Goal: Transaction & Acquisition: Purchase product/service

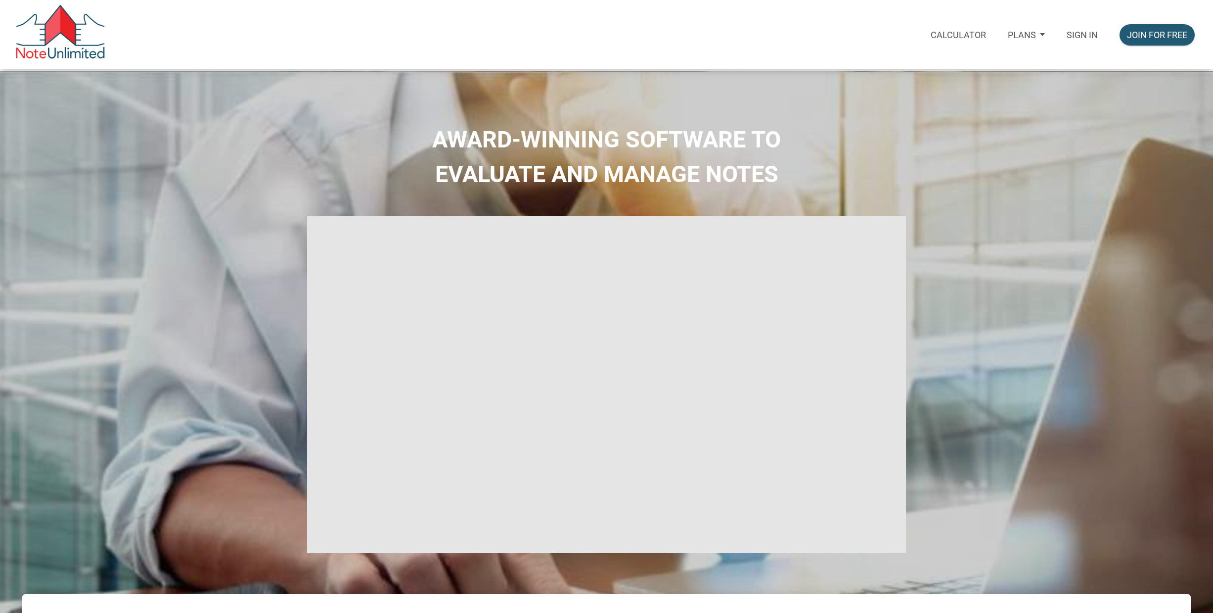
click at [1092, 33] on p "Sign in" at bounding box center [1082, 35] width 31 height 10
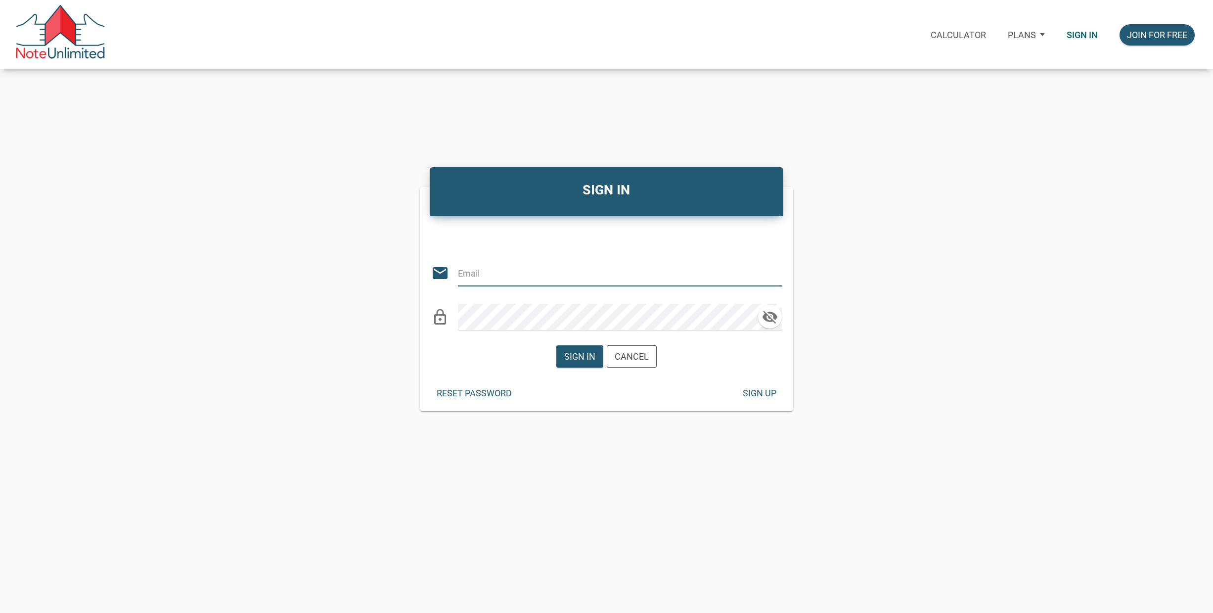
type input "jimpsess@gmail.com"
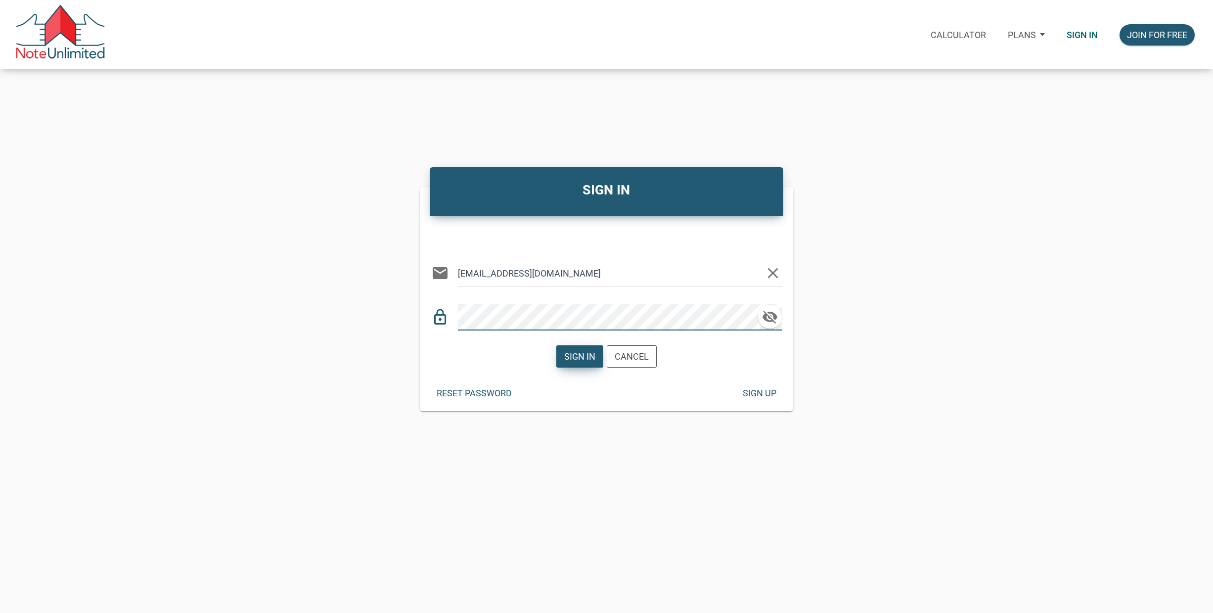
click at [579, 355] on div "Sign in" at bounding box center [579, 356] width 31 height 13
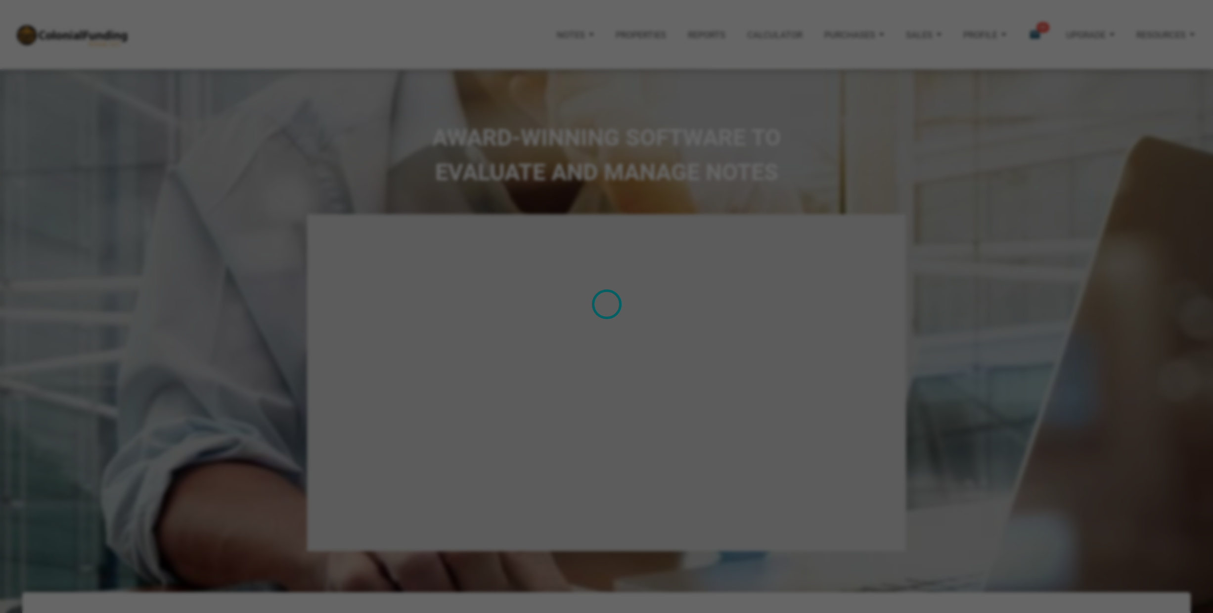
type input "Introduction to new features"
select select
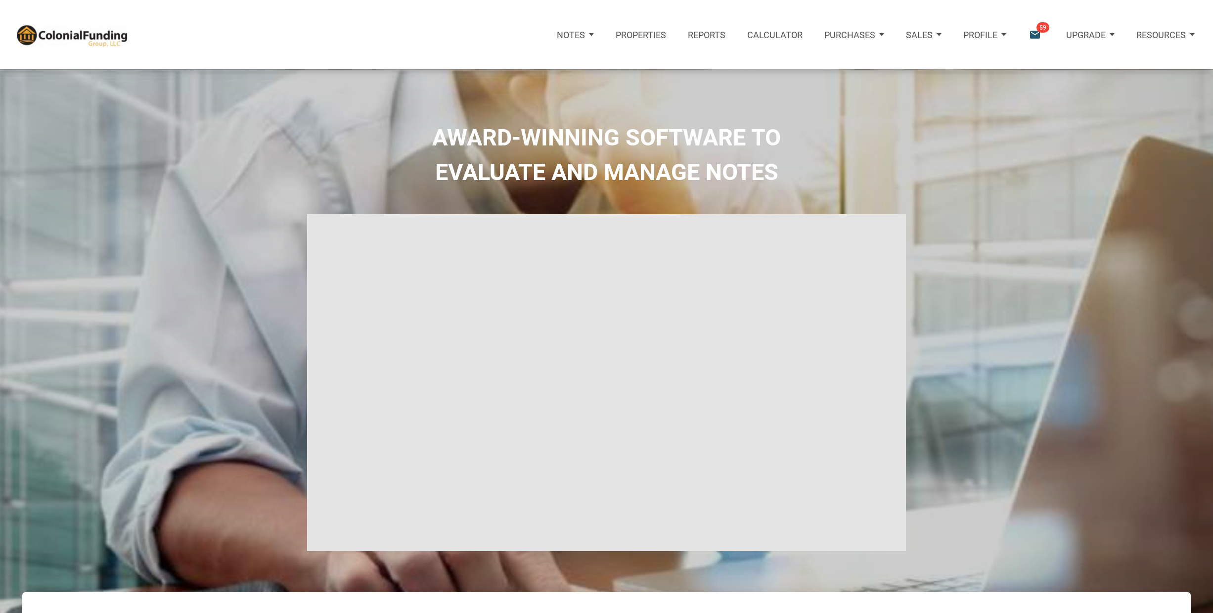
click at [1031, 34] on icon "email" at bounding box center [1034, 34] width 13 height 13
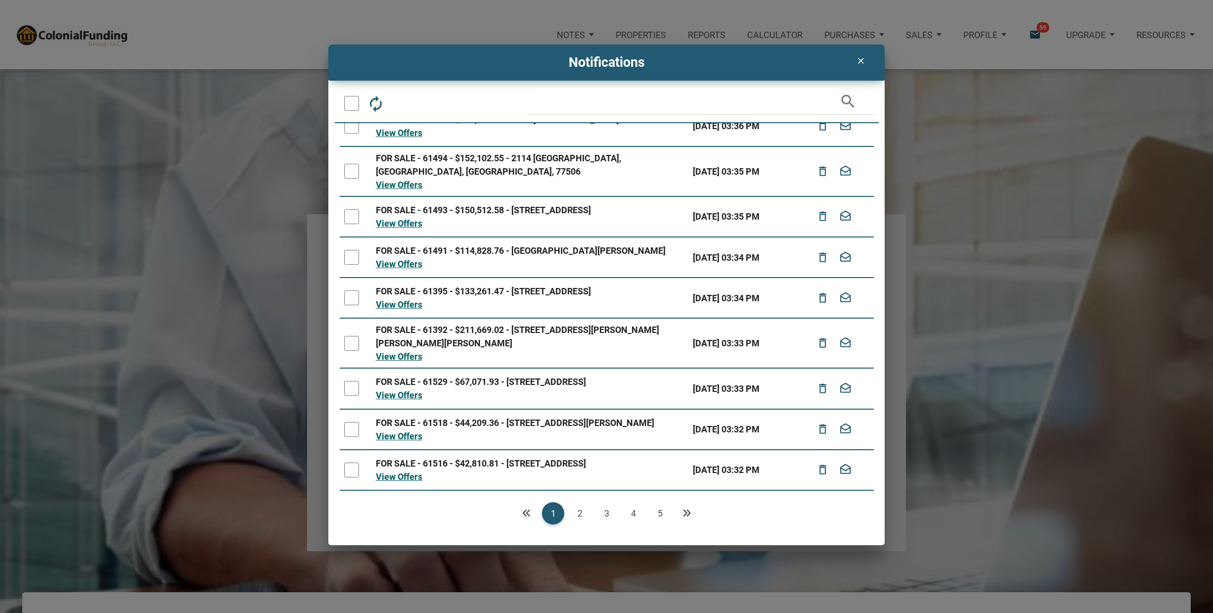
scroll to position [76, 0]
click at [661, 509] on link "5" at bounding box center [660, 513] width 22 height 22
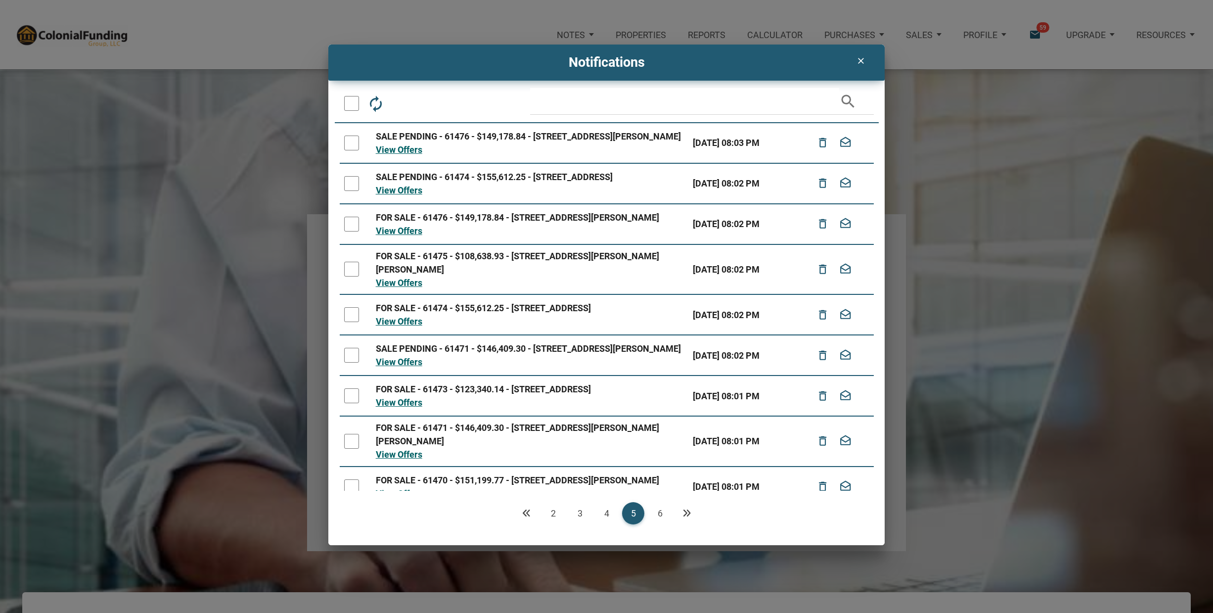
click at [527, 512] on icon "Previous" at bounding box center [526, 512] width 9 height 9
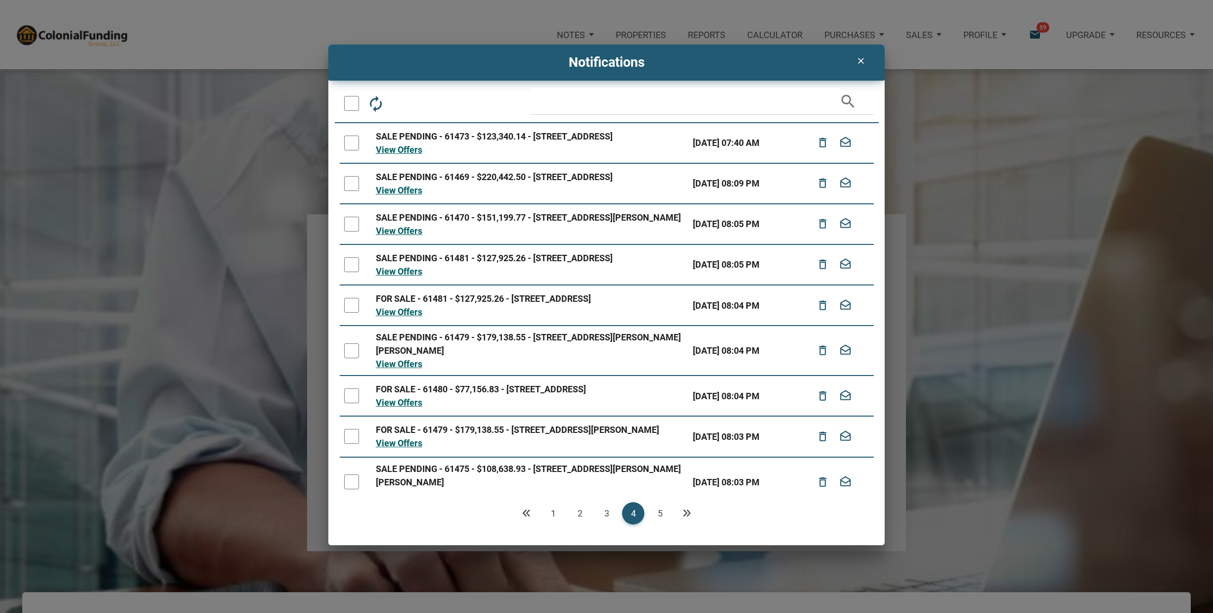
click at [551, 511] on link "1" at bounding box center [553, 513] width 22 height 22
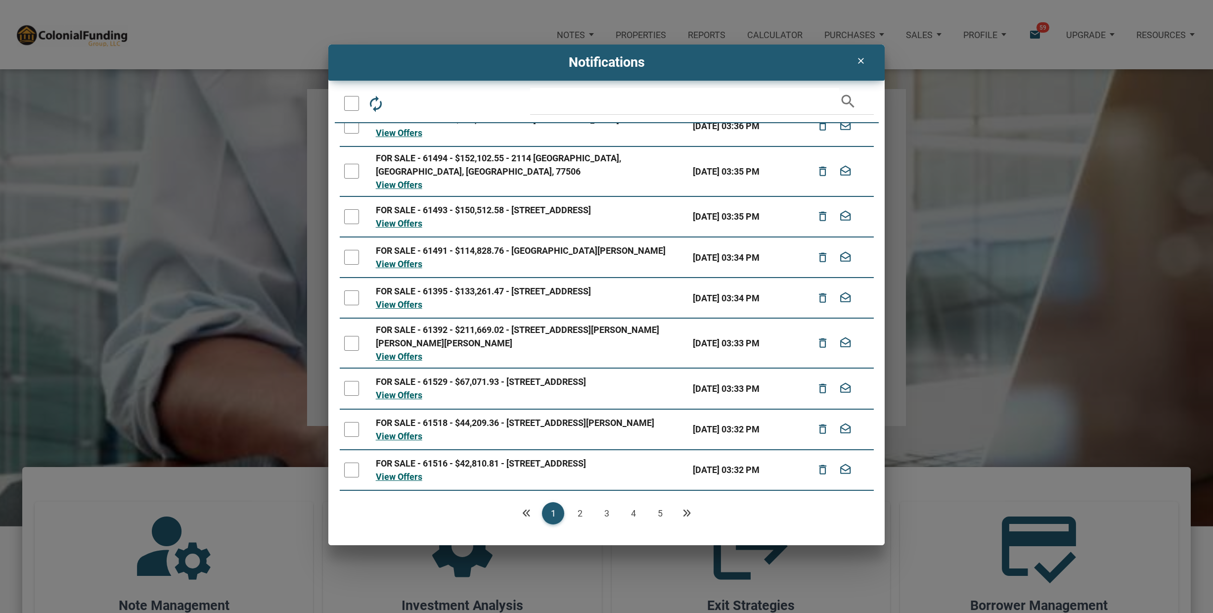
scroll to position [126, 0]
click at [687, 512] on icon "Next" at bounding box center [686, 512] width 9 height 9
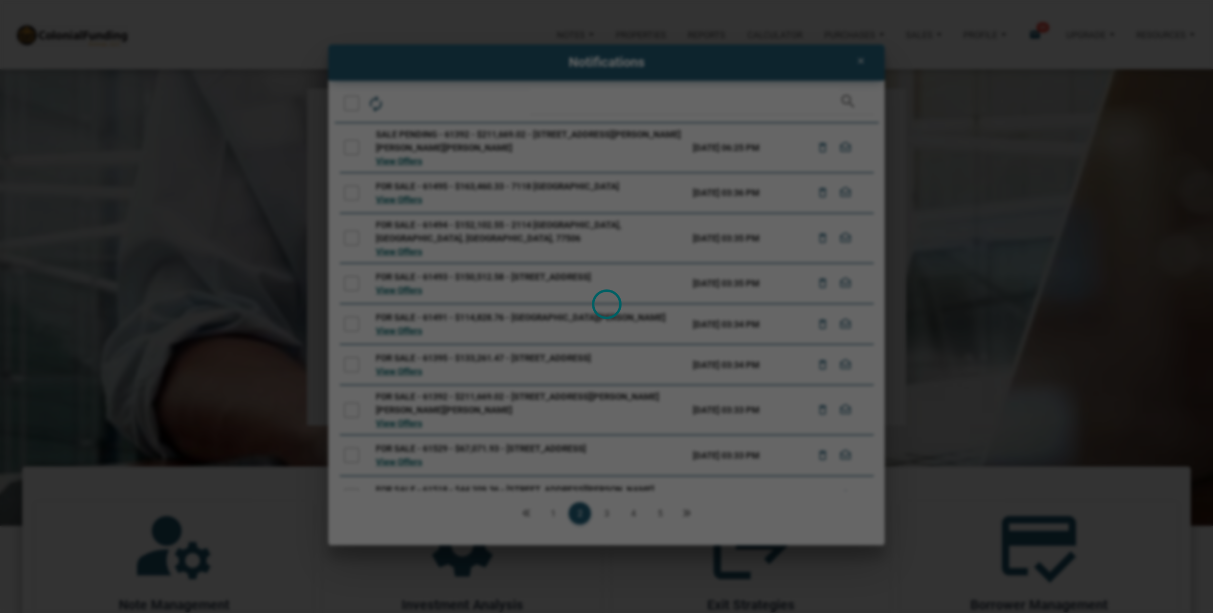
scroll to position [127, 0]
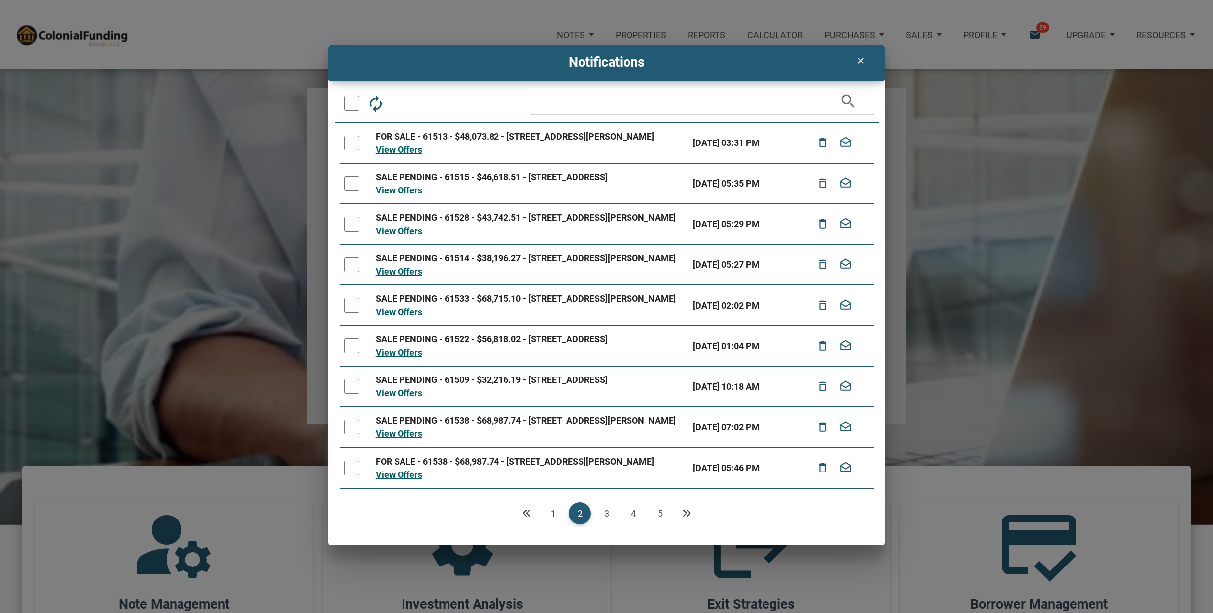
click at [660, 511] on link "5" at bounding box center [660, 513] width 22 height 22
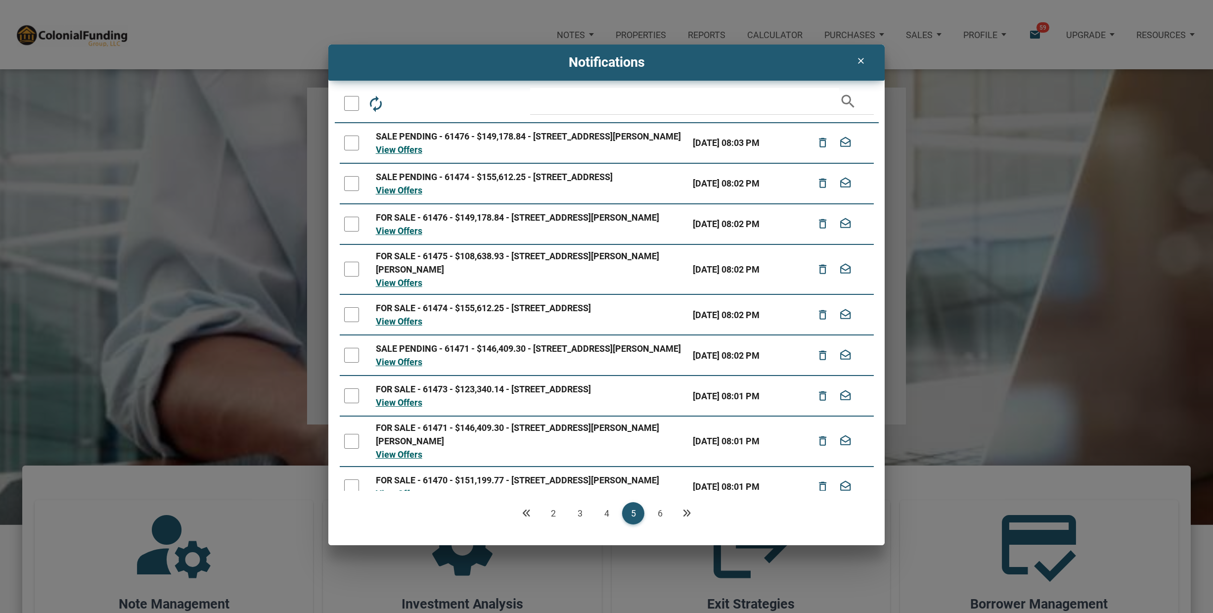
scroll to position [126, 0]
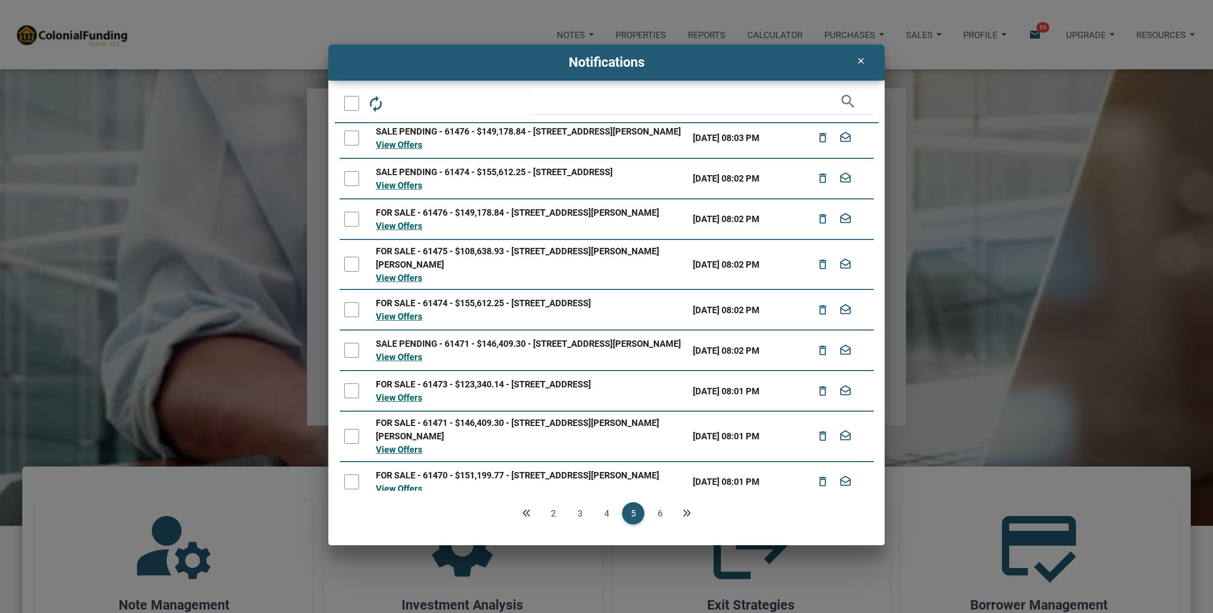
click at [352, 444] on div at bounding box center [351, 436] width 15 height 15
click at [348, 403] on td at bounding box center [356, 390] width 32 height 41
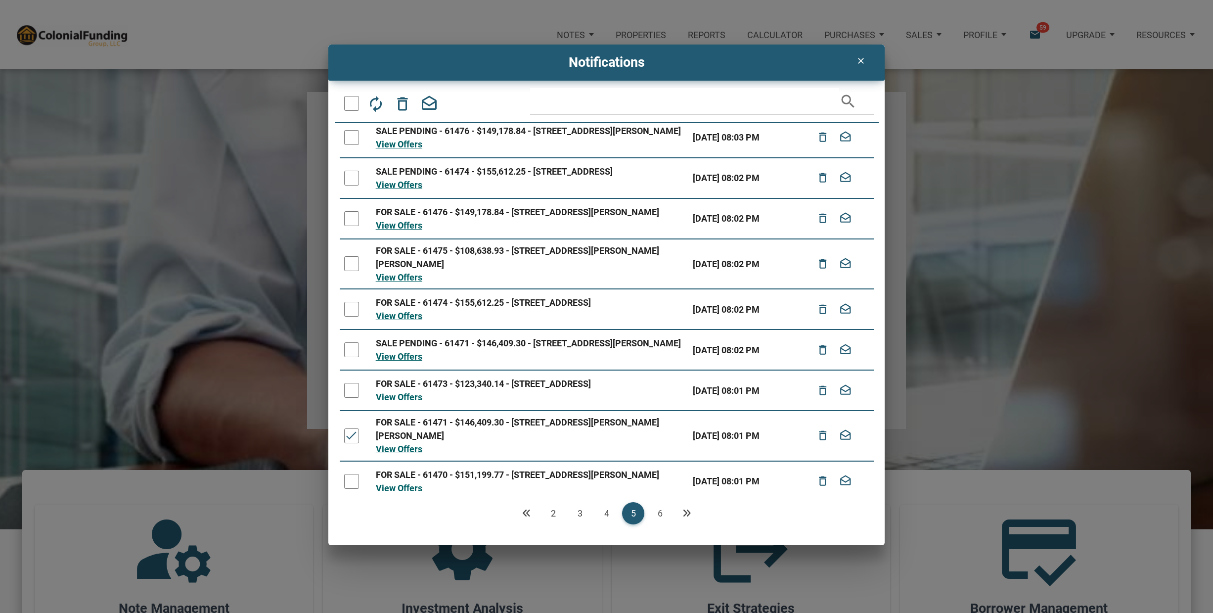
drag, startPoint x: 355, startPoint y: 415, endPoint x: 357, endPoint y: 366, distance: 49.0
click at [355, 398] on div at bounding box center [351, 390] width 15 height 15
click at [351, 357] on div at bounding box center [351, 349] width 15 height 15
click at [353, 316] on div at bounding box center [351, 309] width 15 height 15
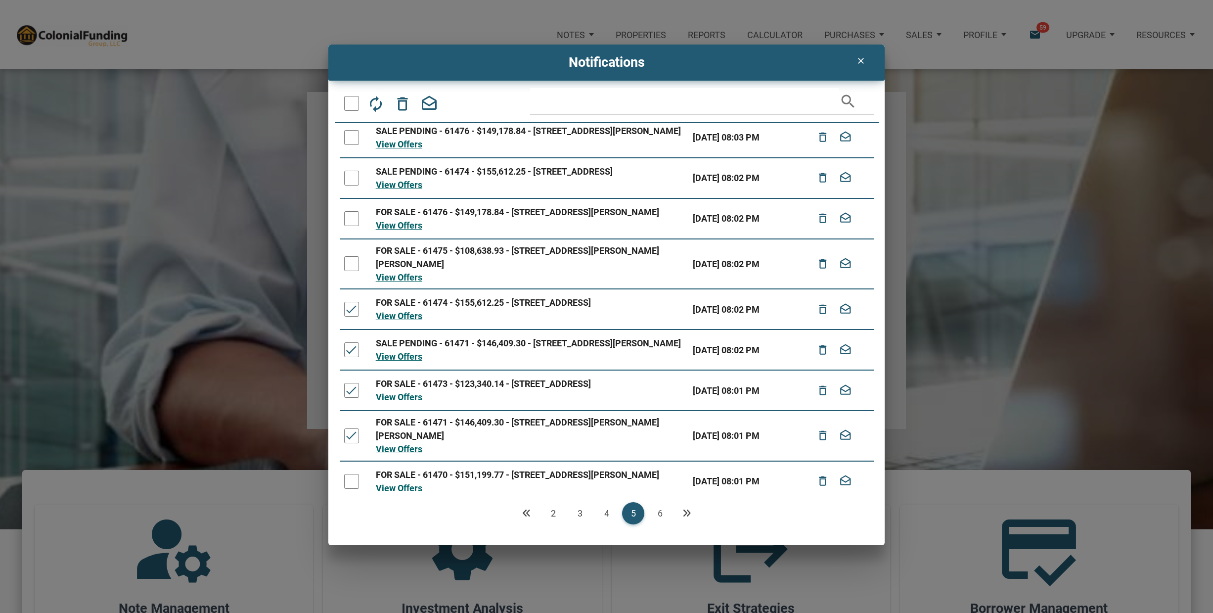
click at [349, 268] on div at bounding box center [351, 263] width 15 height 15
click at [352, 226] on div at bounding box center [351, 218] width 15 height 15
click at [351, 180] on div at bounding box center [351, 178] width 15 height 15
click at [353, 135] on div at bounding box center [351, 137] width 15 height 15
click at [402, 105] on icon "delete_outline" at bounding box center [403, 103] width 18 height 18
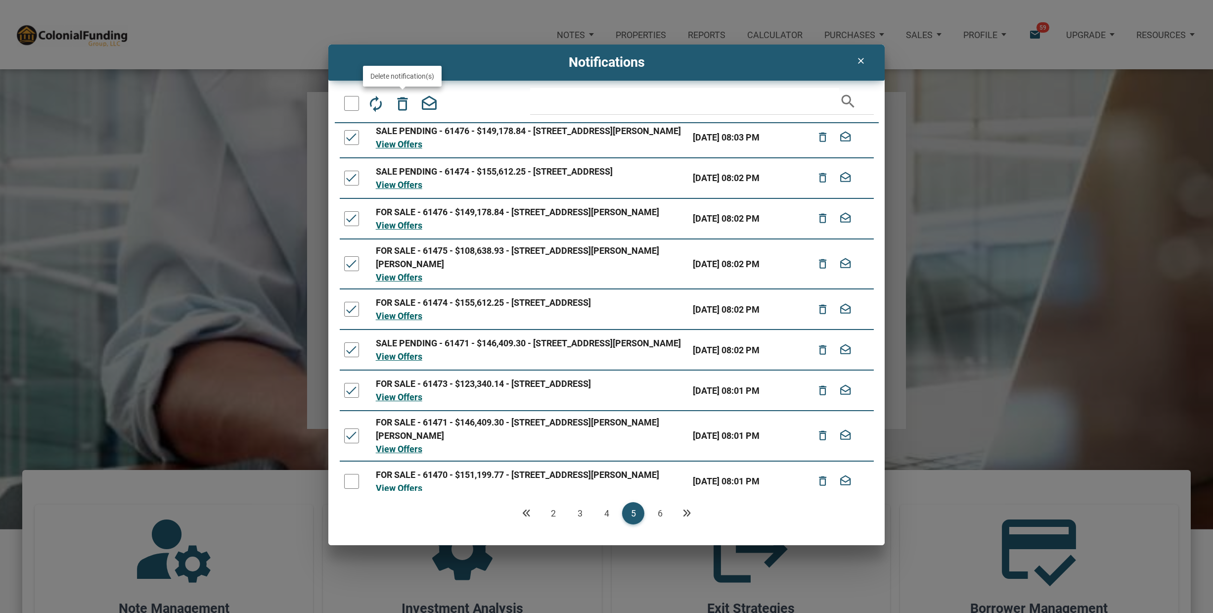
scroll to position [0, 0]
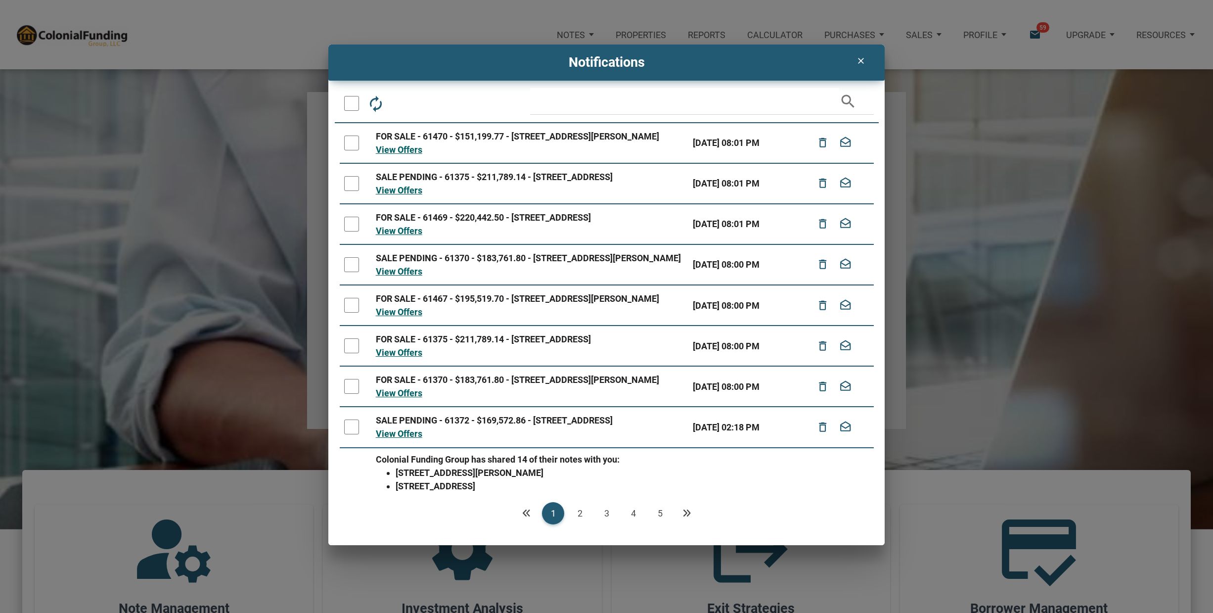
click at [663, 510] on link "5" at bounding box center [660, 513] width 22 height 22
click at [351, 427] on div at bounding box center [351, 426] width 15 height 15
click at [349, 383] on div at bounding box center [351, 386] width 15 height 15
click at [352, 382] on div at bounding box center [351, 386] width 15 height 15
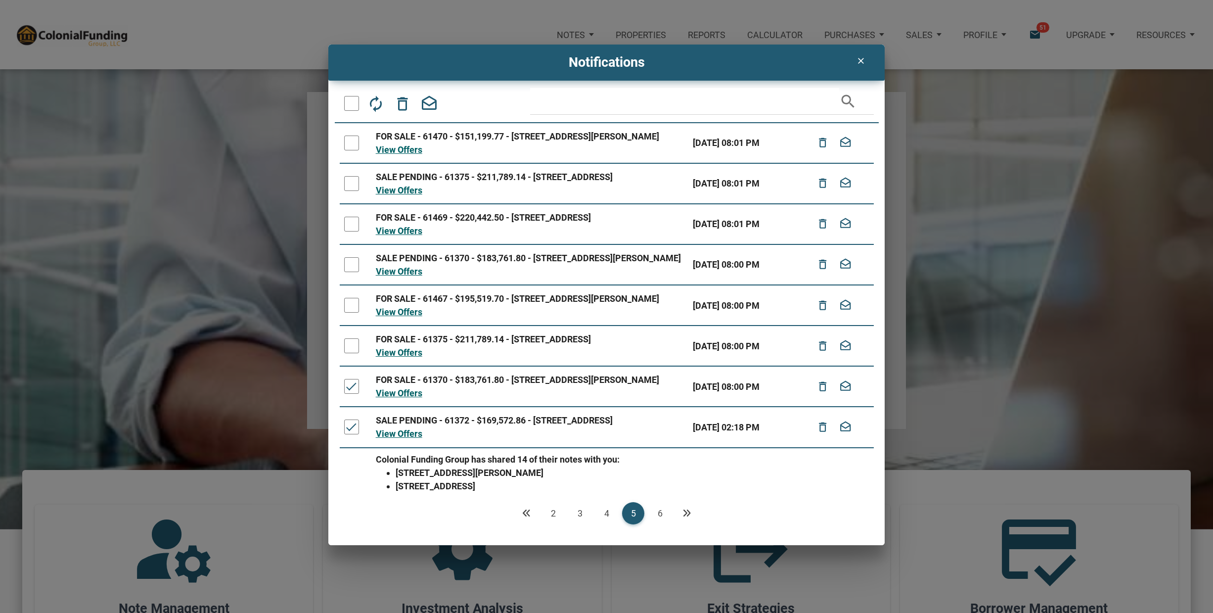
click at [352, 182] on div at bounding box center [351, 183] width 15 height 15
click at [357, 221] on div at bounding box center [351, 224] width 15 height 15
click at [352, 263] on div at bounding box center [351, 264] width 15 height 15
click at [349, 176] on div at bounding box center [351, 183] width 15 height 15
drag, startPoint x: 355, startPoint y: 221, endPoint x: 358, endPoint y: 245, distance: 24.5
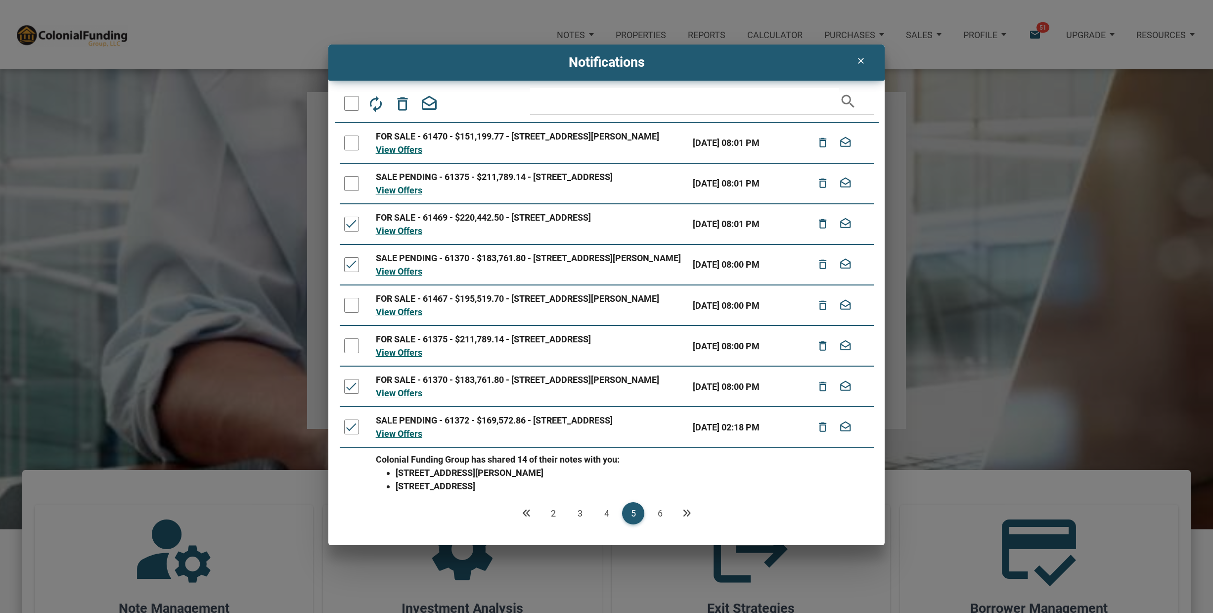
click at [356, 224] on div at bounding box center [351, 224] width 15 height 15
drag, startPoint x: 349, startPoint y: 261, endPoint x: 351, endPoint y: 288, distance: 27.3
click at [351, 265] on div at bounding box center [351, 264] width 15 height 15
click at [352, 386] on div at bounding box center [351, 386] width 15 height 15
click at [351, 425] on div at bounding box center [351, 426] width 15 height 15
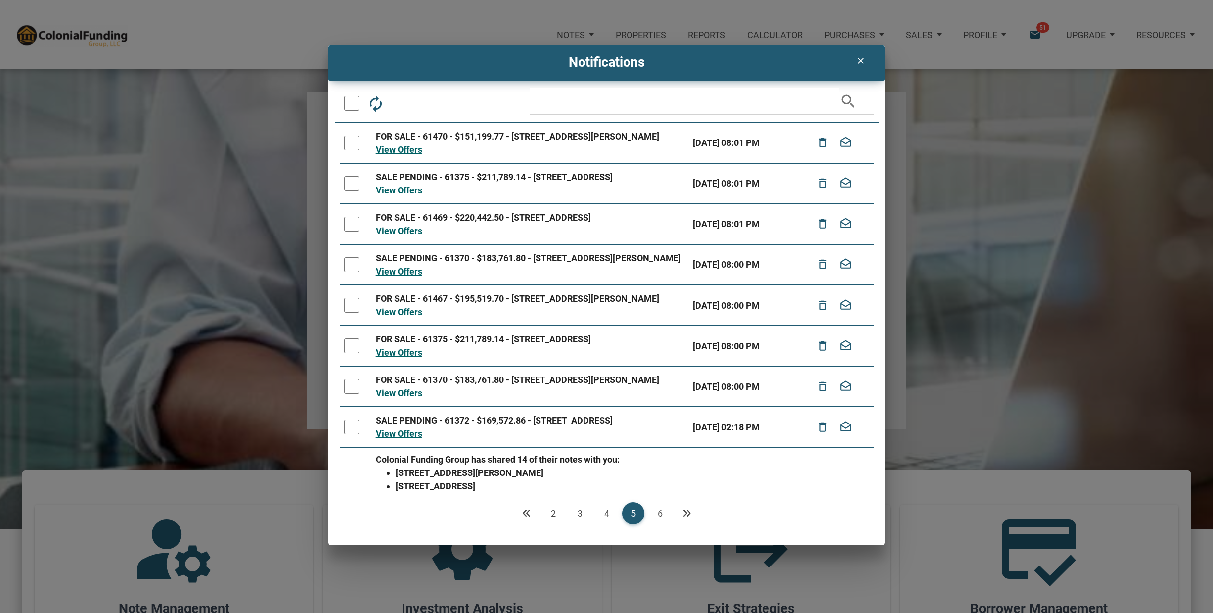
click at [664, 511] on link "6" at bounding box center [660, 513] width 22 height 22
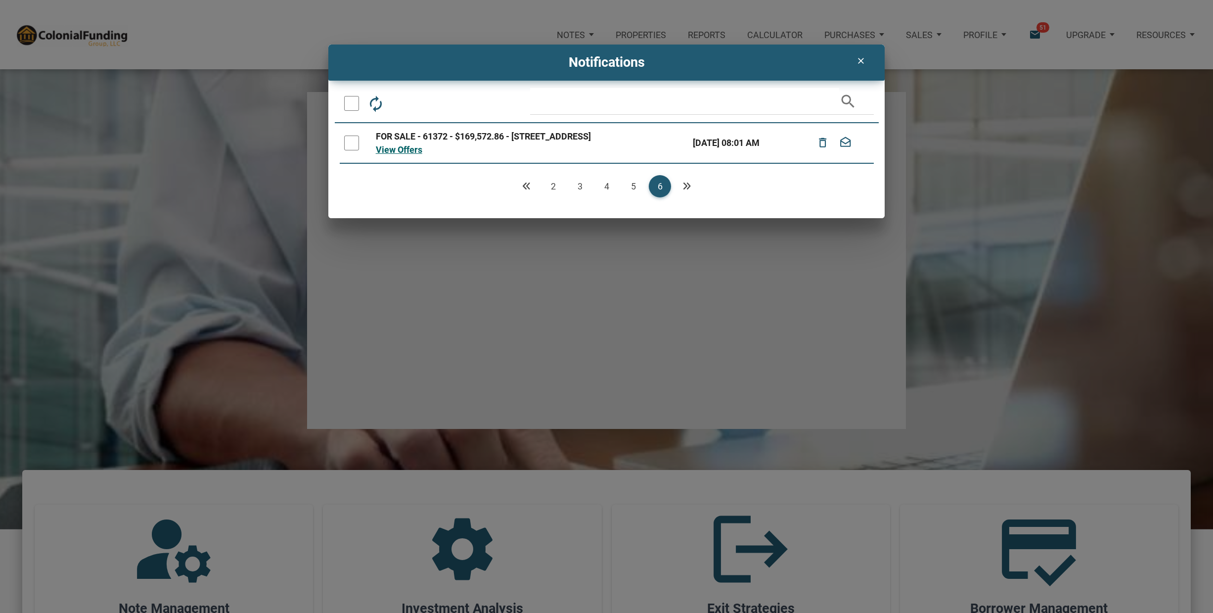
click at [633, 185] on link "5" at bounding box center [633, 186] width 22 height 22
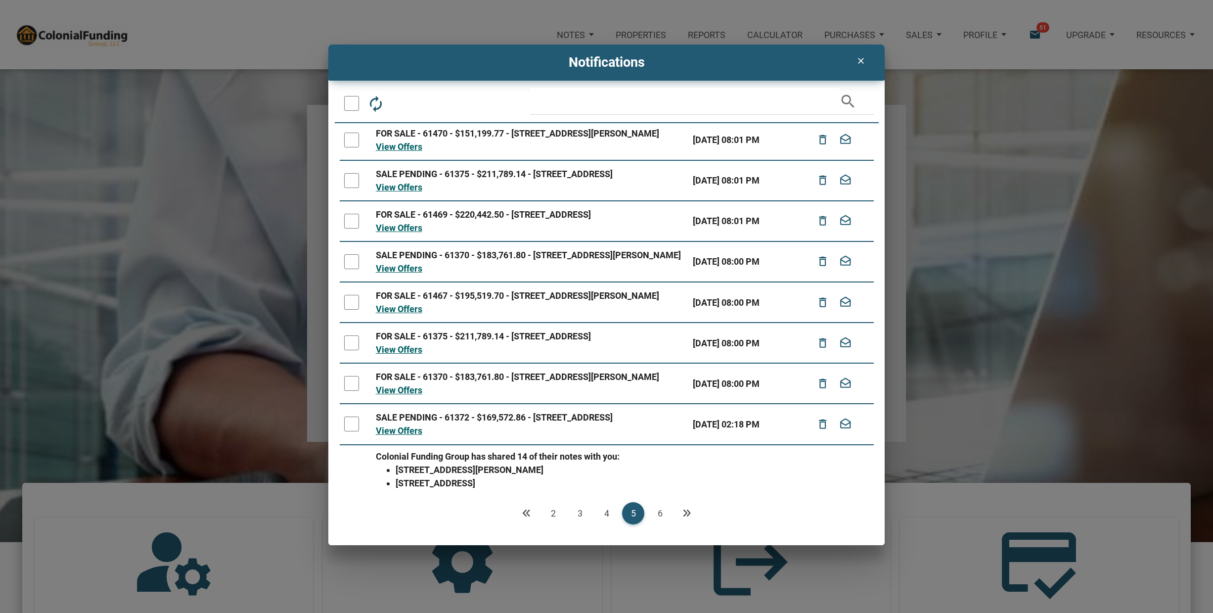
scroll to position [110, 0]
click at [608, 510] on link "4" at bounding box center [606, 513] width 22 height 22
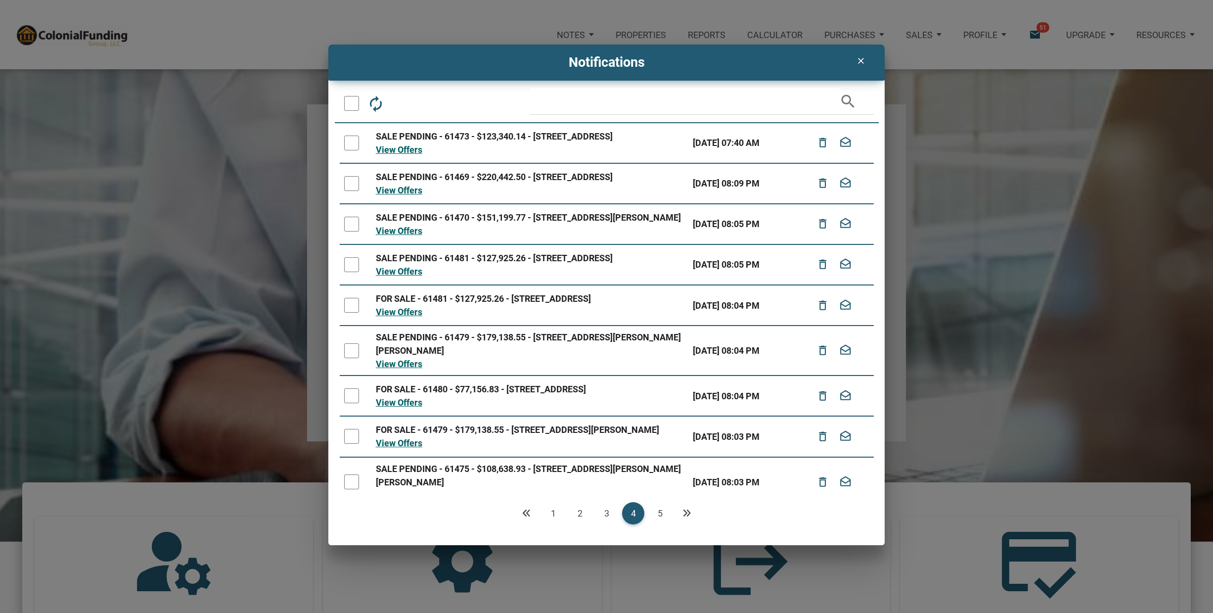
click at [607, 512] on link "3" at bounding box center [606, 513] width 22 height 22
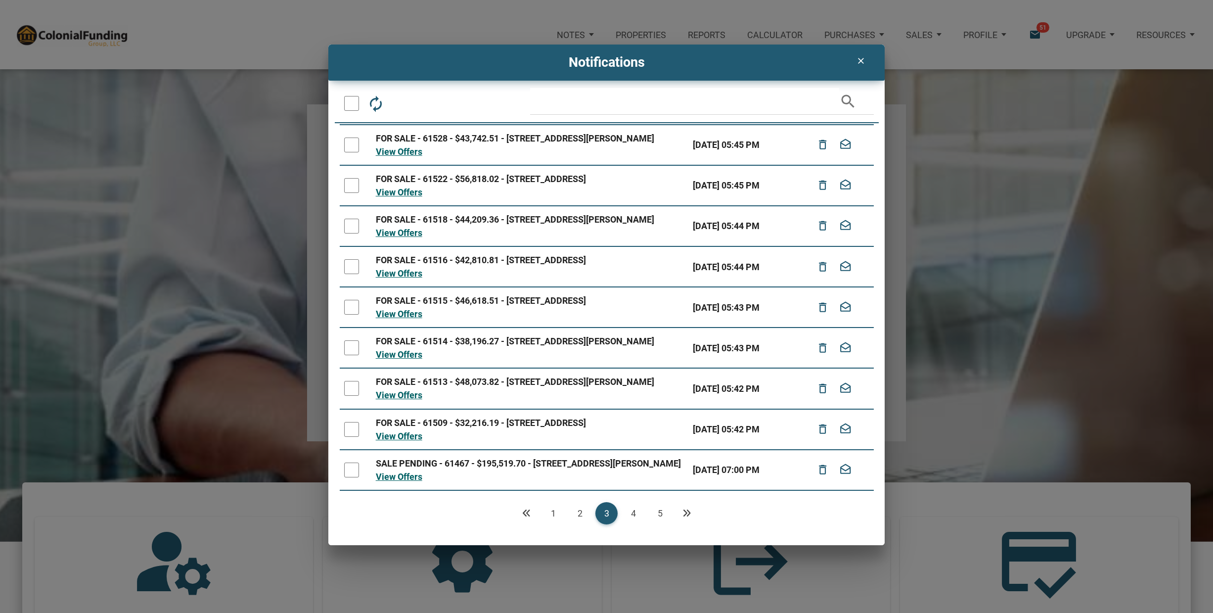
scroll to position [95, 0]
drag, startPoint x: 578, startPoint y: 513, endPoint x: 627, endPoint y: 331, distance: 188.9
click at [578, 513] on link "2" at bounding box center [580, 513] width 22 height 22
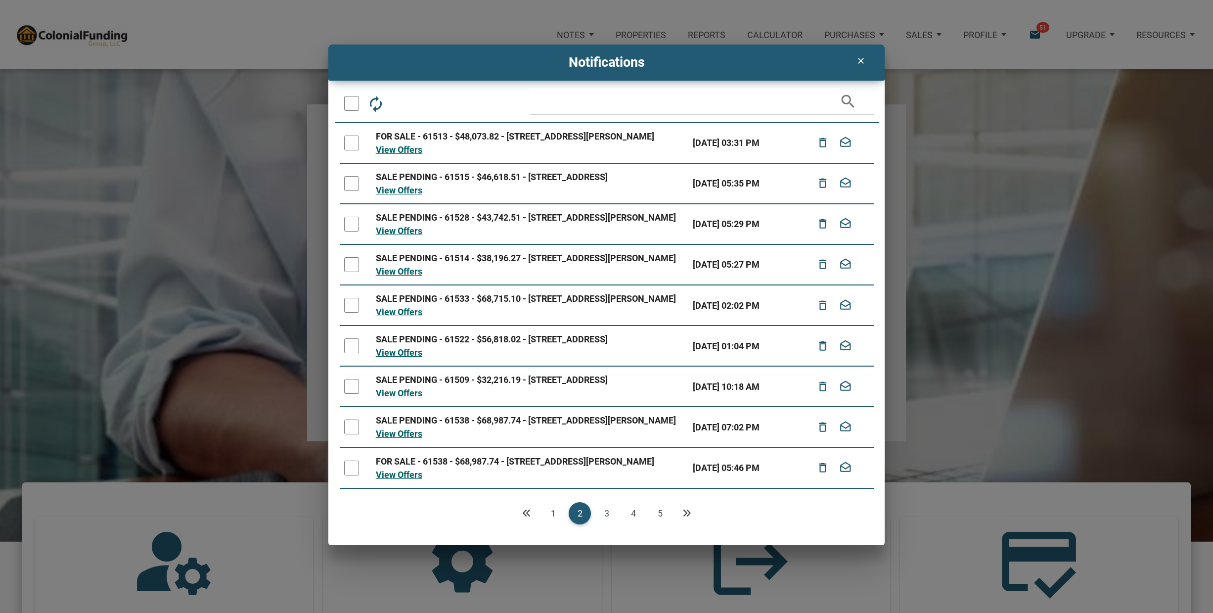
scroll to position [128, 0]
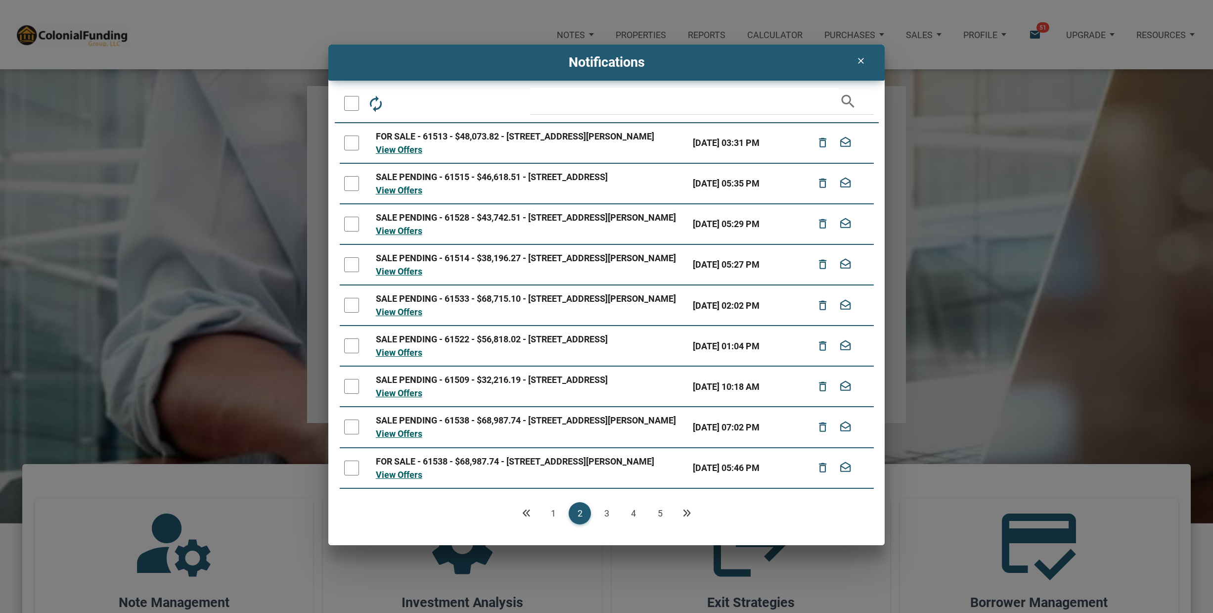
click at [548, 508] on link "1" at bounding box center [553, 513] width 22 height 22
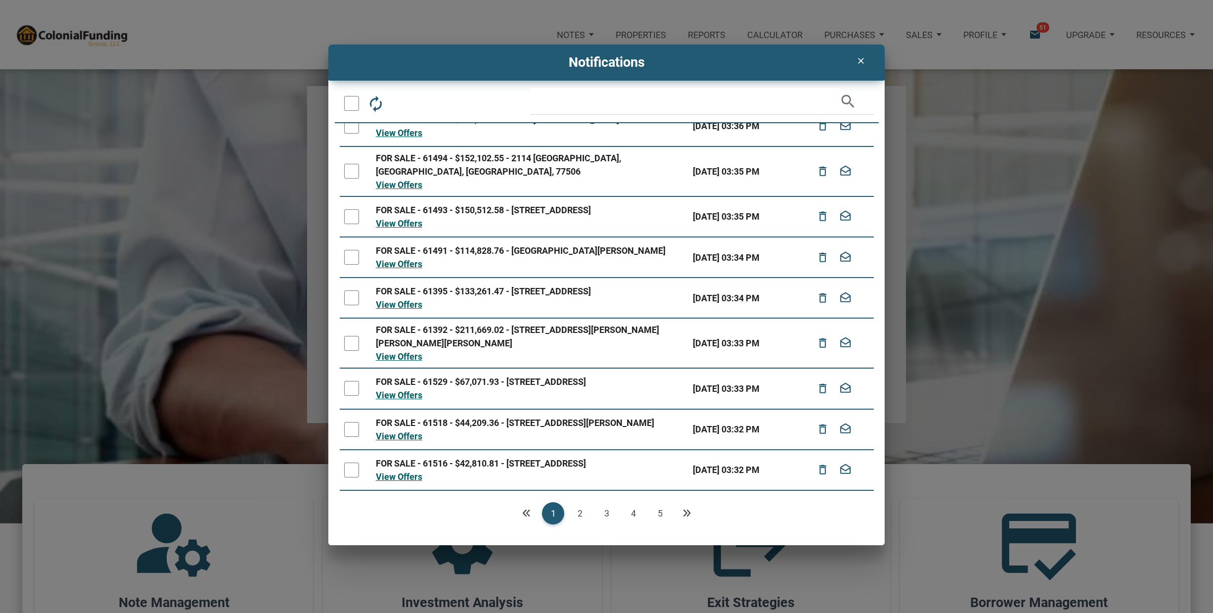
scroll to position [76, 0]
click at [861, 61] on icon "clear" at bounding box center [860, 61] width 12 height 10
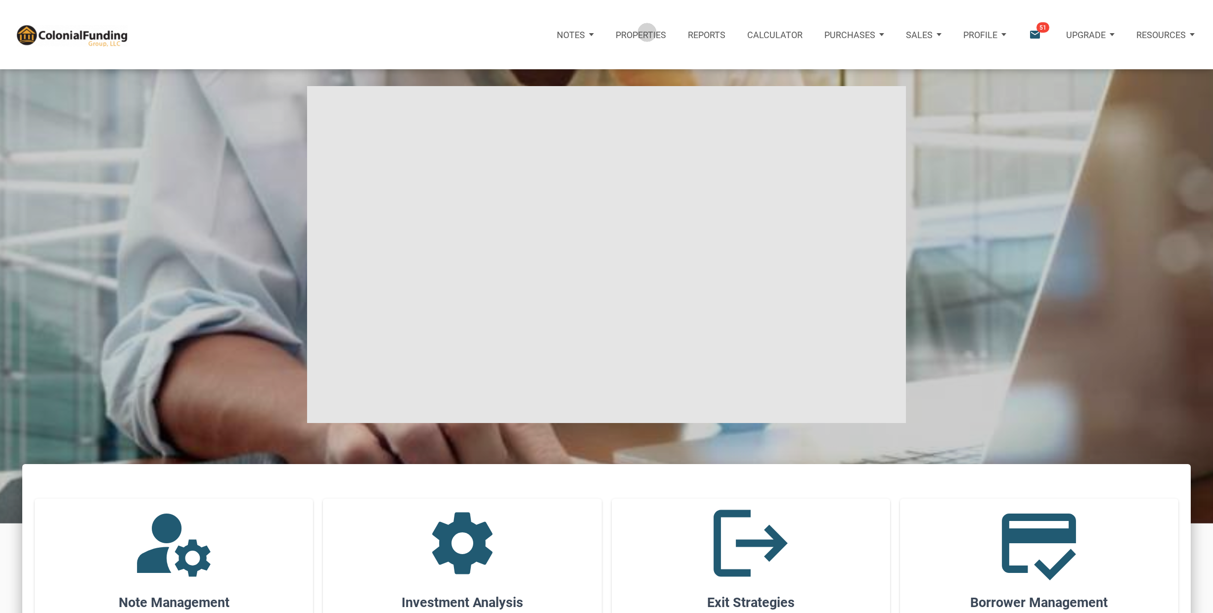
click at [648, 32] on p "Properties" at bounding box center [641, 35] width 50 height 10
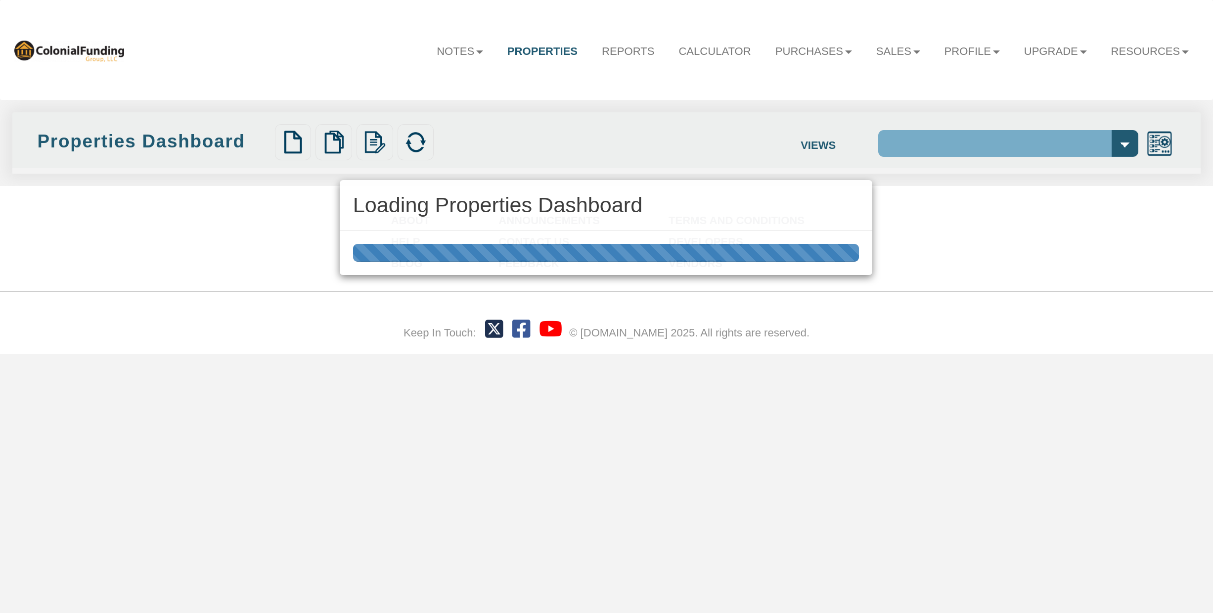
select select "138"
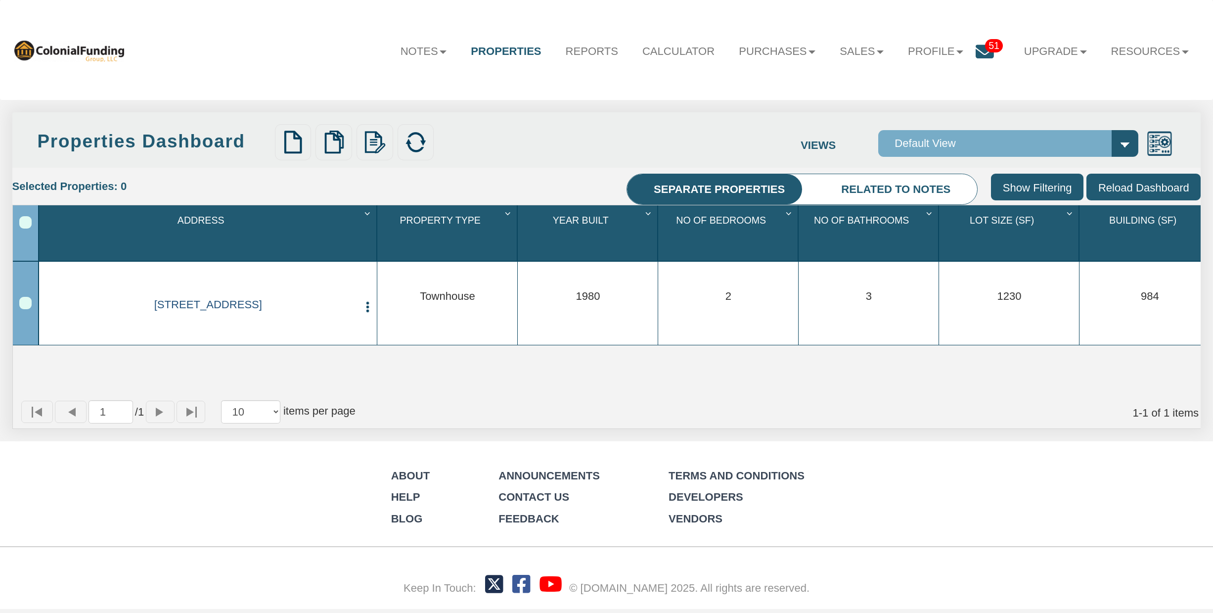
click at [212, 302] on link "0001 B Lafayette Ave, Baltimore, MD, 21202" at bounding box center [208, 304] width 297 height 13
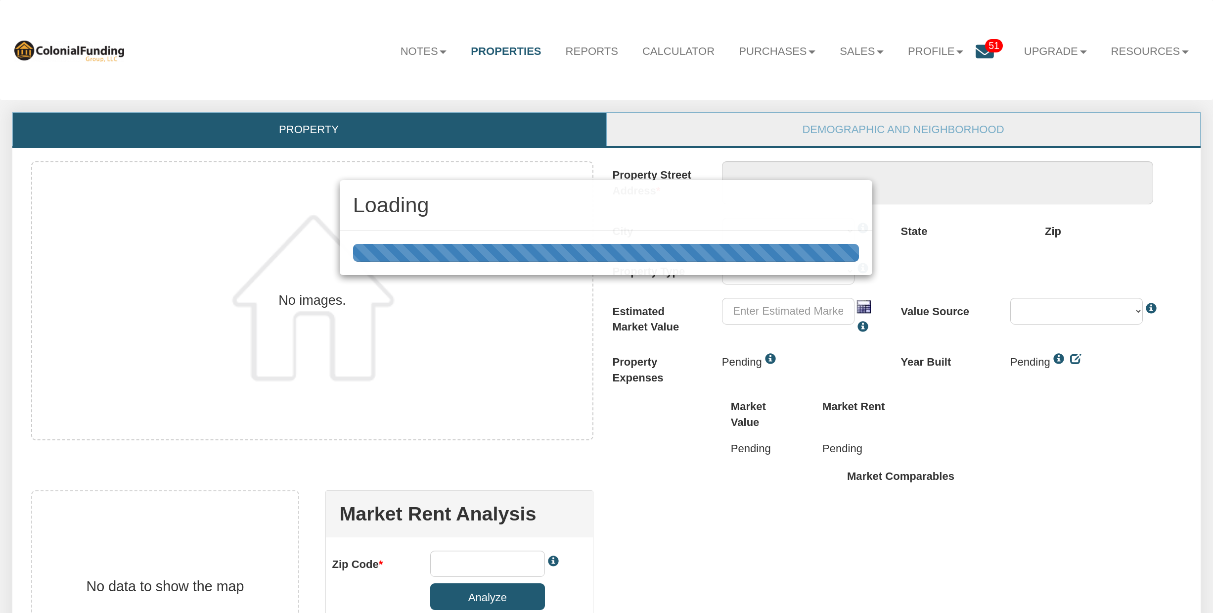
type textarea "0001 B Lafayette Ave"
type input "$580,000.00"
type input "21202"
select select "string:Baltimore"
select select "string:TH"
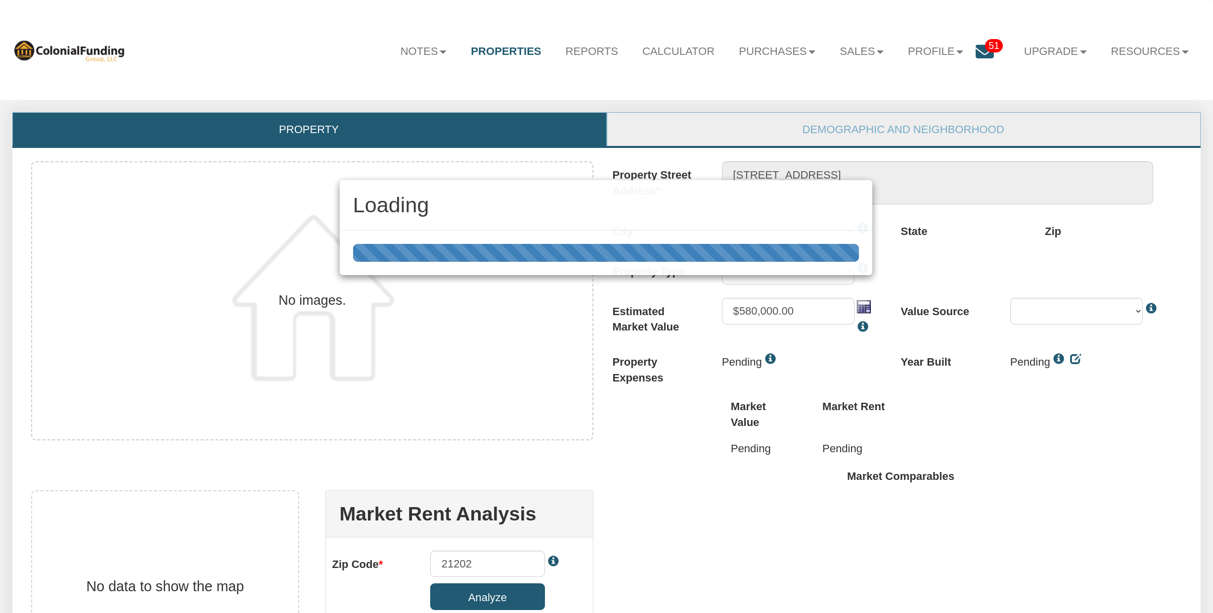
select select "string:By seller"
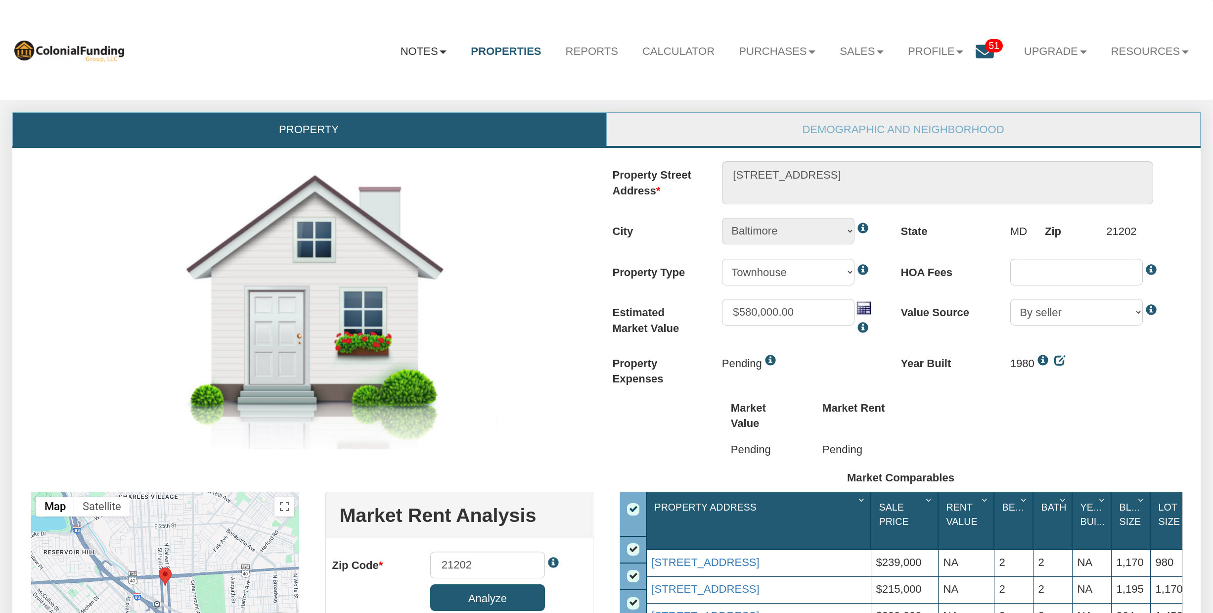
click at [438, 51] on link "Notes" at bounding box center [423, 51] width 71 height 34
click at [585, 76] on div "Notes Dashboard Transactions Properties Reports Calculator Purchases Offers Ord…" at bounding box center [606, 50] width 1189 height 76
click at [588, 47] on link "Reports" at bounding box center [591, 51] width 77 height 34
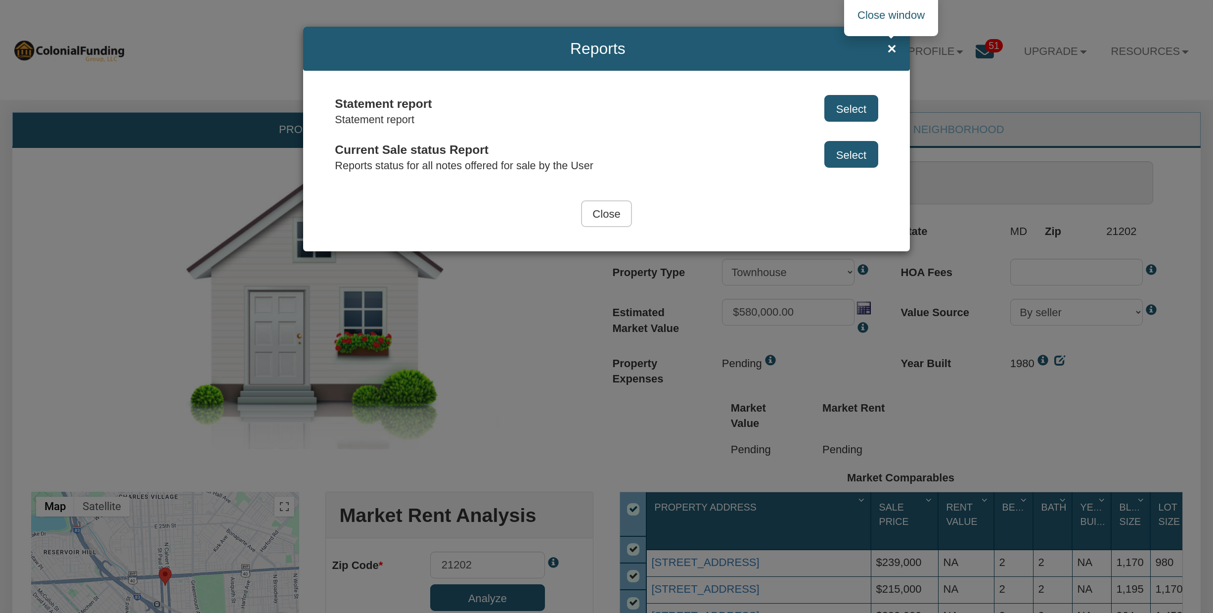
click at [892, 50] on span "×" at bounding box center [891, 48] width 9 height 17
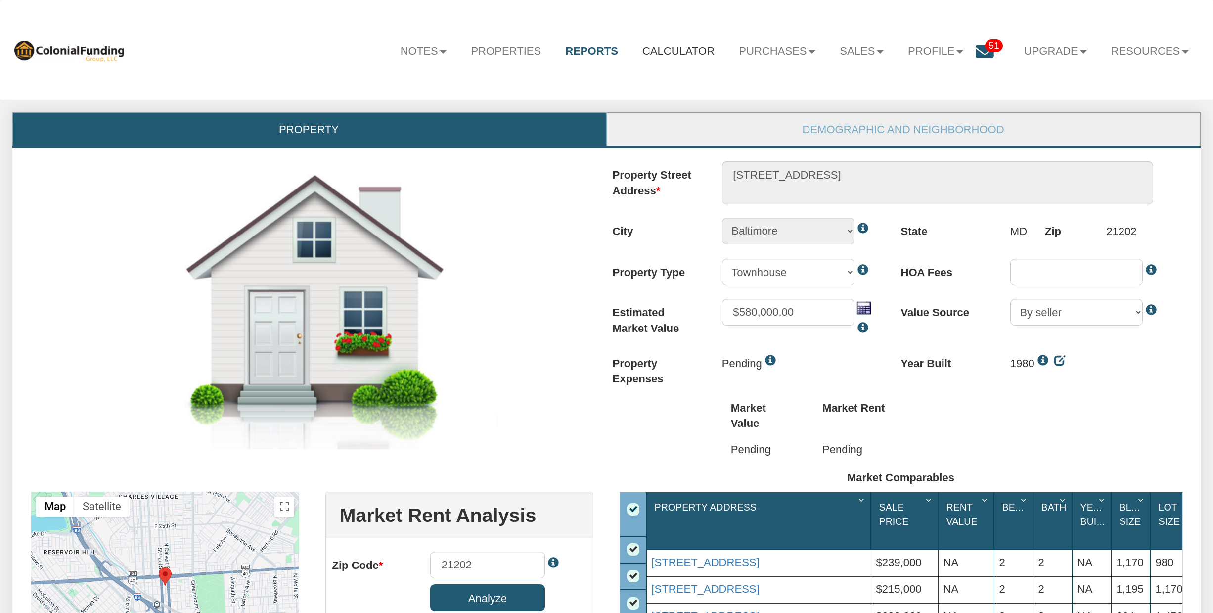
click at [697, 50] on link "Calculator" at bounding box center [678, 51] width 96 height 34
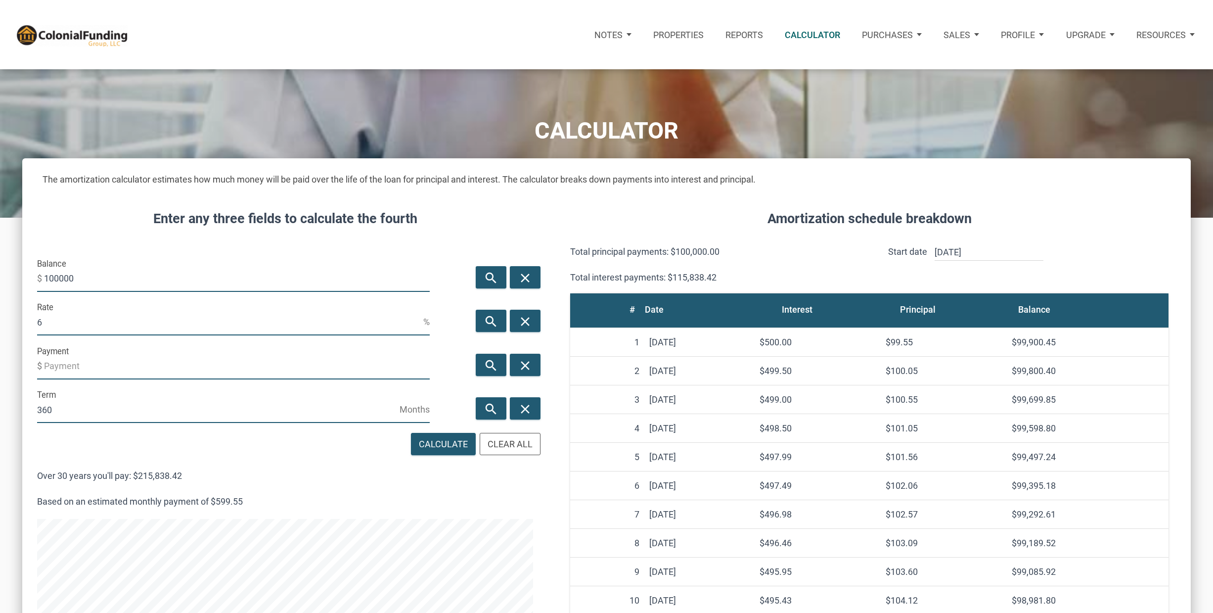
click at [623, 34] on p "Purchases" at bounding box center [608, 35] width 28 height 10
click at [642, 33] on div "Sales" at bounding box center [612, 35] width 59 height 36
click at [623, 32] on p "Purchases" at bounding box center [608, 35] width 28 height 10
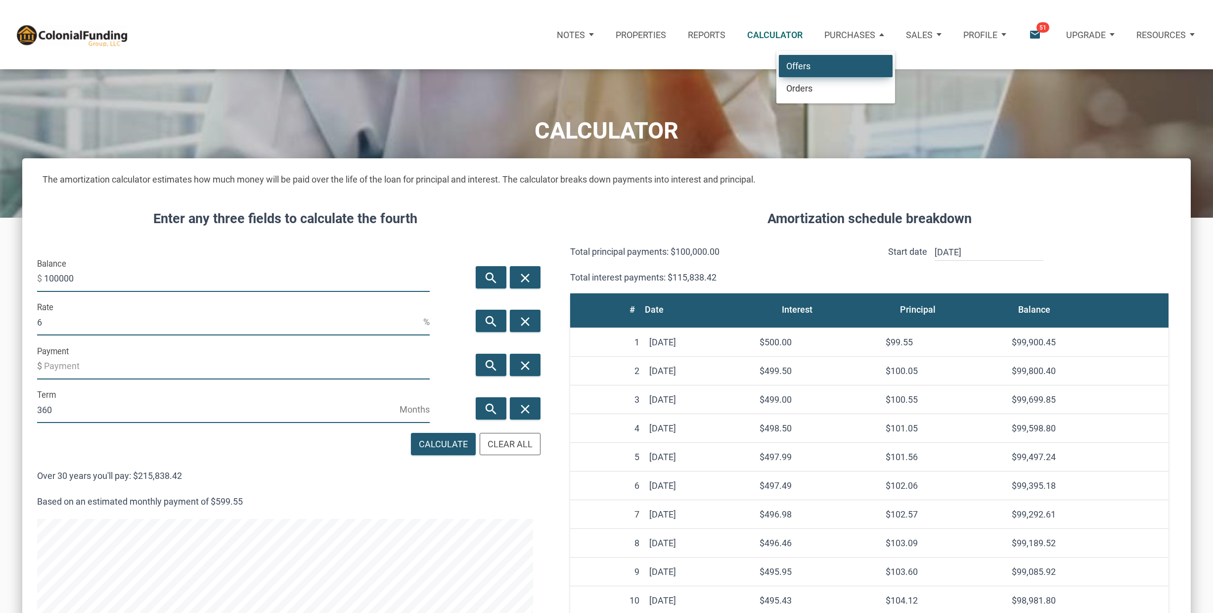
click at [869, 60] on link "Offers" at bounding box center [836, 65] width 114 height 23
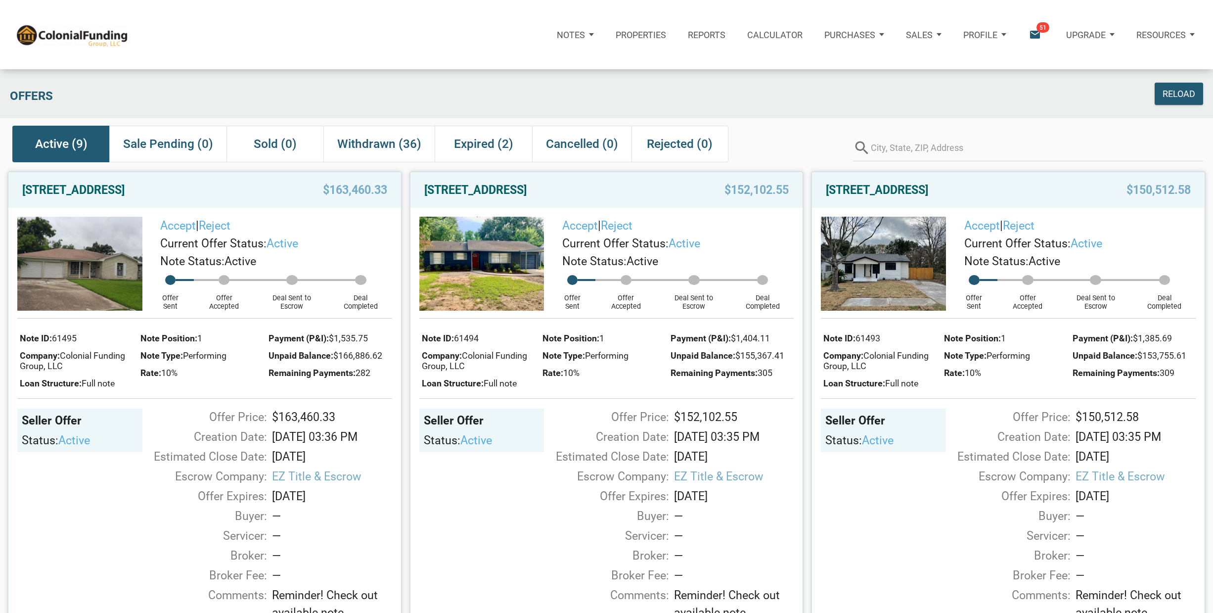
click at [1183, 35] on p "Resources" at bounding box center [1160, 35] width 49 height 10
click at [962, 89] on div "Reload" at bounding box center [1057, 94] width 301 height 22
click at [993, 31] on p "Profile" at bounding box center [980, 35] width 34 height 10
drag, startPoint x: 852, startPoint y: 98, endPoint x: 946, endPoint y: 43, distance: 108.6
click at [860, 93] on div "Offers" at bounding box center [456, 94] width 902 height 22
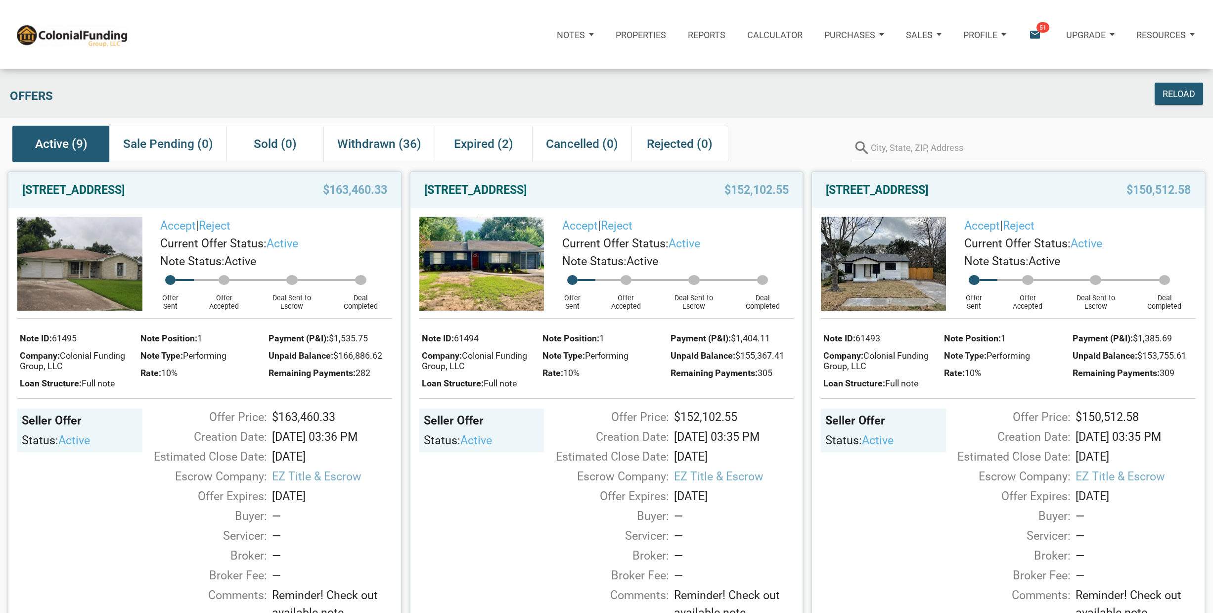
click at [605, 31] on div "Sales" at bounding box center [575, 35] width 59 height 36
click at [778, 89] on div "Offers" at bounding box center [456, 94] width 902 height 22
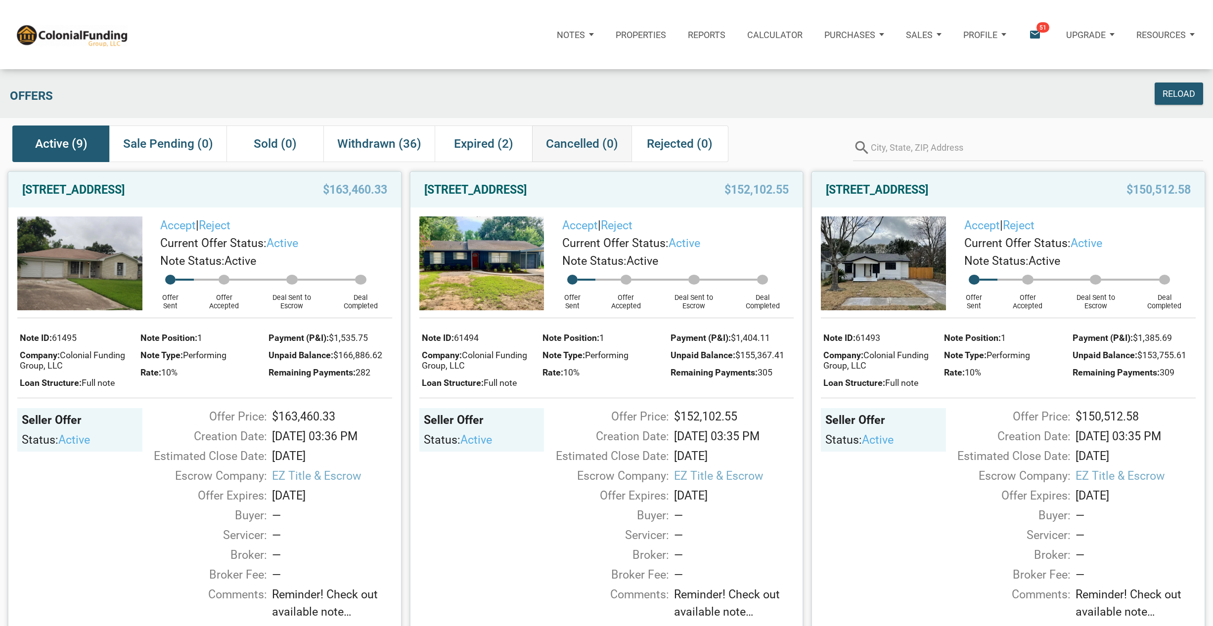
scroll to position [1, 0]
click at [999, 35] on div "Profile" at bounding box center [984, 35] width 65 height 36
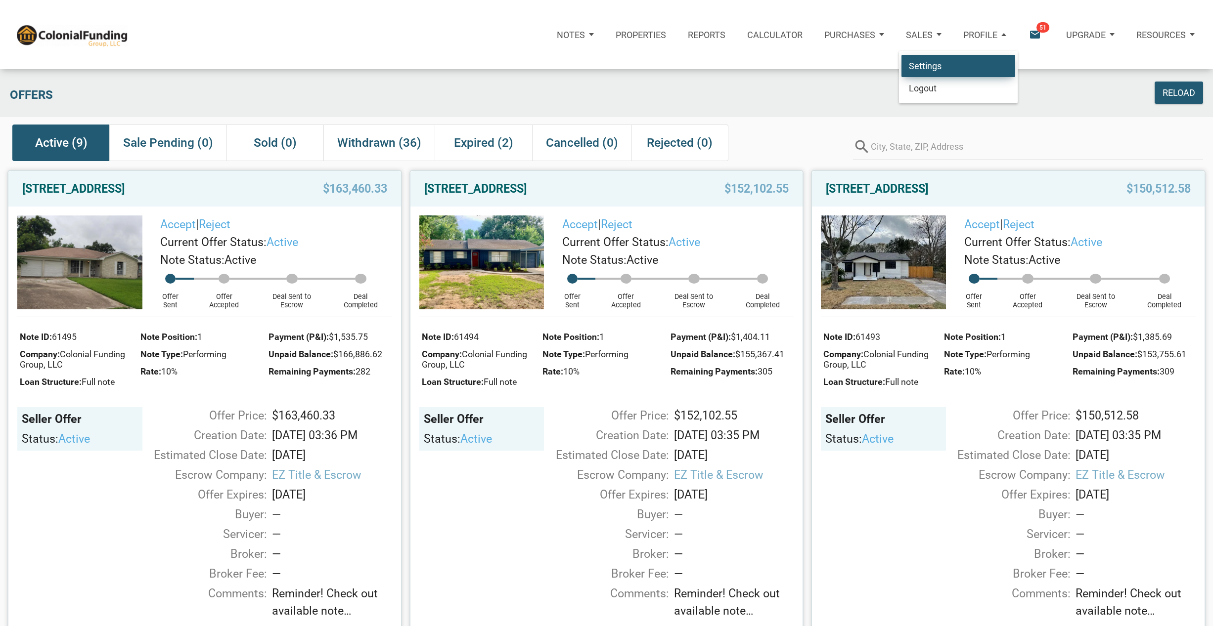
click at [945, 67] on link "Settings" at bounding box center [958, 65] width 114 height 23
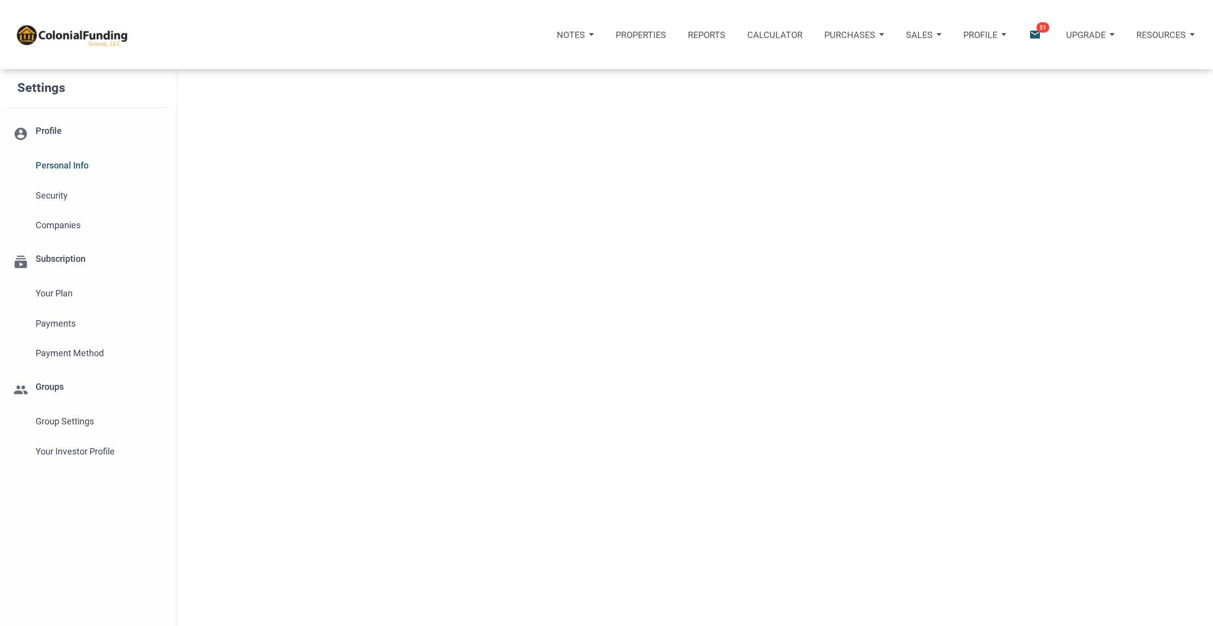
type input "[PERSON_NAME]"
select select
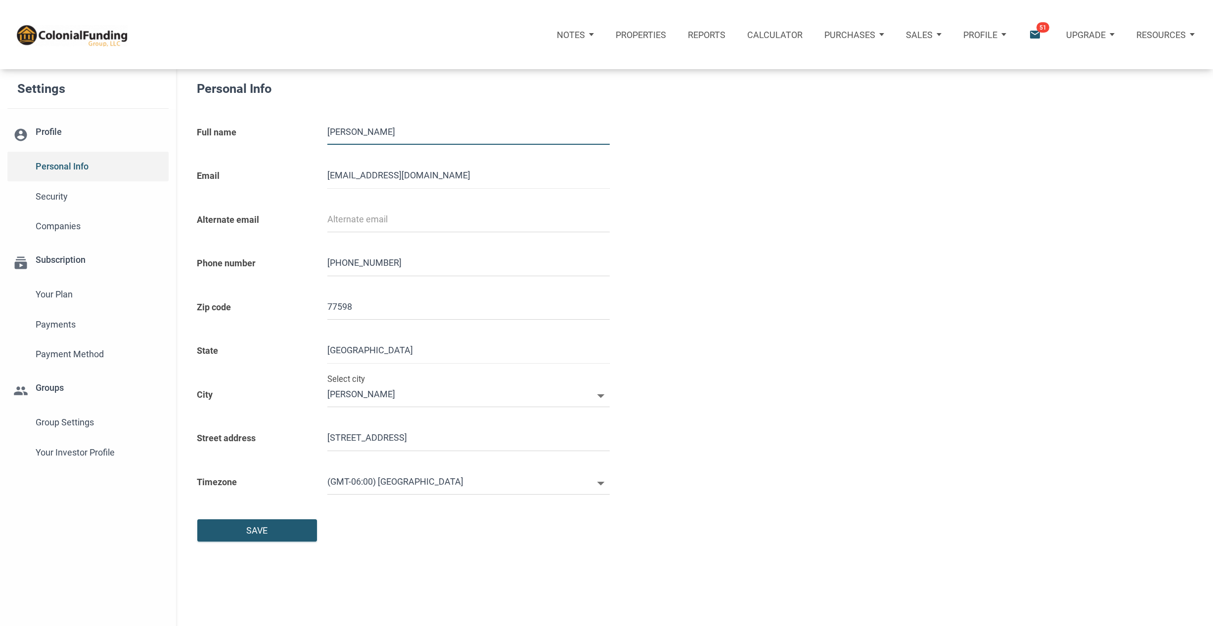
type input "2817230112"
select select
click at [60, 294] on span "Your plan" at bounding box center [99, 295] width 127 height 18
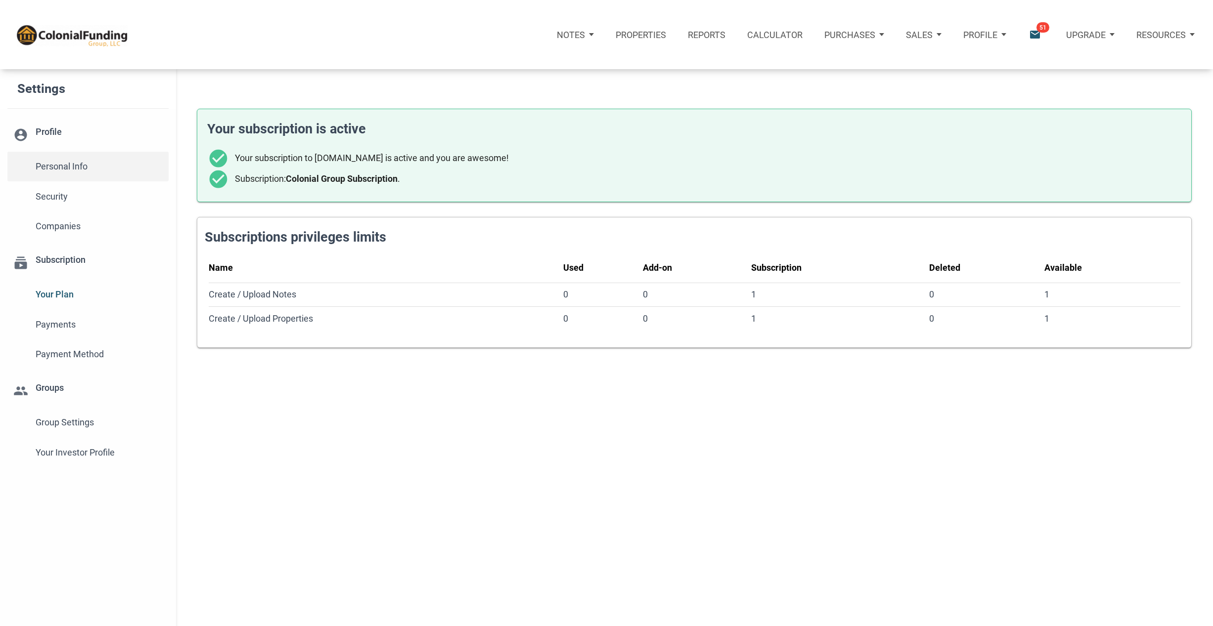
click at [79, 163] on span "Personal Info" at bounding box center [99, 167] width 127 height 18
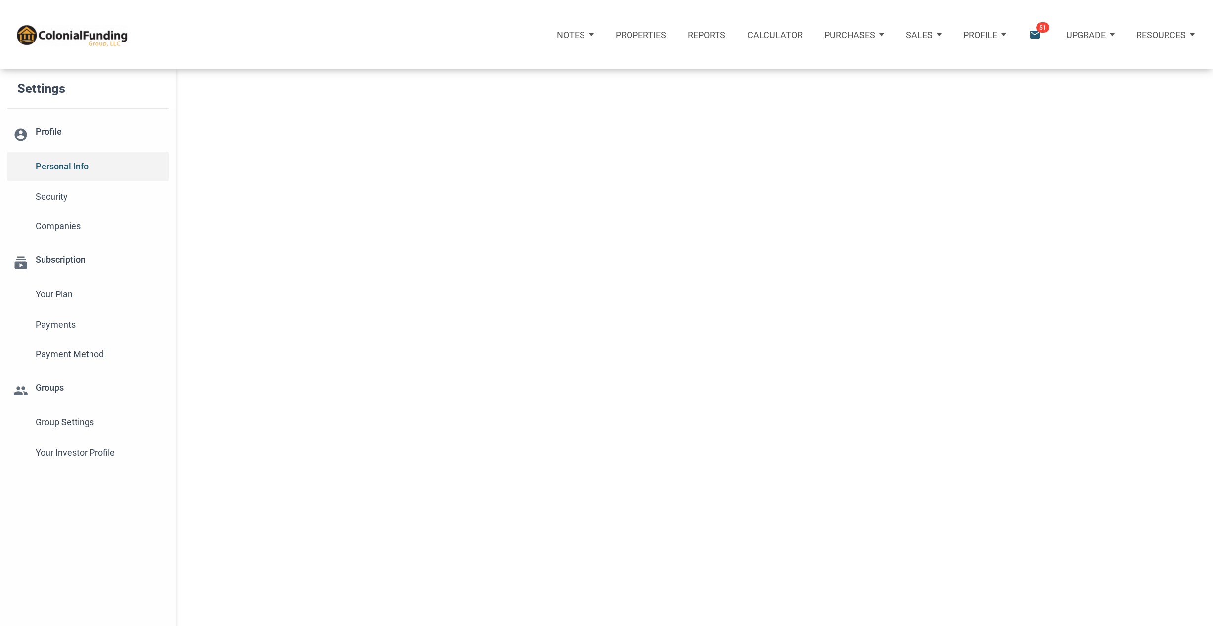
type input "WEBSTER"
select select
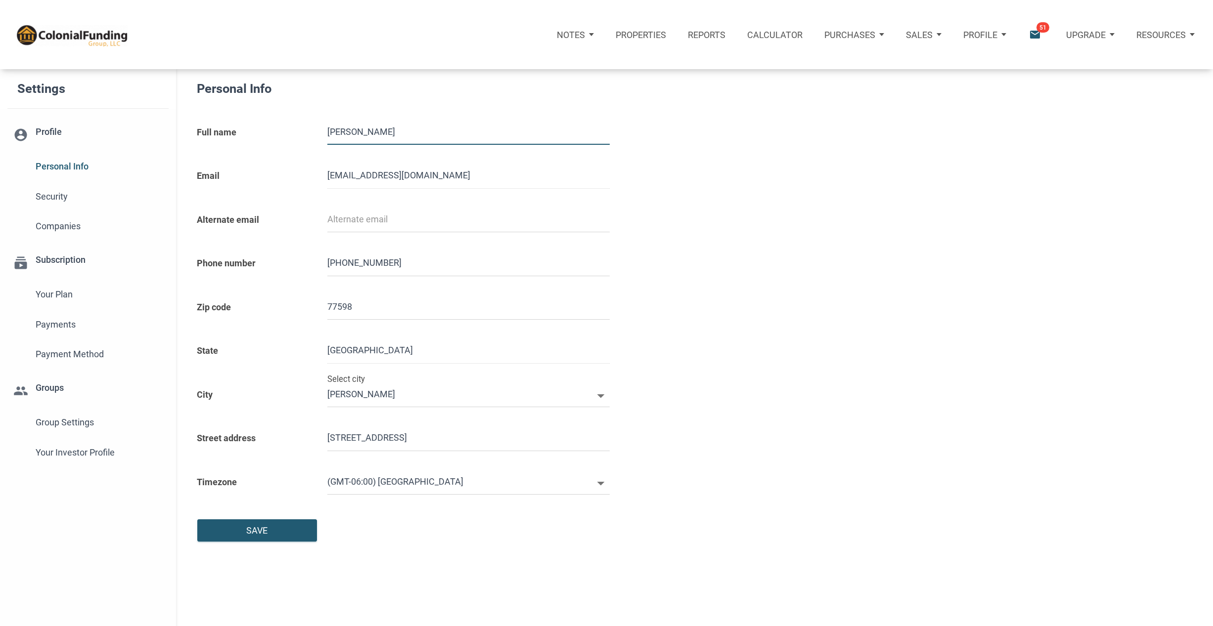
type input "2817230112"
select select
click at [62, 193] on span "Security" at bounding box center [99, 197] width 127 height 18
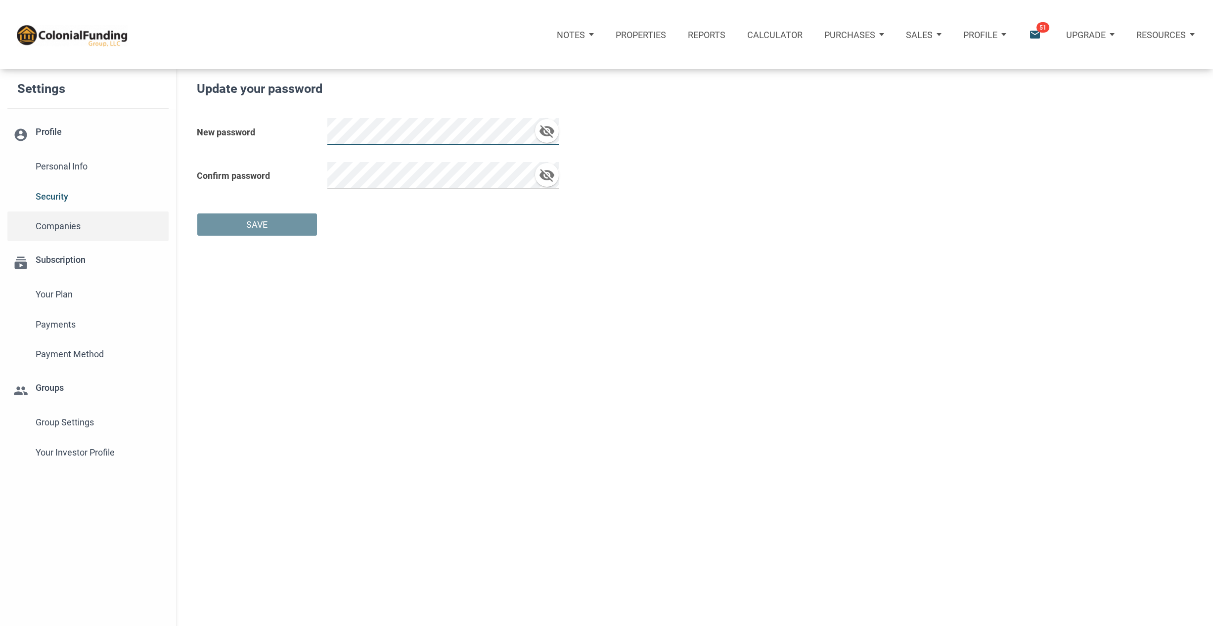
click at [57, 224] on span "Companies" at bounding box center [99, 227] width 127 height 18
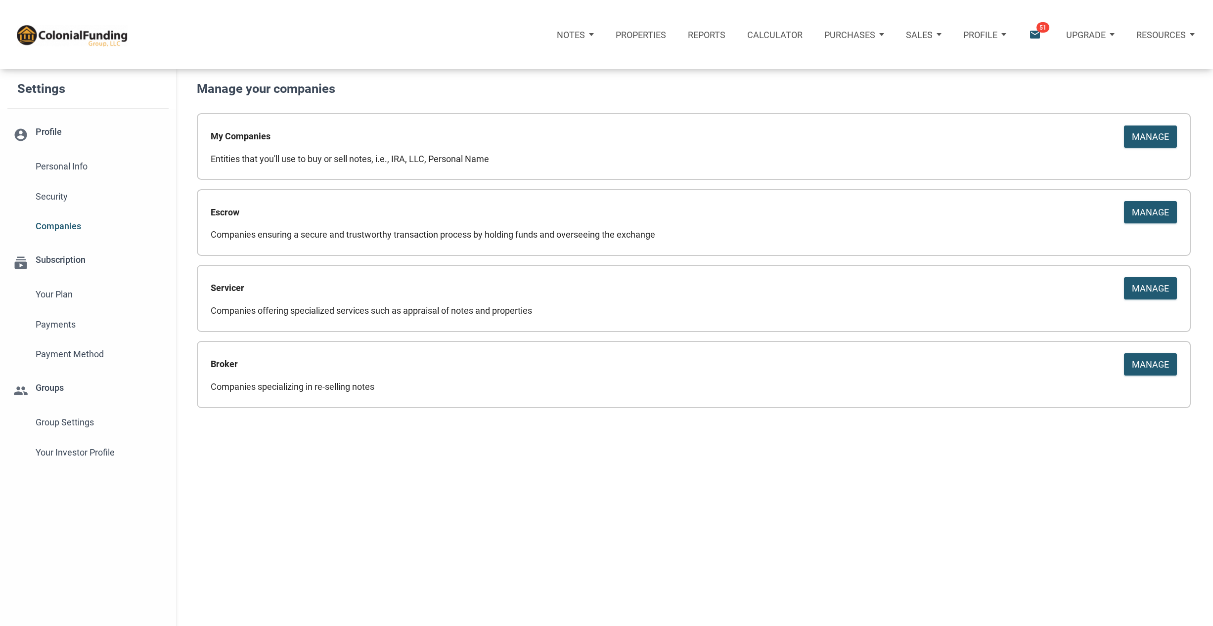
click at [997, 32] on p "Profile" at bounding box center [980, 35] width 34 height 10
click at [1064, 49] on div "Upgrade" at bounding box center [1090, 35] width 70 height 36
click at [966, 62] on div "Notes Dashboard Transactions Properties Reports Calculator Purchases Offers Ord…" at bounding box center [610, 34] width 1206 height 69
click at [605, 33] on div "Purchases" at bounding box center [575, 35] width 59 height 36
click at [840, 64] on link "Offers" at bounding box center [836, 65] width 114 height 23
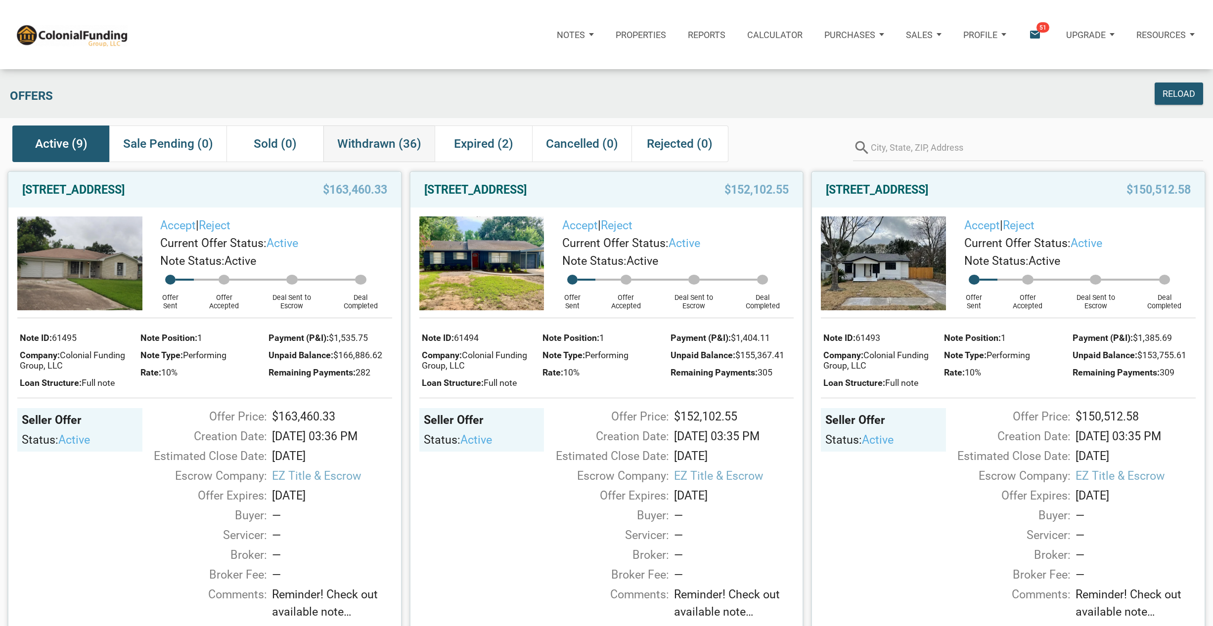
click at [387, 145] on span "Withdrawn (36)" at bounding box center [379, 144] width 84 height 18
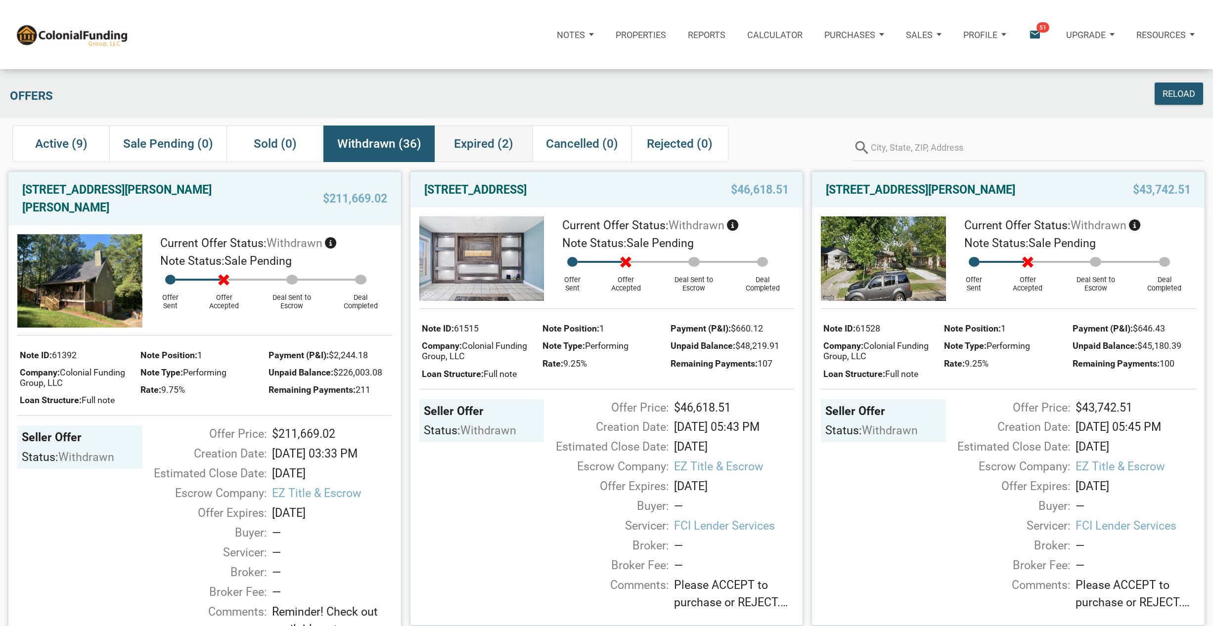
click at [495, 142] on span "Expired (2)" at bounding box center [483, 144] width 59 height 18
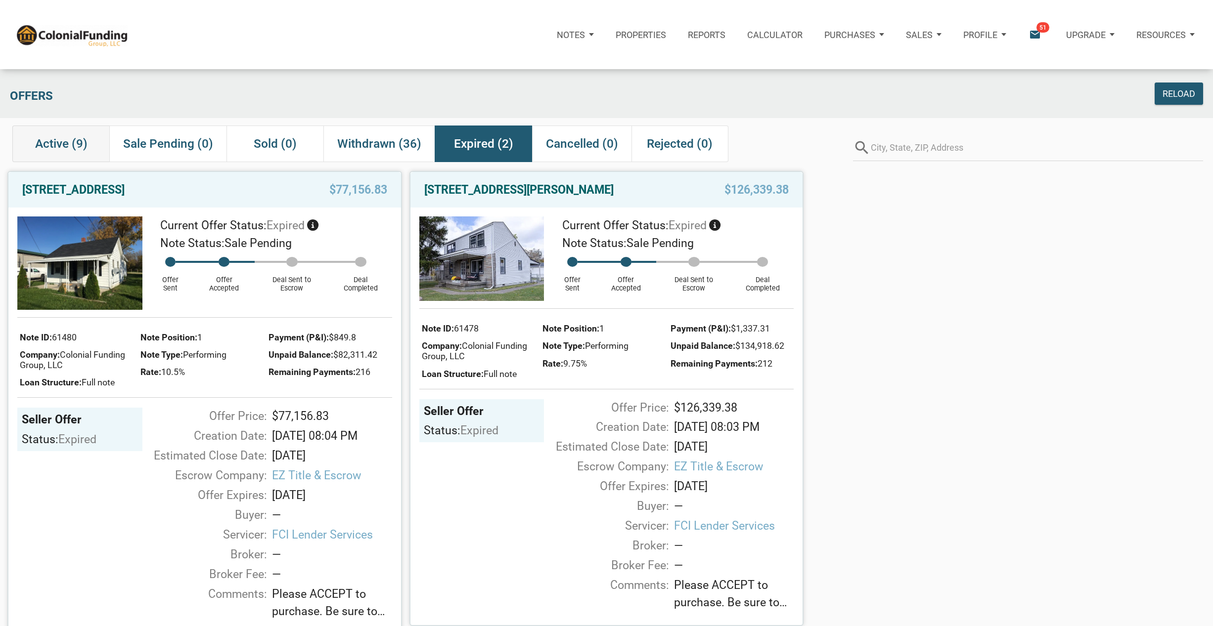
click at [59, 144] on span "Active (9)" at bounding box center [61, 144] width 52 height 18
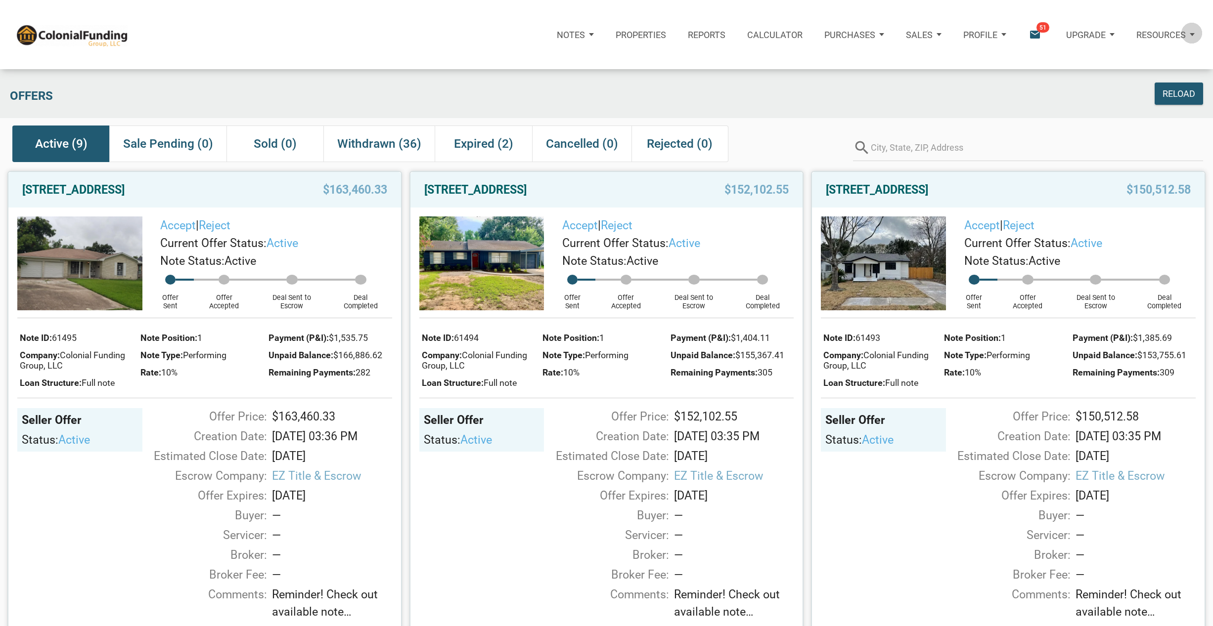
click at [1192, 33] on div "Resources" at bounding box center [1165, 35] width 80 height 36
click at [944, 86] on div "Reload" at bounding box center [1057, 94] width 301 height 22
click at [1109, 33] on div "Upgrade" at bounding box center [1090, 35] width 70 height 36
click at [939, 87] on div "Reload" at bounding box center [1057, 94] width 301 height 22
click at [1004, 33] on div "Profile" at bounding box center [984, 35] width 65 height 36
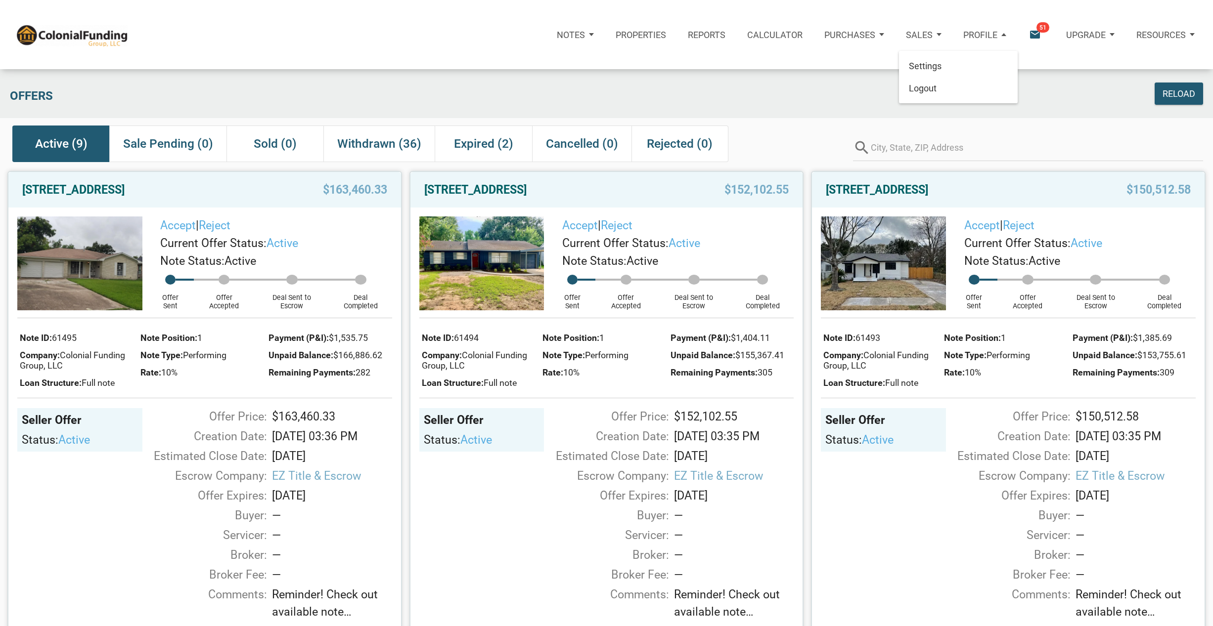
click at [800, 93] on div "Offers" at bounding box center [456, 94] width 902 height 22
click at [590, 32] on div "Notes" at bounding box center [575, 35] width 59 height 36
click at [659, 34] on p "Properties" at bounding box center [641, 35] width 50 height 10
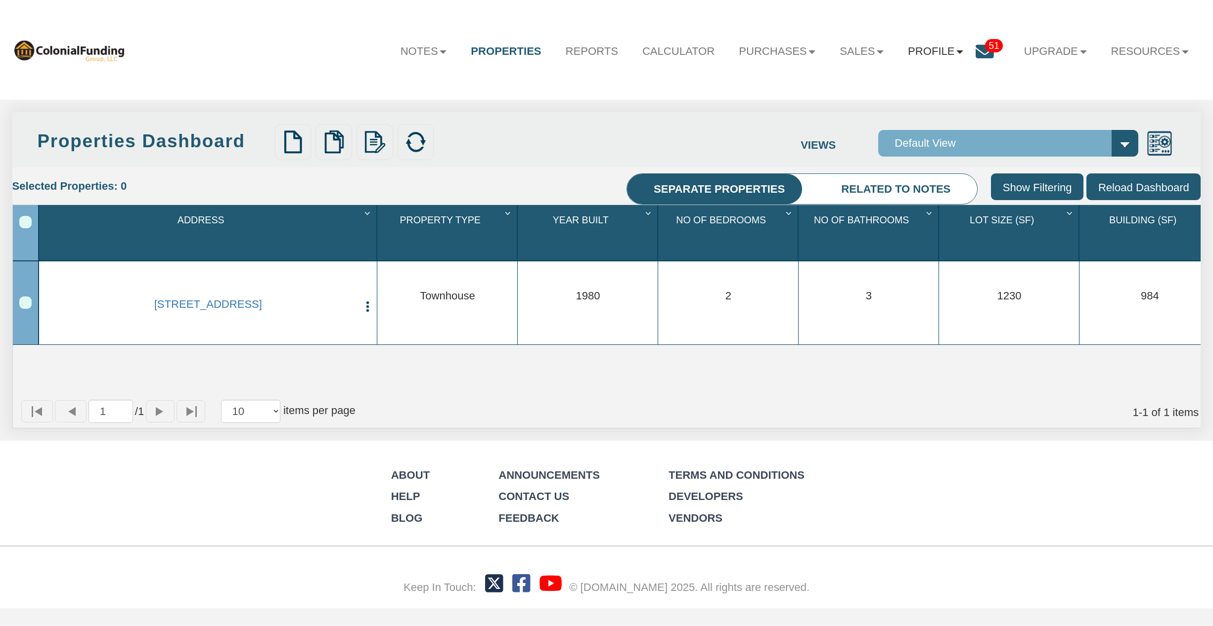
click at [953, 51] on link "Profile" at bounding box center [936, 51] width 80 height 34
click at [931, 86] on link "Settings" at bounding box center [940, 88] width 141 height 21
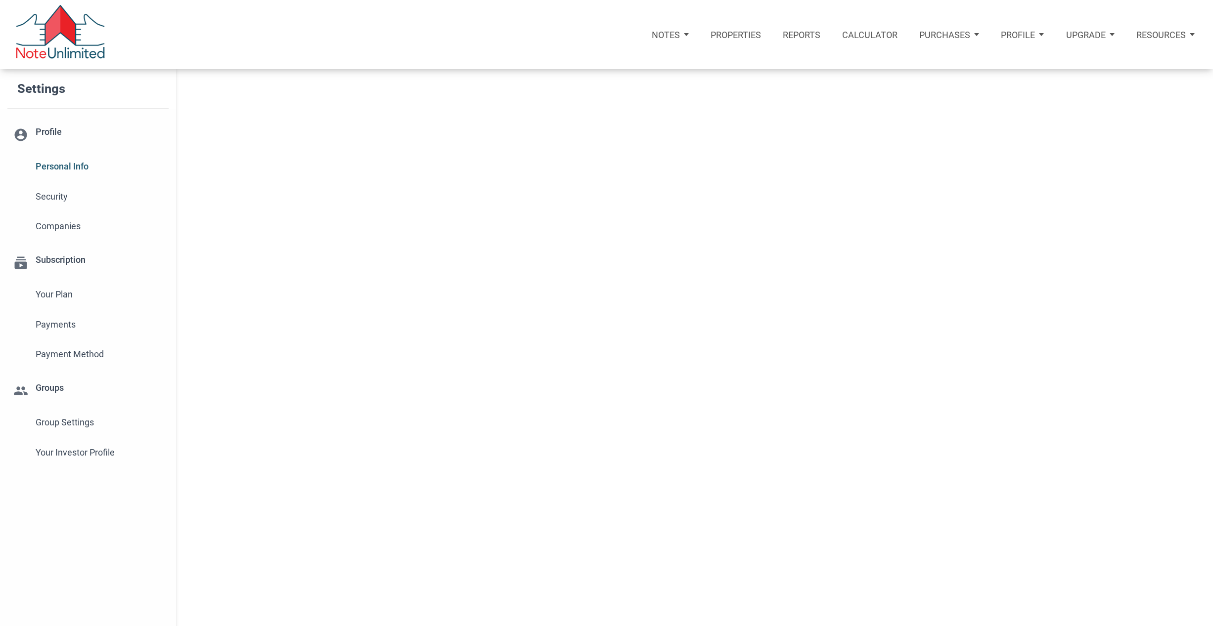
select select
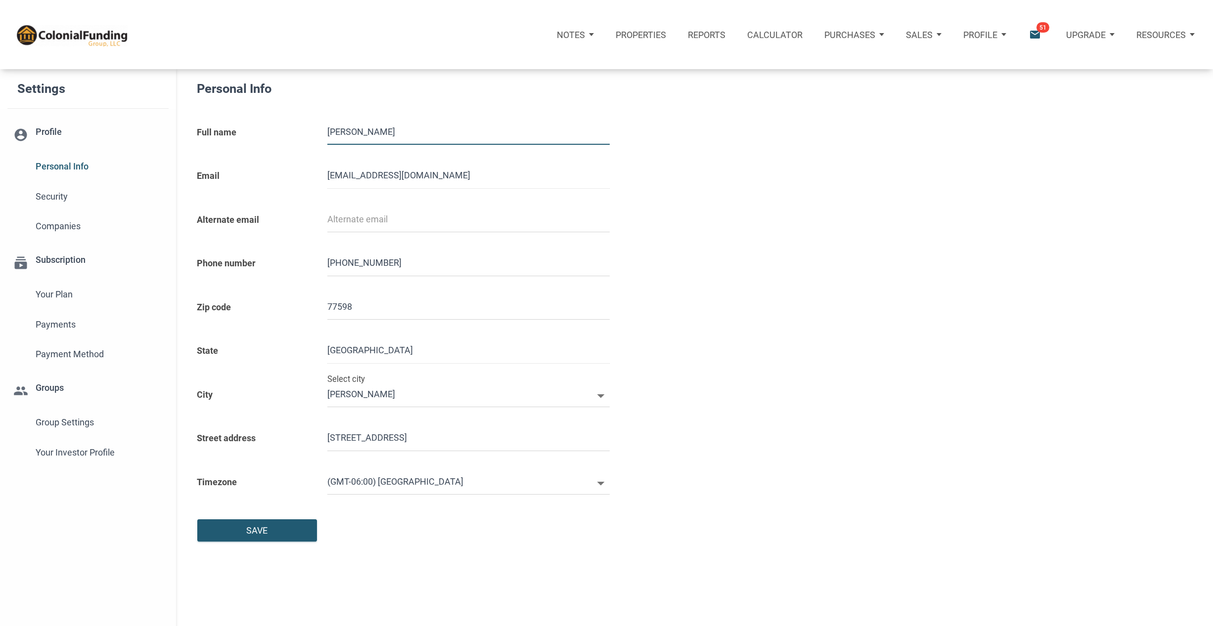
type input "2817230112"
select select
click at [83, 451] on span "Your Investor Profile" at bounding box center [99, 453] width 127 height 18
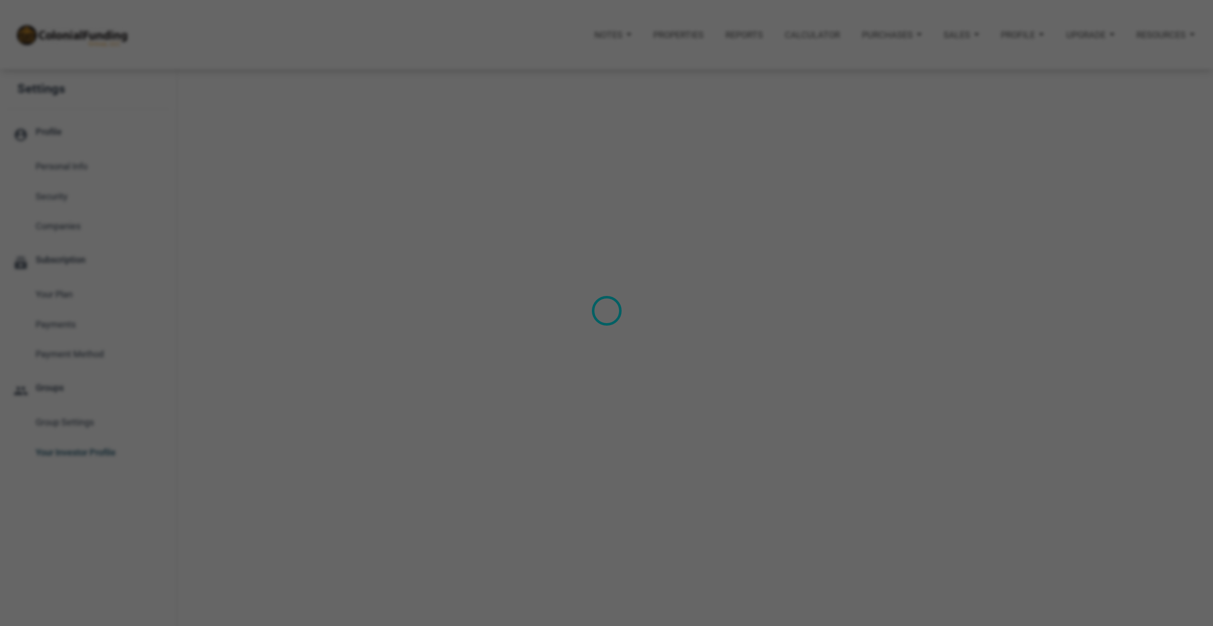
type input "Cash Flow - [DATE] Income"
select select
type input "$ 100,000"
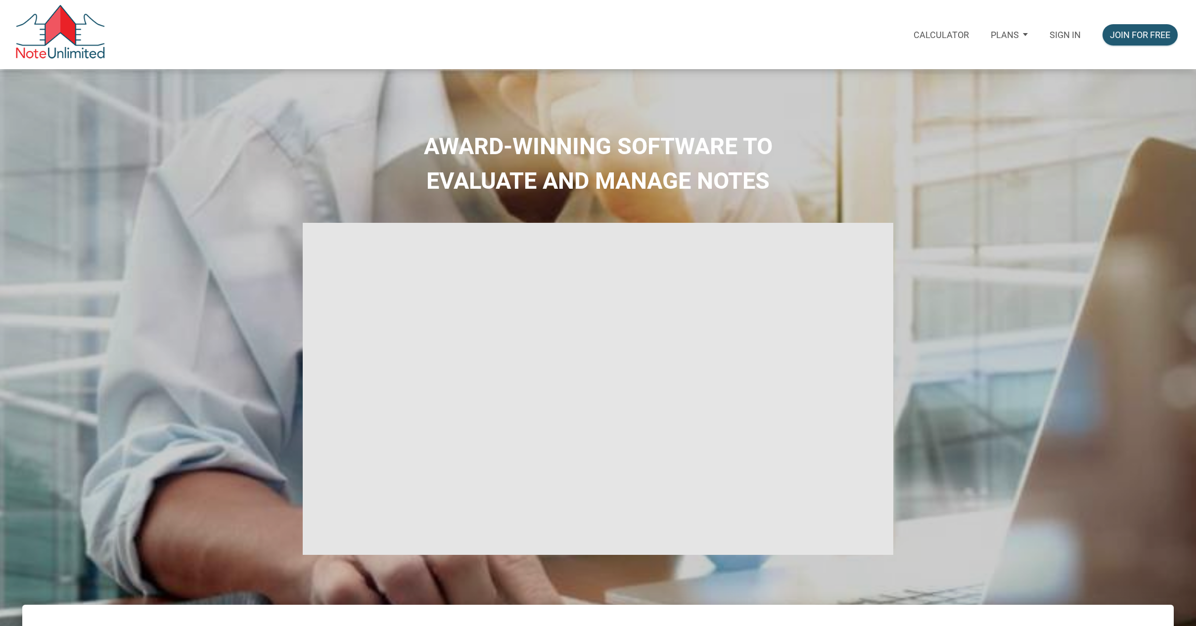
click at [1060, 31] on p "Sign in" at bounding box center [1064, 35] width 31 height 10
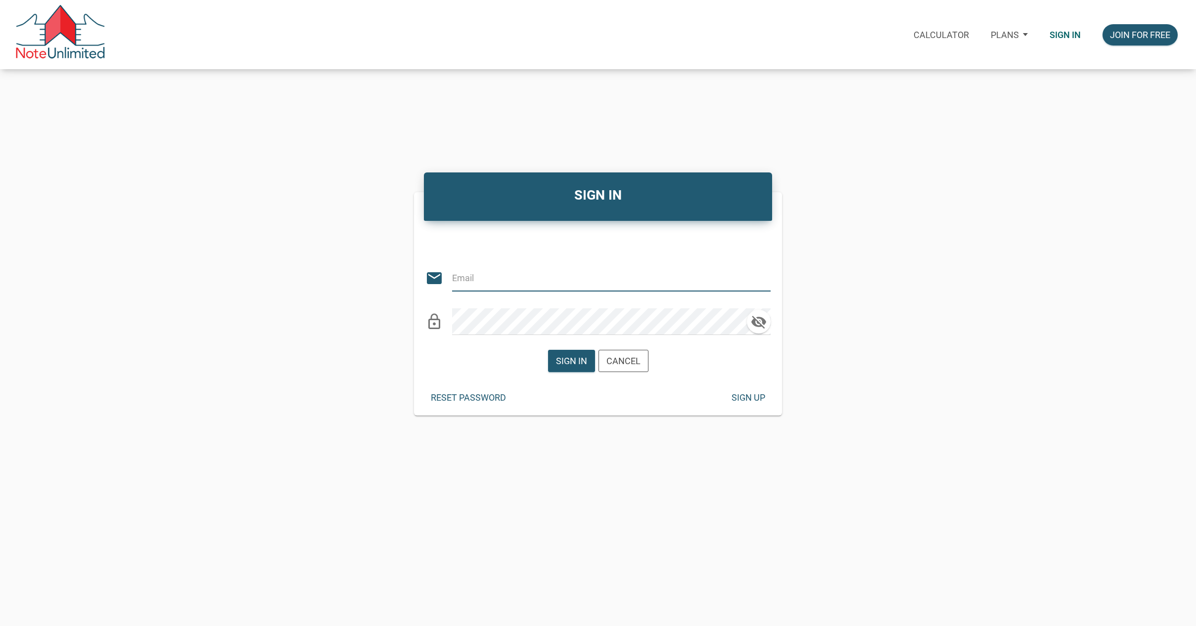
click at [500, 279] on input "email" at bounding box center [602, 278] width 301 height 27
type input "jimpsess@gmail.com"
click at [574, 360] on div "Sign in" at bounding box center [571, 361] width 31 height 13
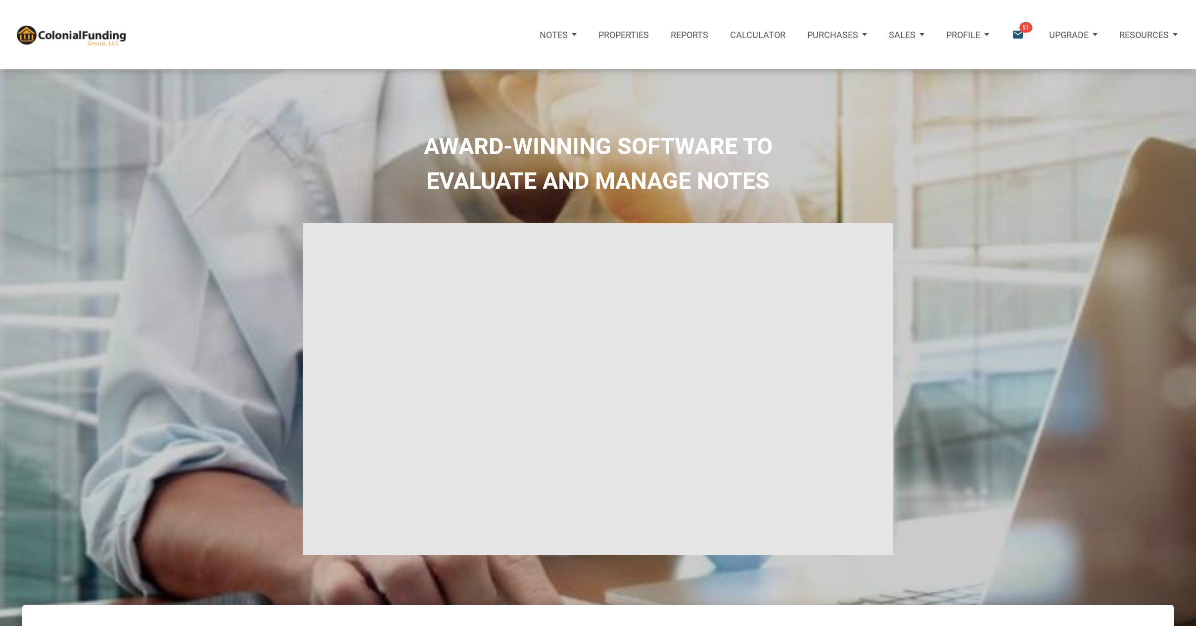
type input "Introduction to new features"
select select
click at [576, 31] on div "Notes" at bounding box center [558, 35] width 59 height 36
click at [539, 61] on link "Dashboard" at bounding box center [528, 65] width 114 height 23
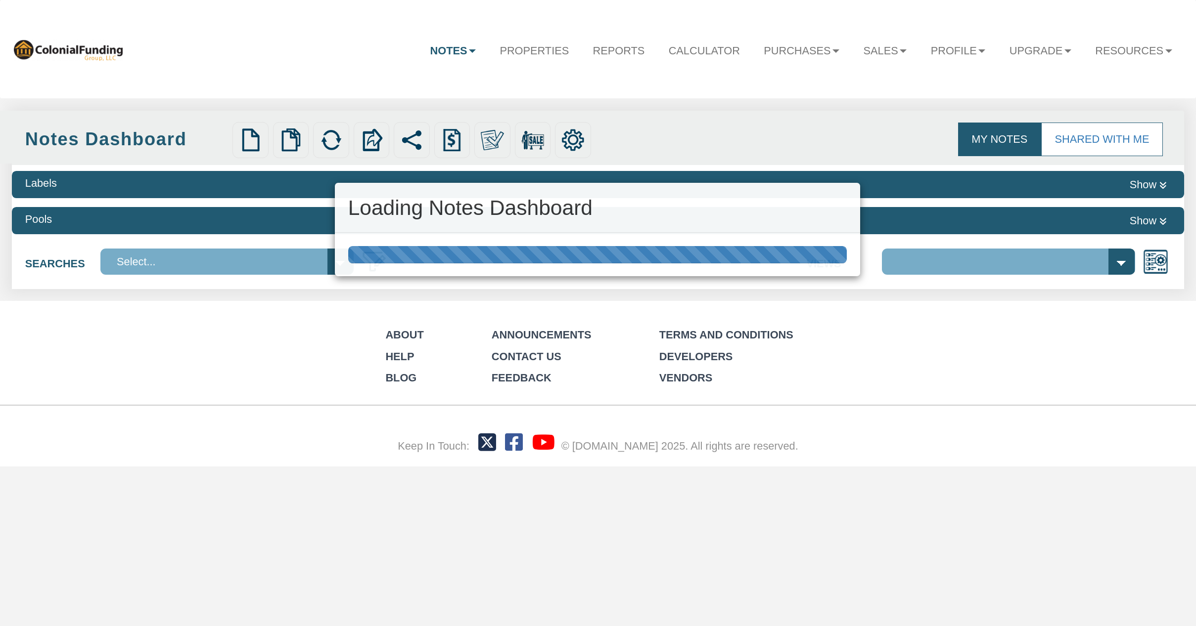
select select "316"
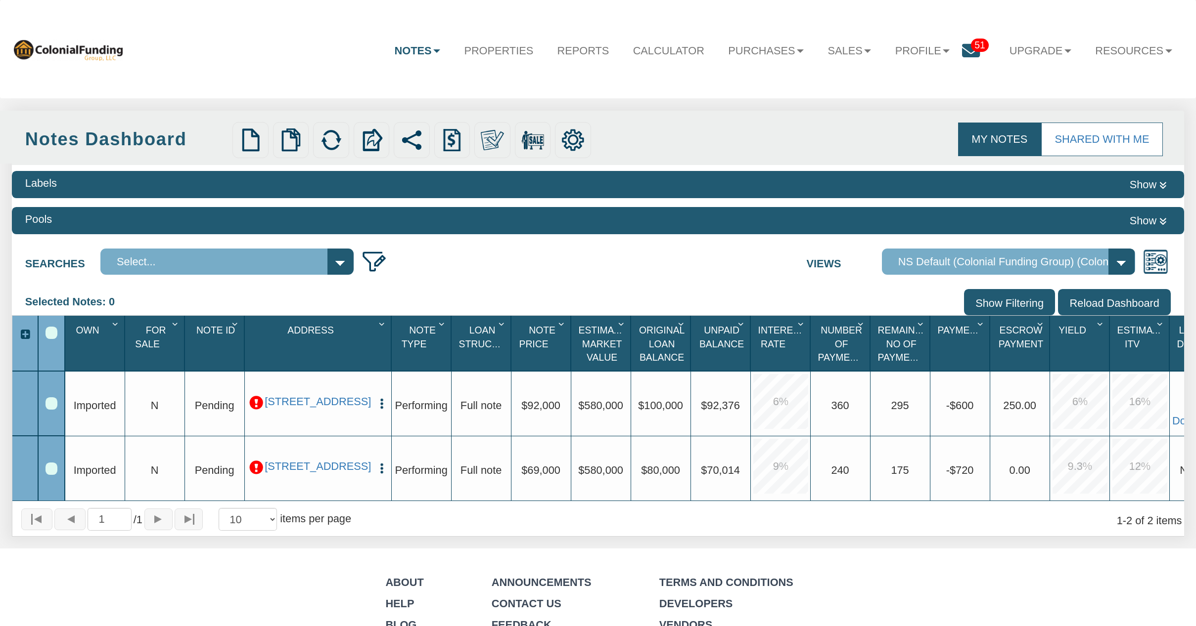
click at [848, 98] on nav "Menu Notes Dashboard Transactions Properties Reports Calculator Purchases Offer…" at bounding box center [598, 49] width 1196 height 98
click at [971, 46] on span "51" at bounding box center [980, 45] width 18 height 13
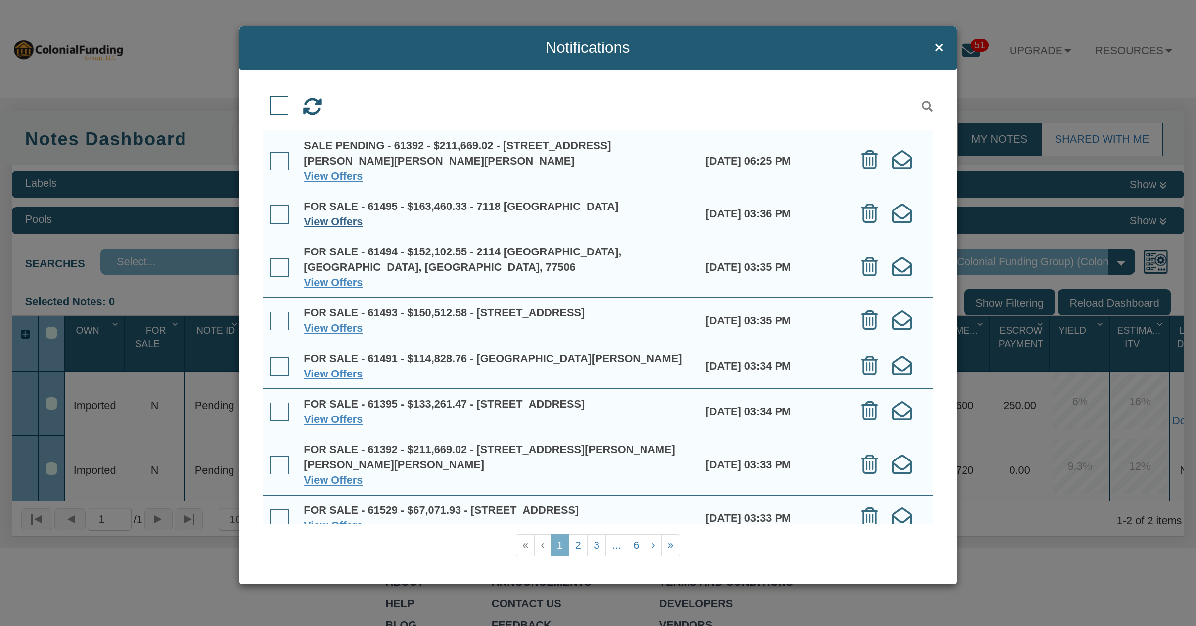
click at [330, 220] on link "View Offers" at bounding box center [333, 222] width 59 height 12
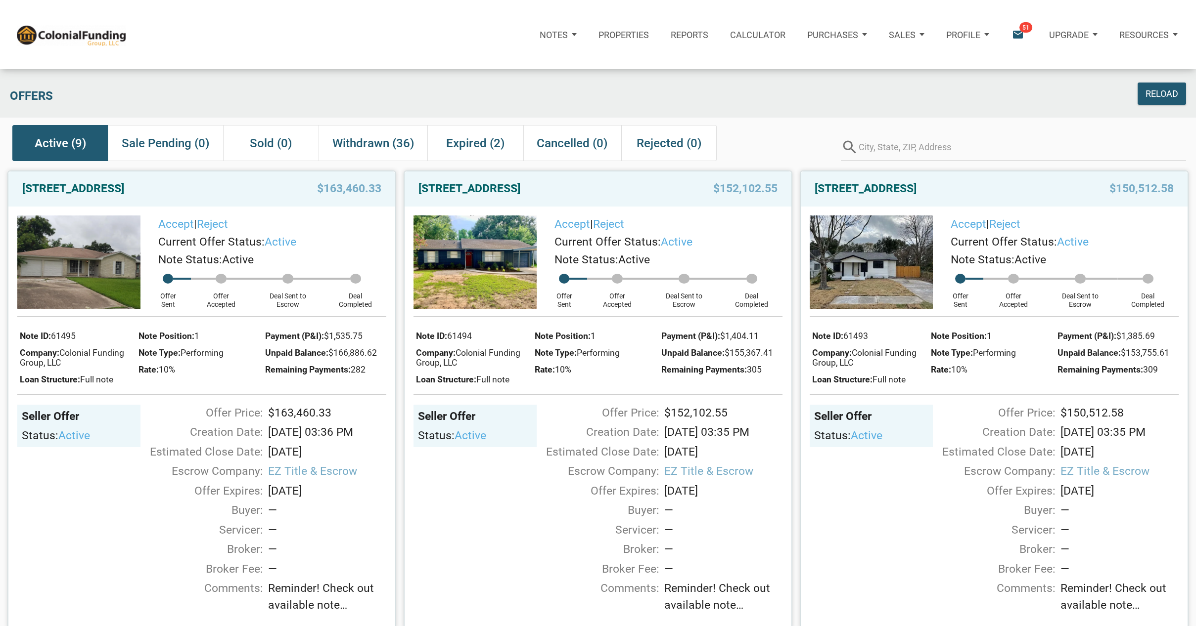
click at [479, 272] on img at bounding box center [474, 262] width 123 height 93
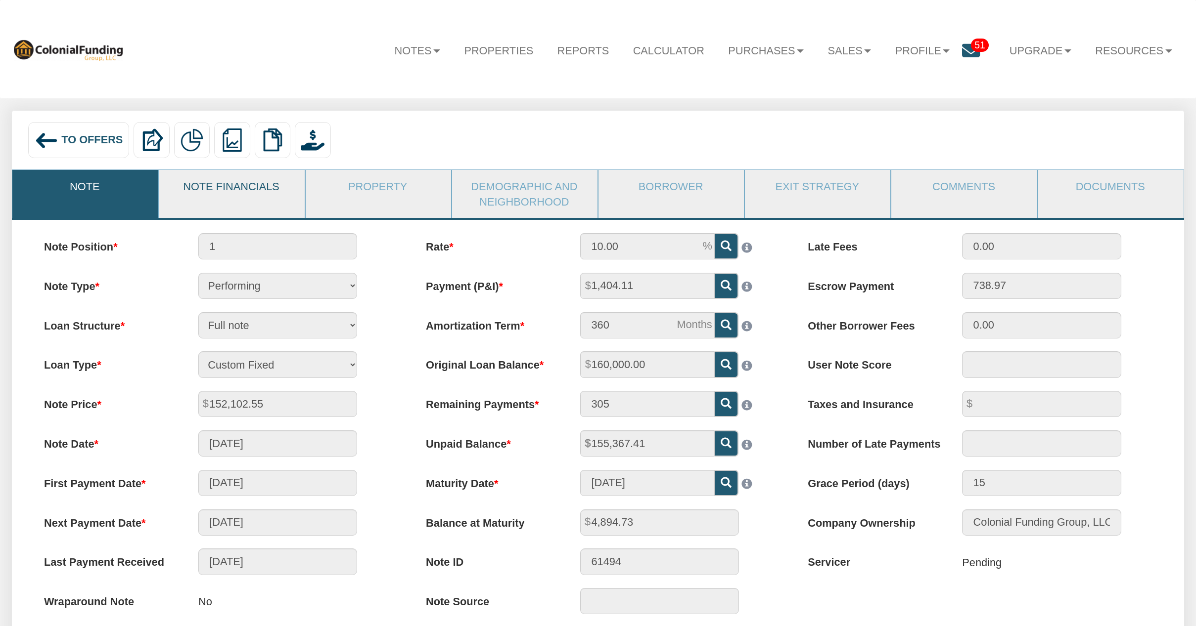
click at [255, 189] on link "Note Financials" at bounding box center [231, 186] width 144 height 33
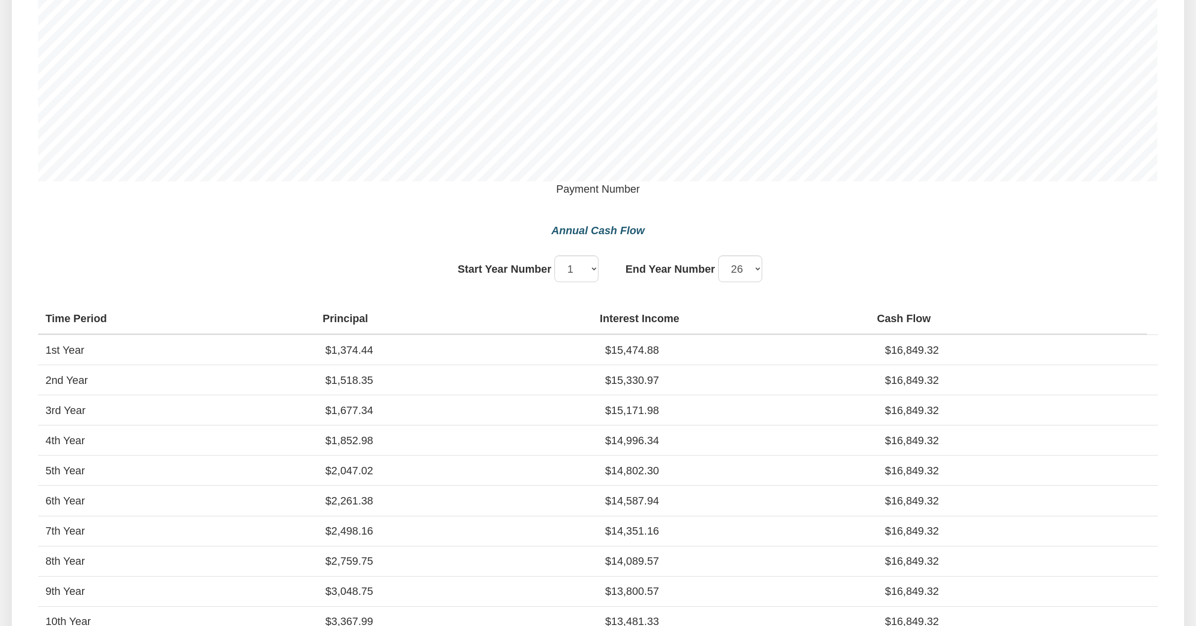
scroll to position [1020, 0]
select select "5"
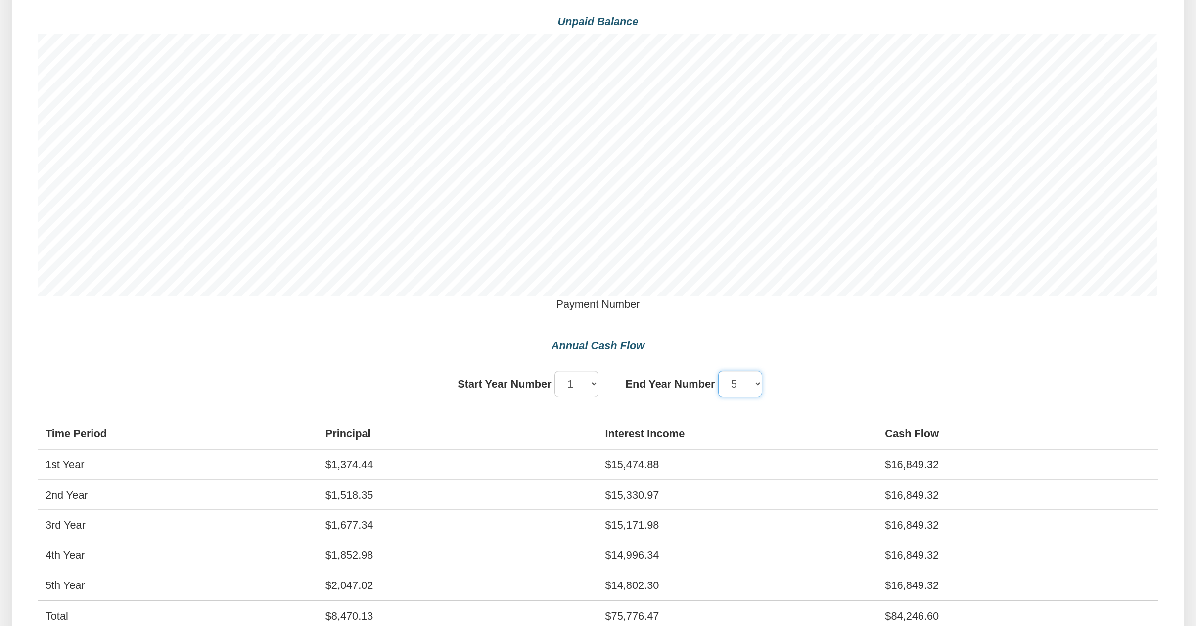
scroll to position [899, 0]
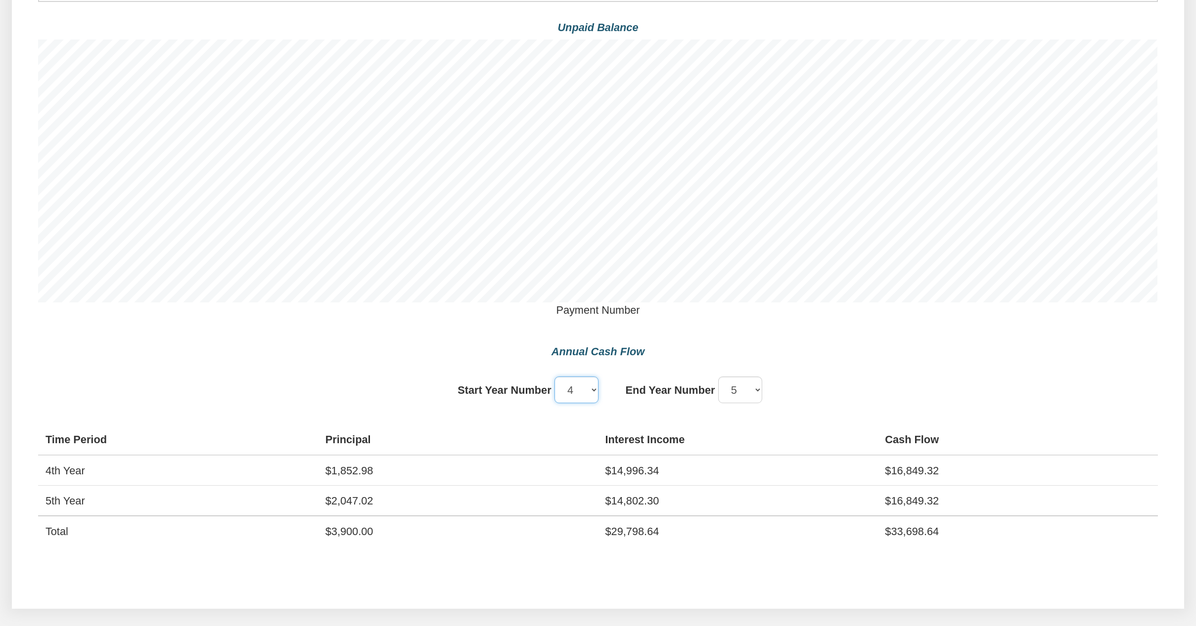
select select "1"
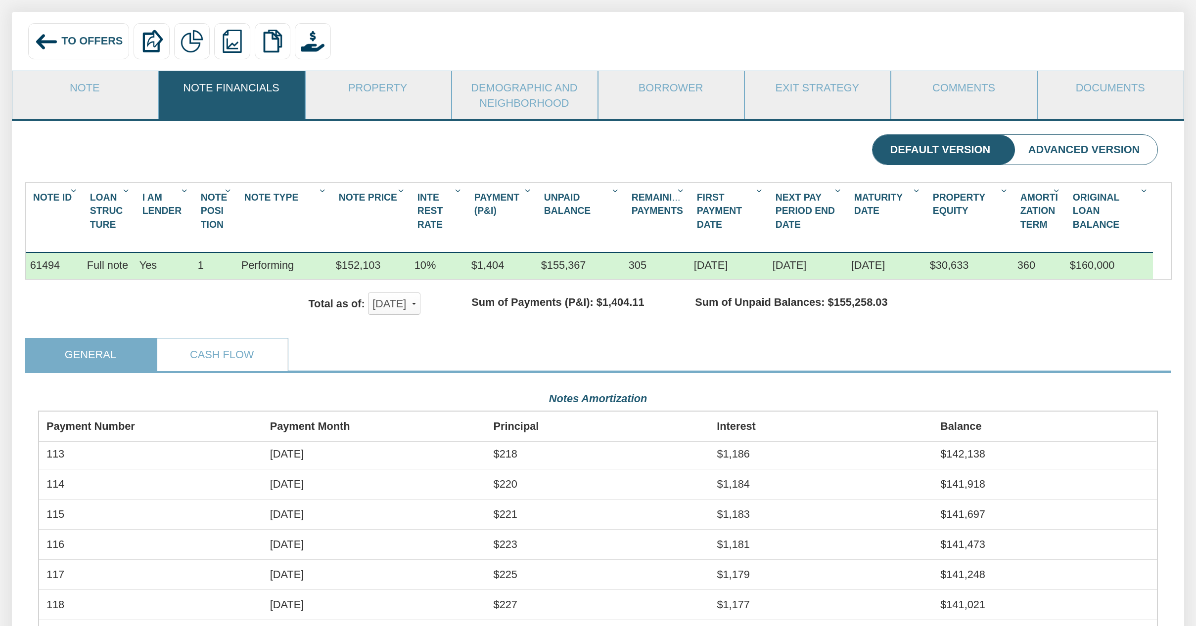
scroll to position [120, 0]
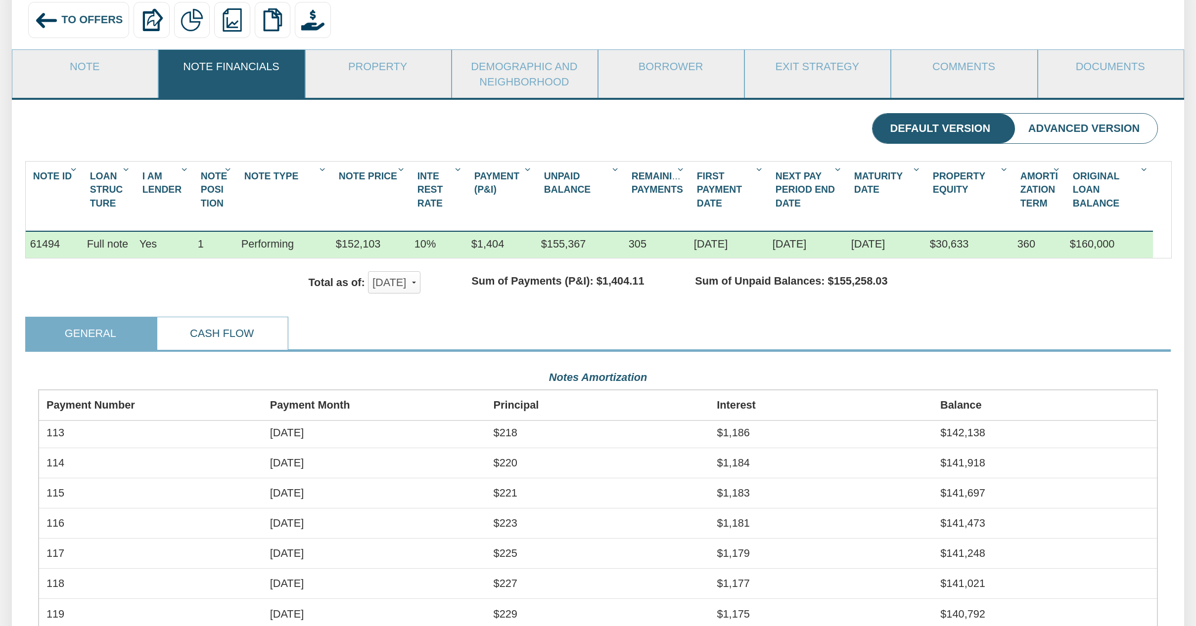
click at [227, 319] on link "Cash Flow" at bounding box center [222, 333] width 130 height 33
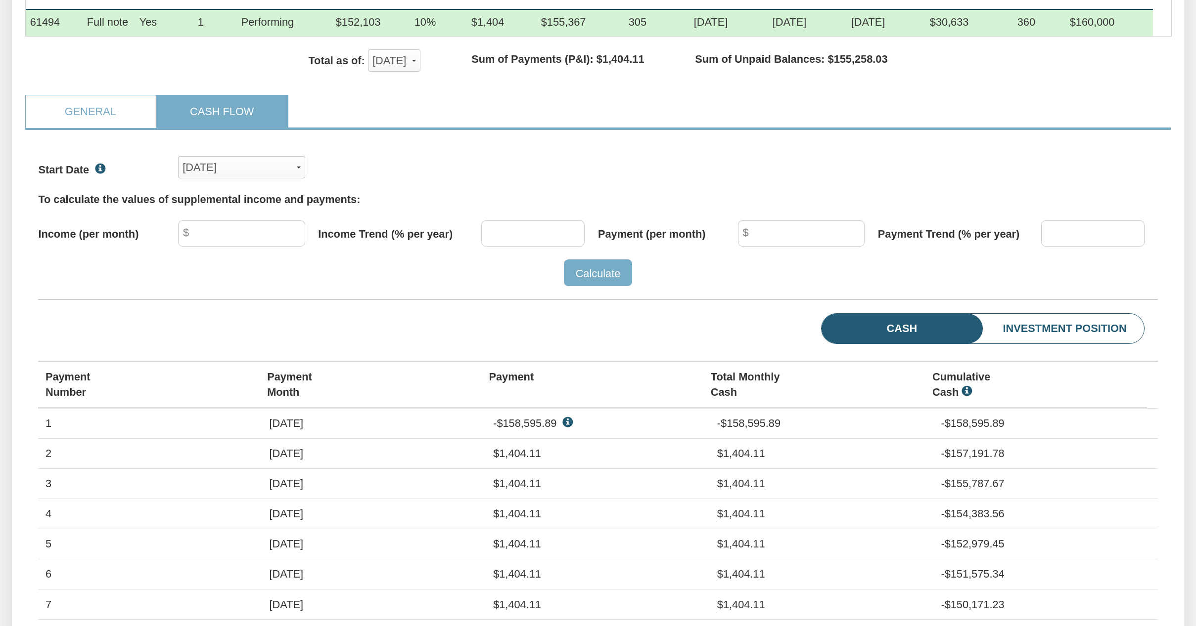
scroll to position [342, 0]
click at [298, 167] on span "button" at bounding box center [299, 168] width 4 height 2
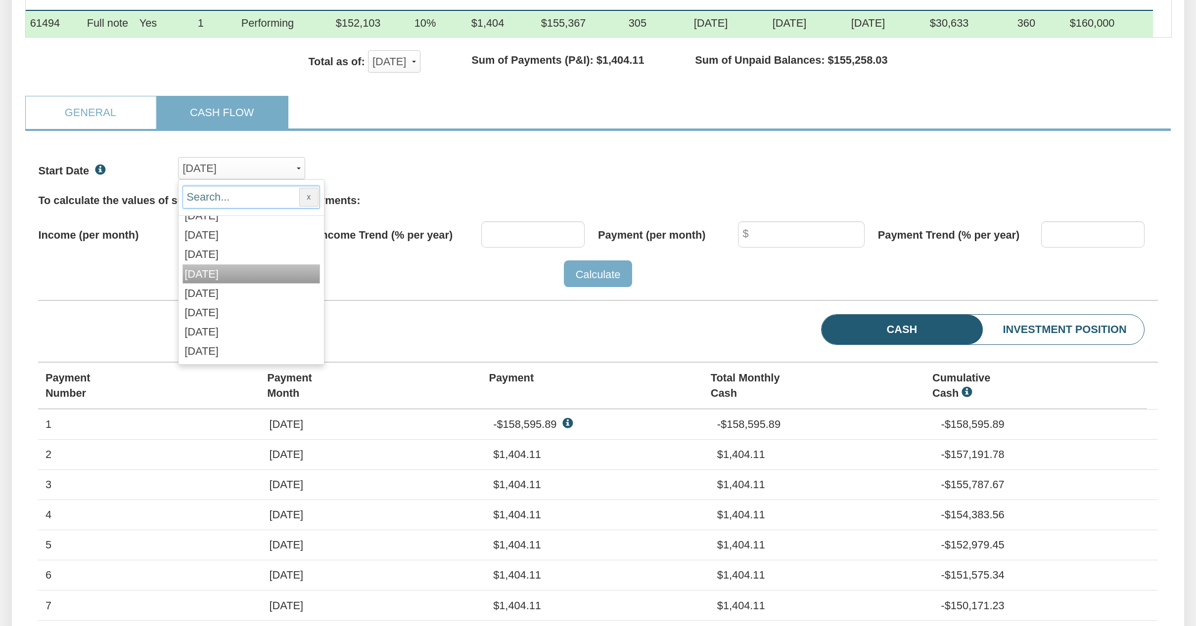
scroll to position [459, 0]
click at [218, 345] on span "Sep, 2025" at bounding box center [201, 351] width 34 height 12
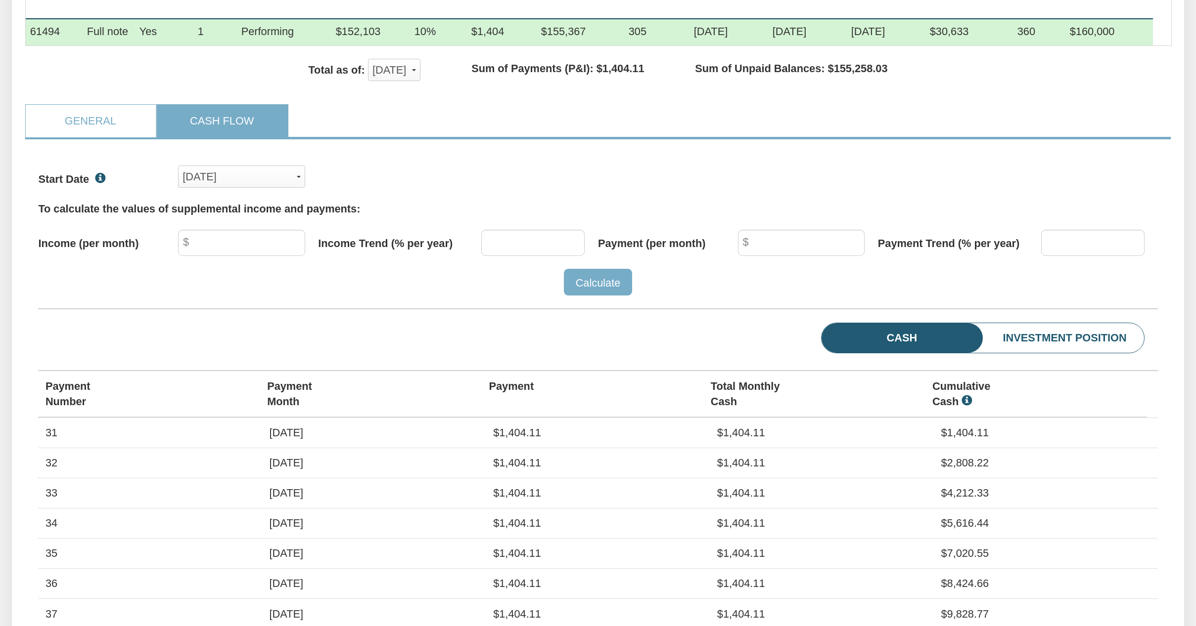
scroll to position [341, 0]
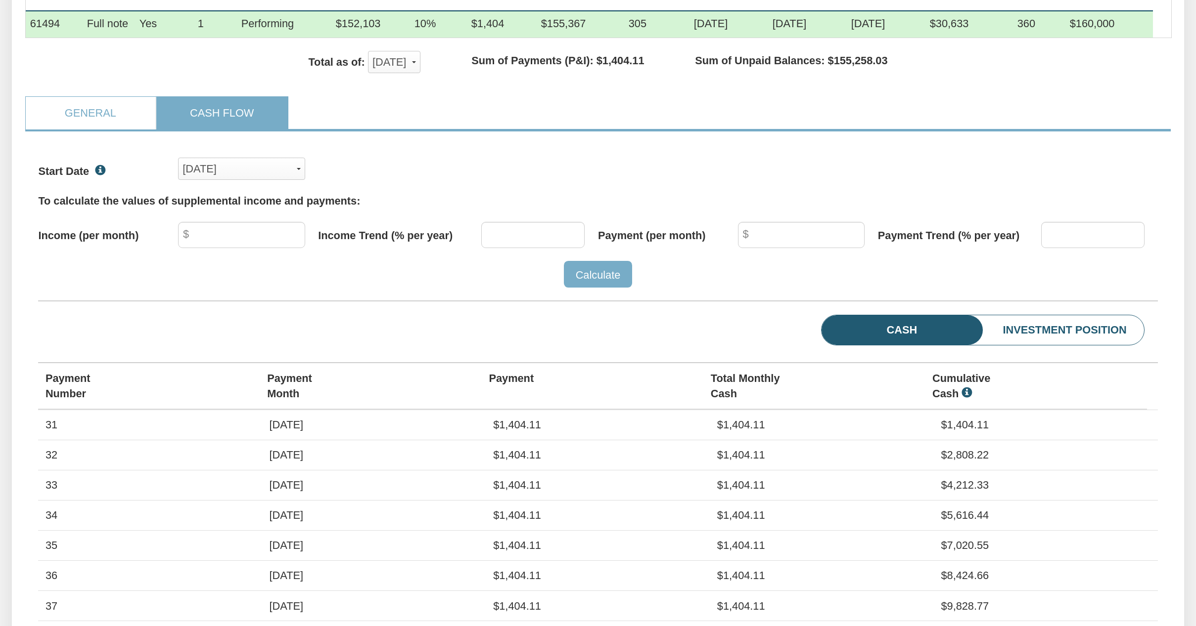
click at [1048, 315] on li "Investment Position" at bounding box center [1041, 330] width 206 height 30
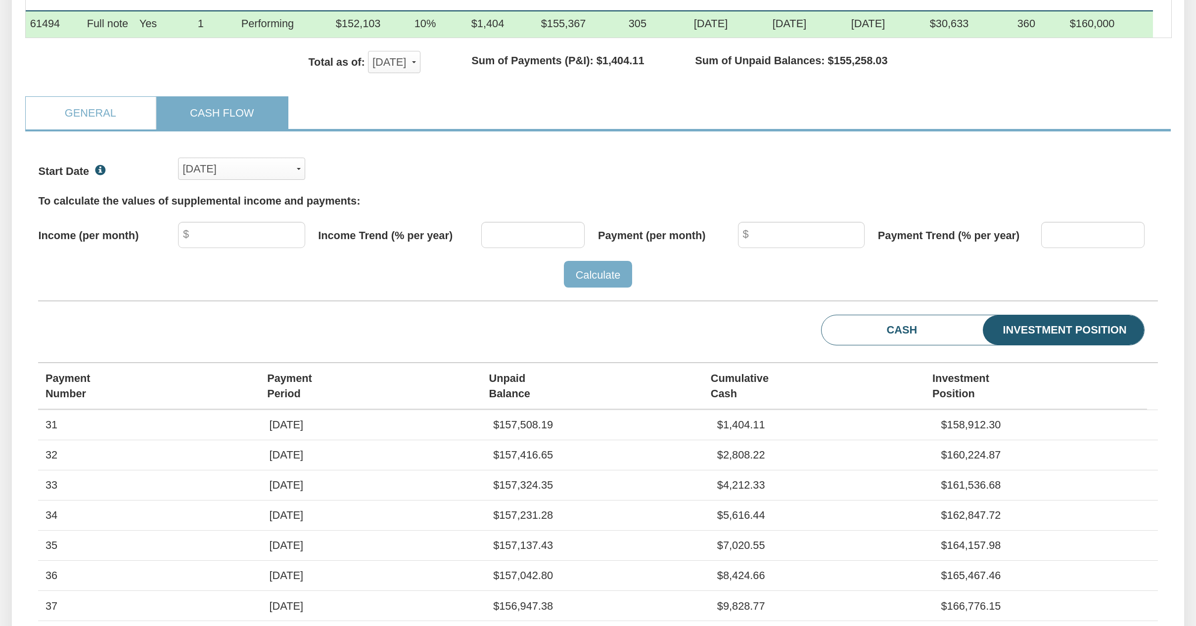
scroll to position [239, 1119]
click at [920, 317] on li "Cash" at bounding box center [877, 330] width 113 height 30
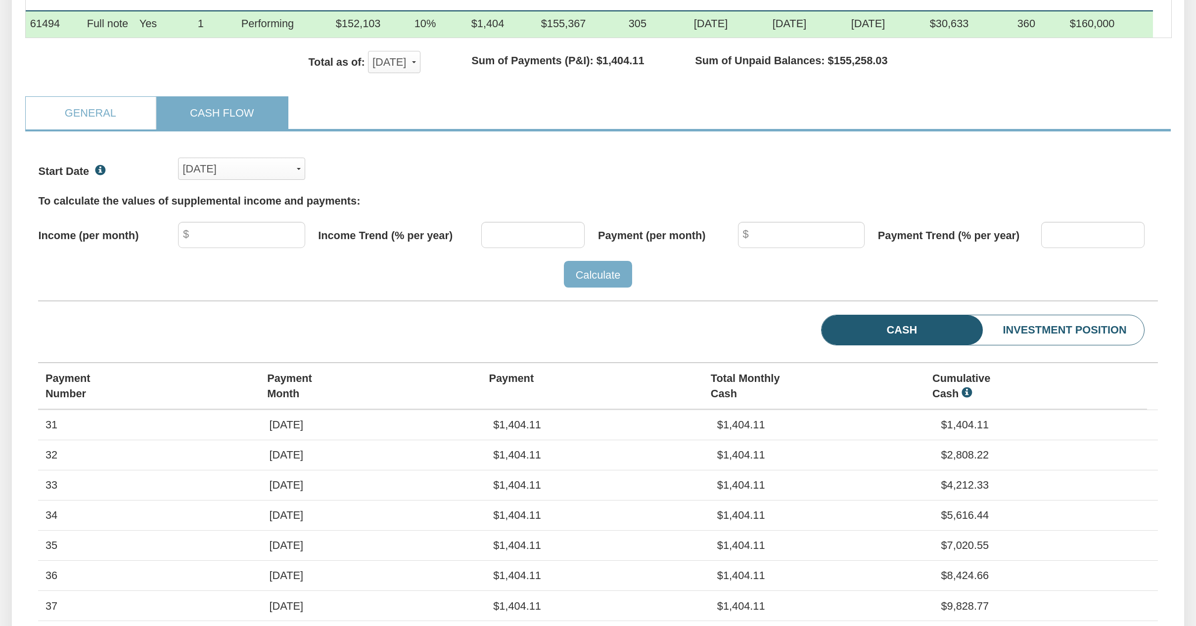
click at [1034, 315] on li "Investment Position" at bounding box center [1041, 330] width 206 height 30
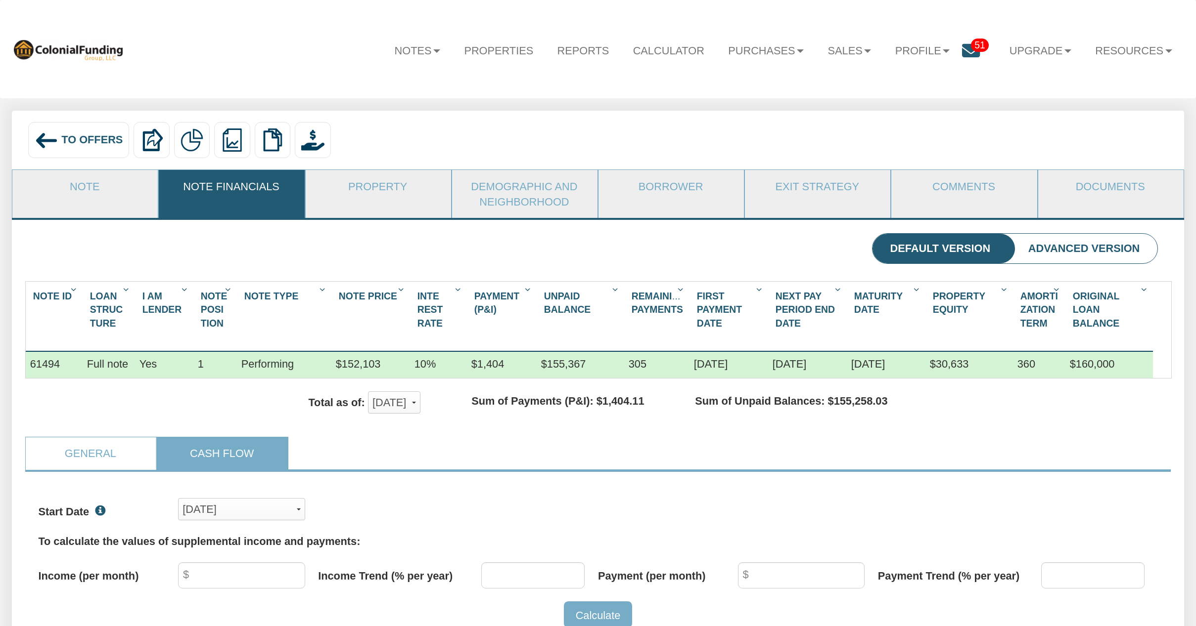
scroll to position [0, 0]
click at [382, 189] on link "Property" at bounding box center [378, 186] width 144 height 33
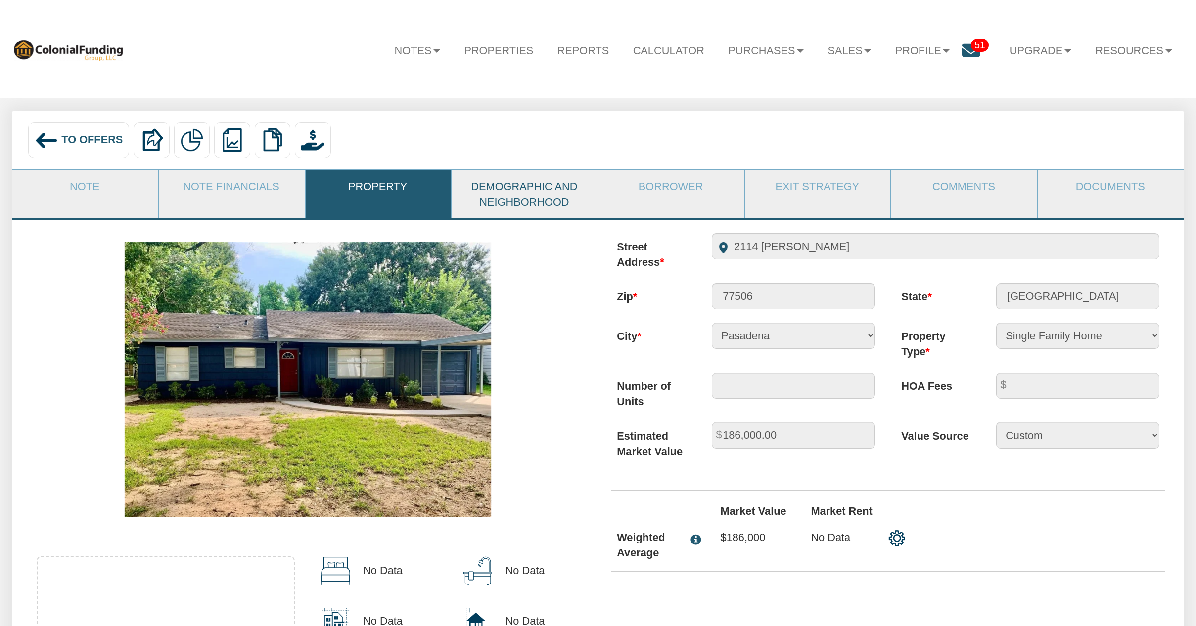
click at [527, 193] on link "Demographic and Neighborhood" at bounding box center [524, 194] width 144 height 48
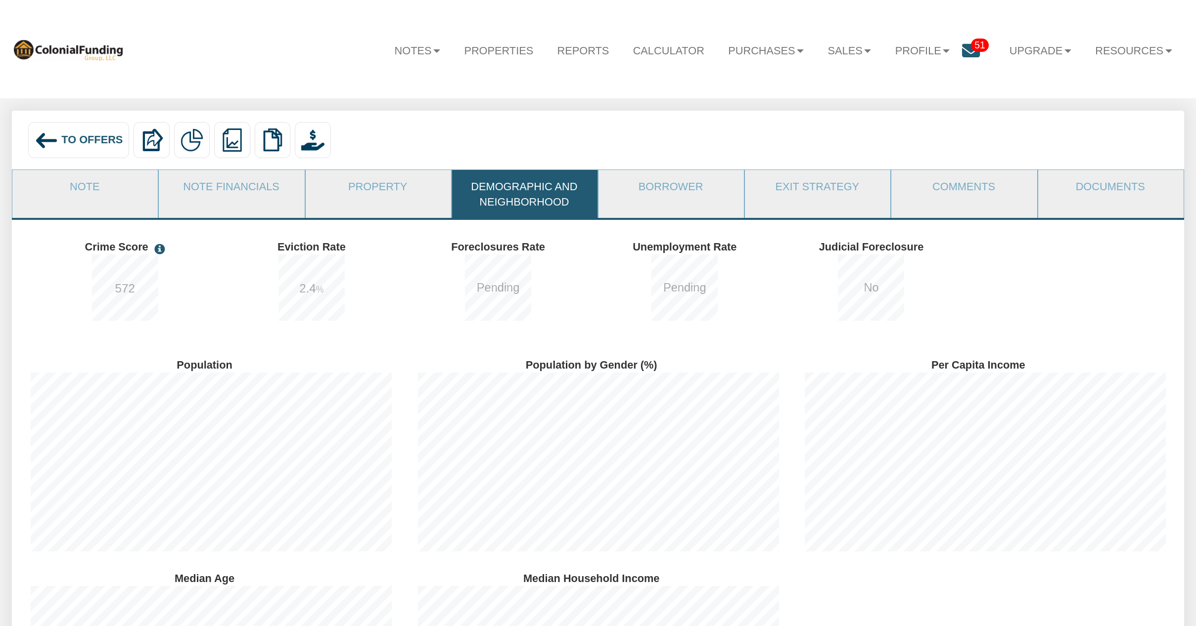
scroll to position [214, 387]
click at [675, 192] on link "Borrower" at bounding box center [670, 186] width 144 height 33
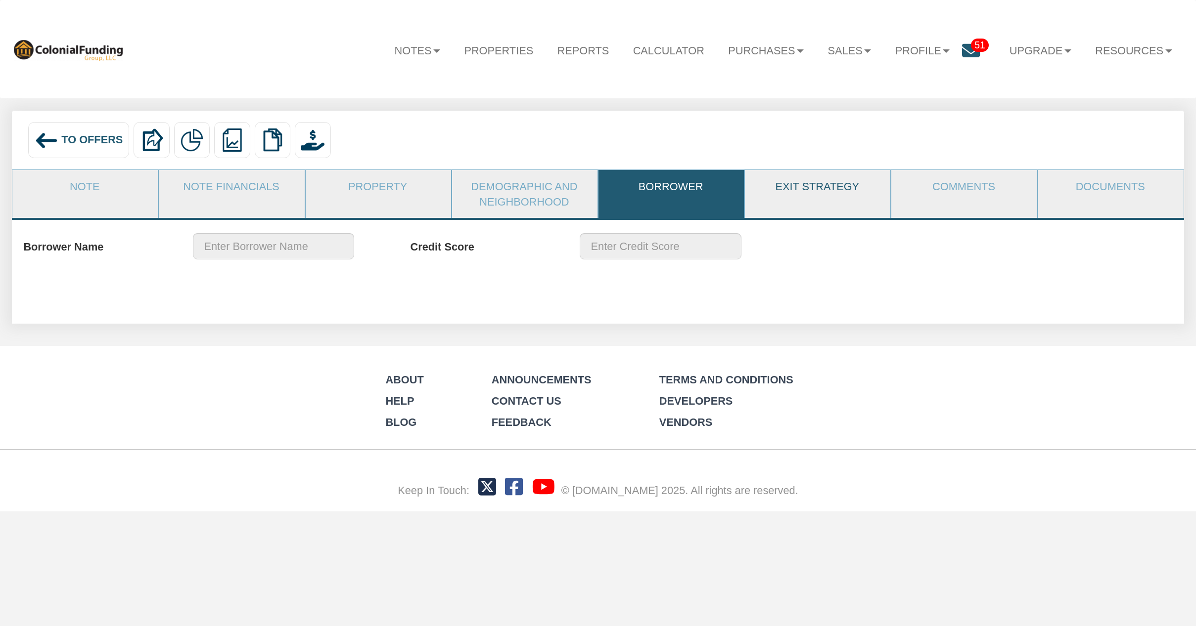
click at [823, 191] on link "Exit Strategy" at bounding box center [817, 186] width 144 height 33
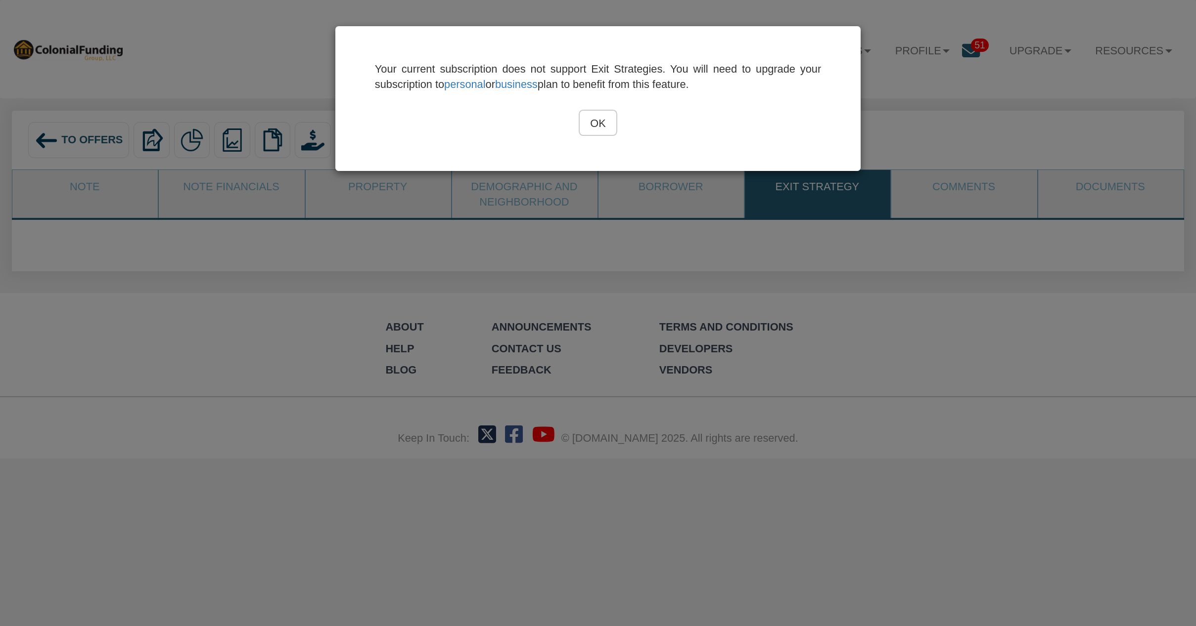
click at [594, 117] on input "OK" at bounding box center [598, 123] width 39 height 26
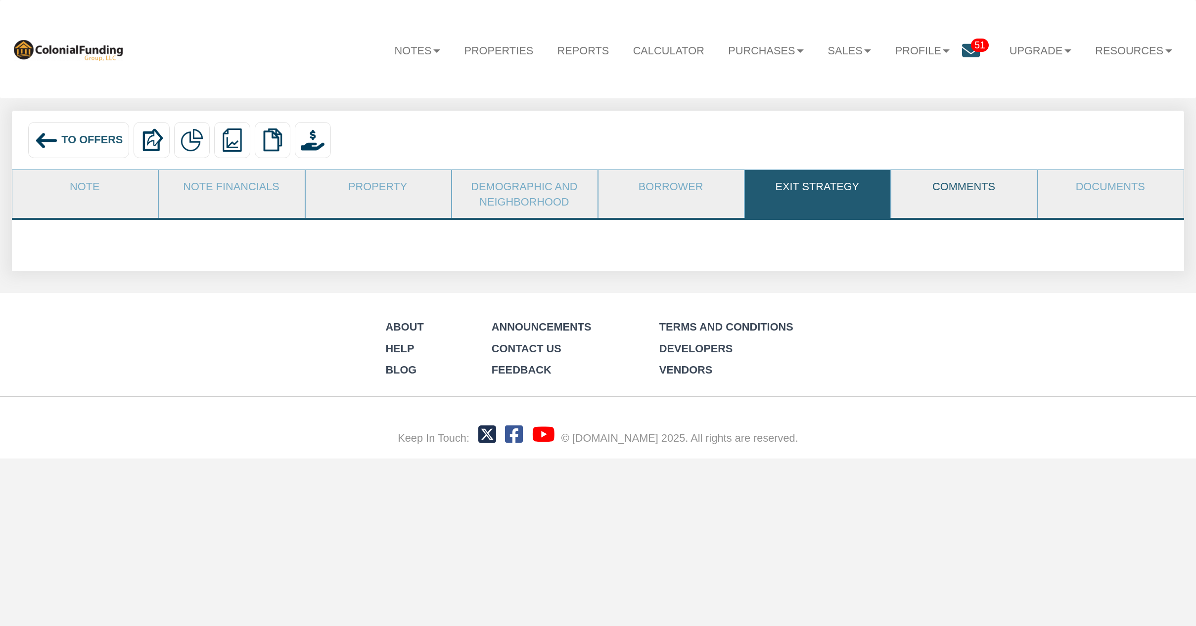
click at [940, 190] on link "Comments" at bounding box center [963, 186] width 144 height 33
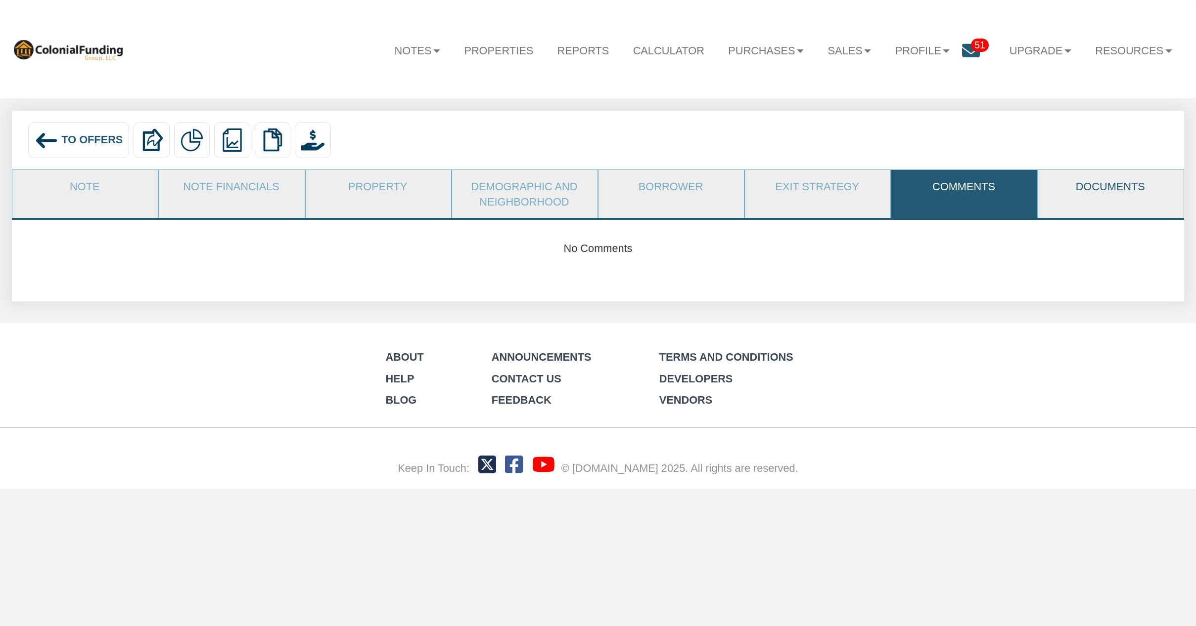
click at [1119, 191] on link "Documents" at bounding box center [1110, 186] width 144 height 33
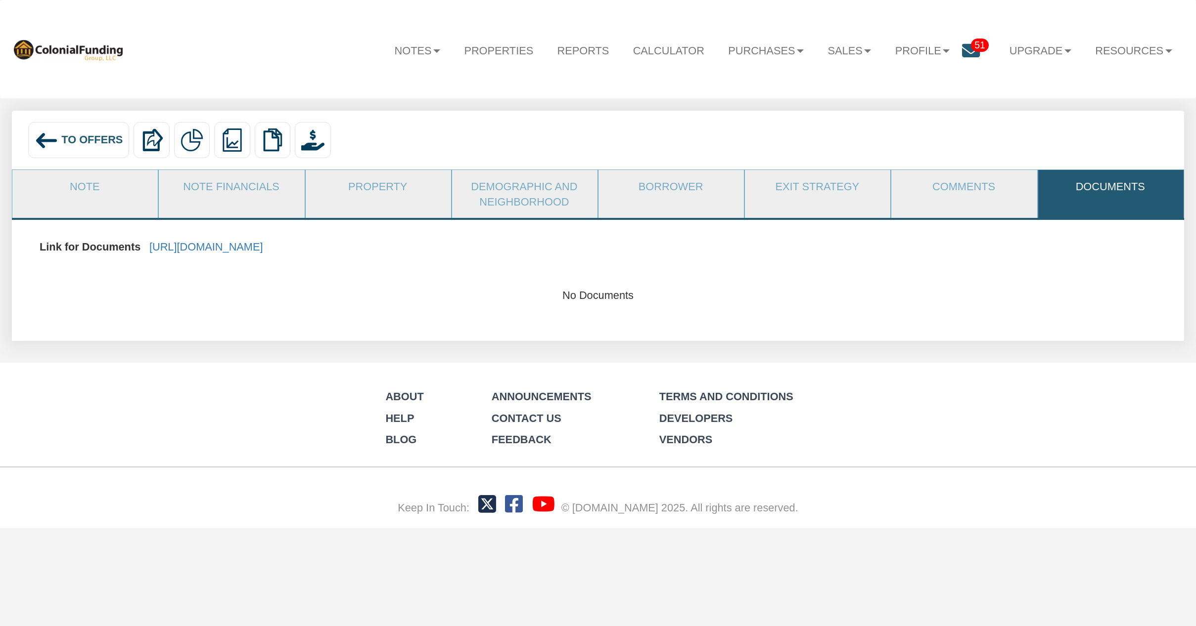
scroll to position [0, 0]
click at [533, 200] on link "Demographic and Neighborhood" at bounding box center [524, 194] width 144 height 48
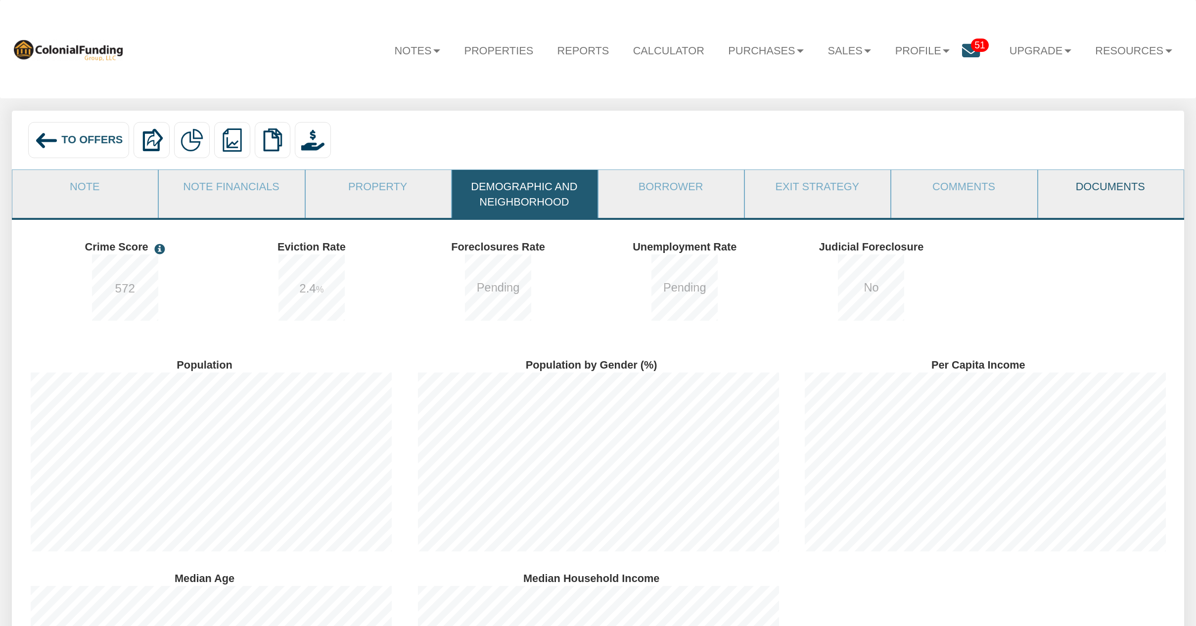
click at [1111, 184] on link "Documents" at bounding box center [1110, 186] width 144 height 33
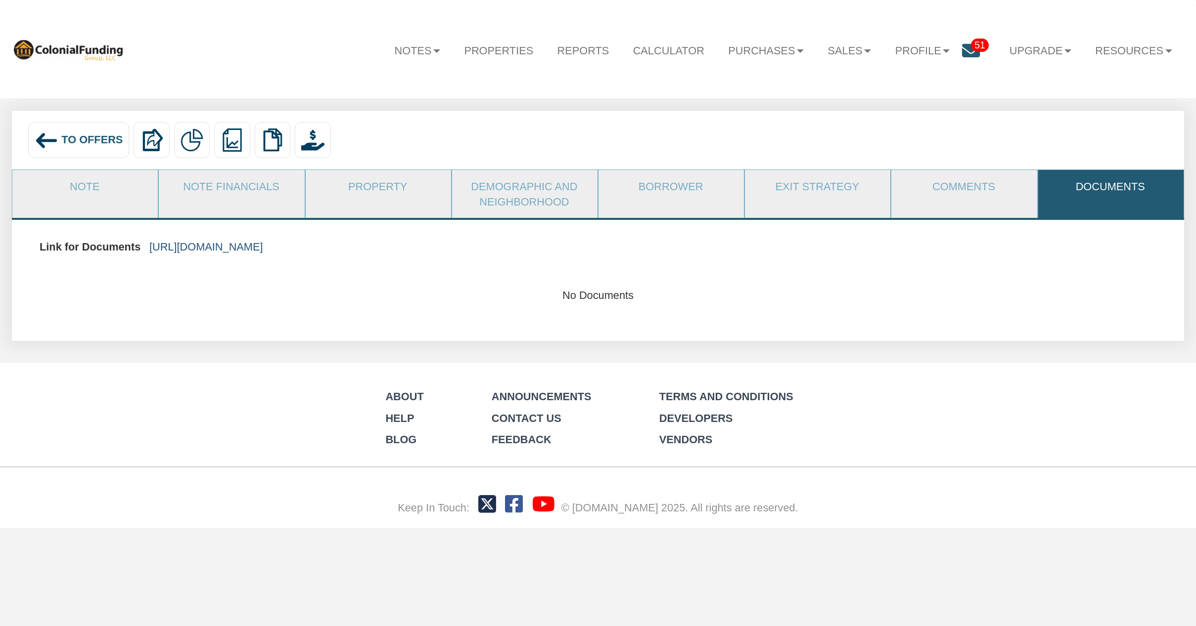
click at [263, 247] on link "https://colonialfundinggroup.sharepoint.com/:f:/s/operationsteam/Eos7GLhyFOFCt3…" at bounding box center [206, 247] width 114 height 12
click at [104, 197] on link "Note" at bounding box center [84, 186] width 144 height 33
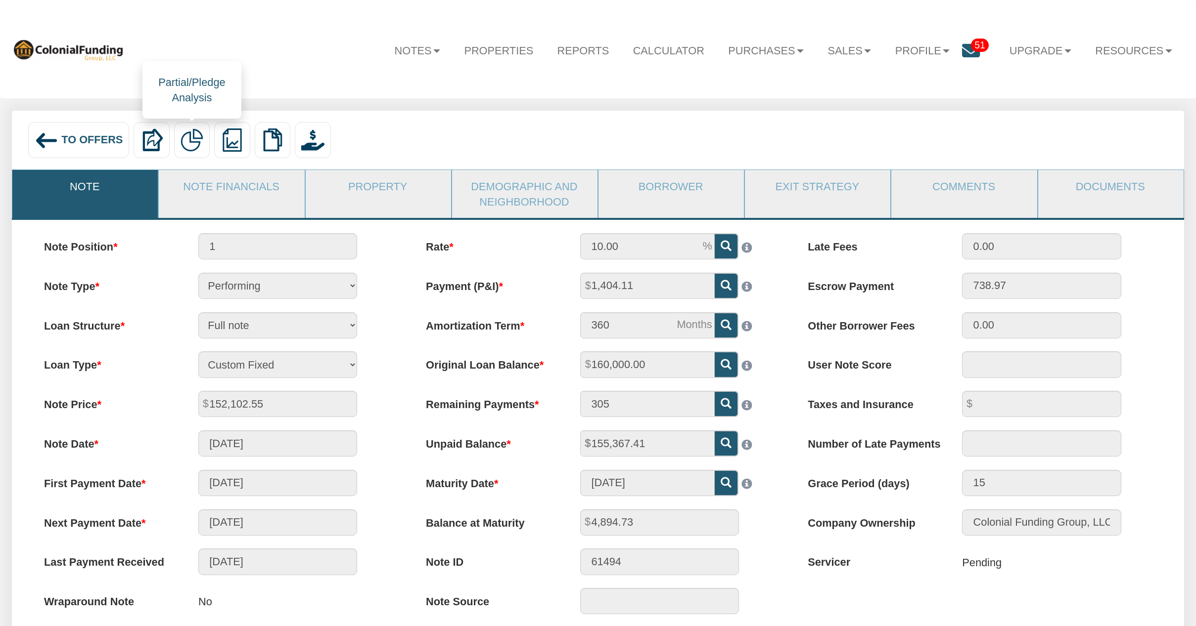
click at [189, 140] on img at bounding box center [191, 140] width 23 height 23
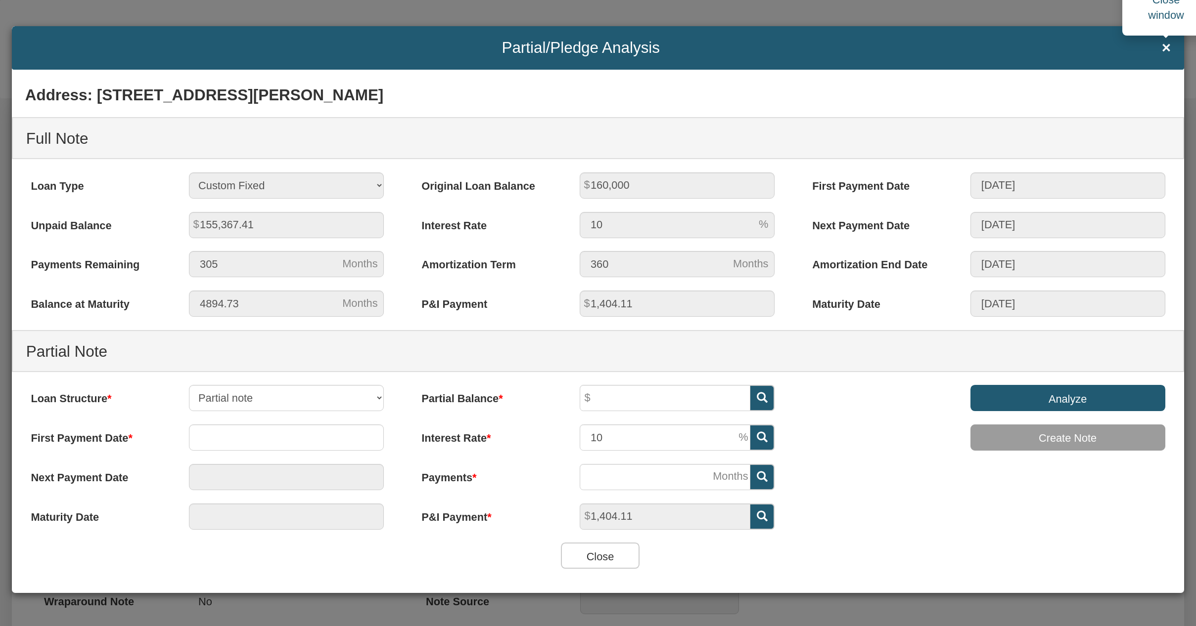
click at [1163, 49] on span "×" at bounding box center [1165, 48] width 9 height 17
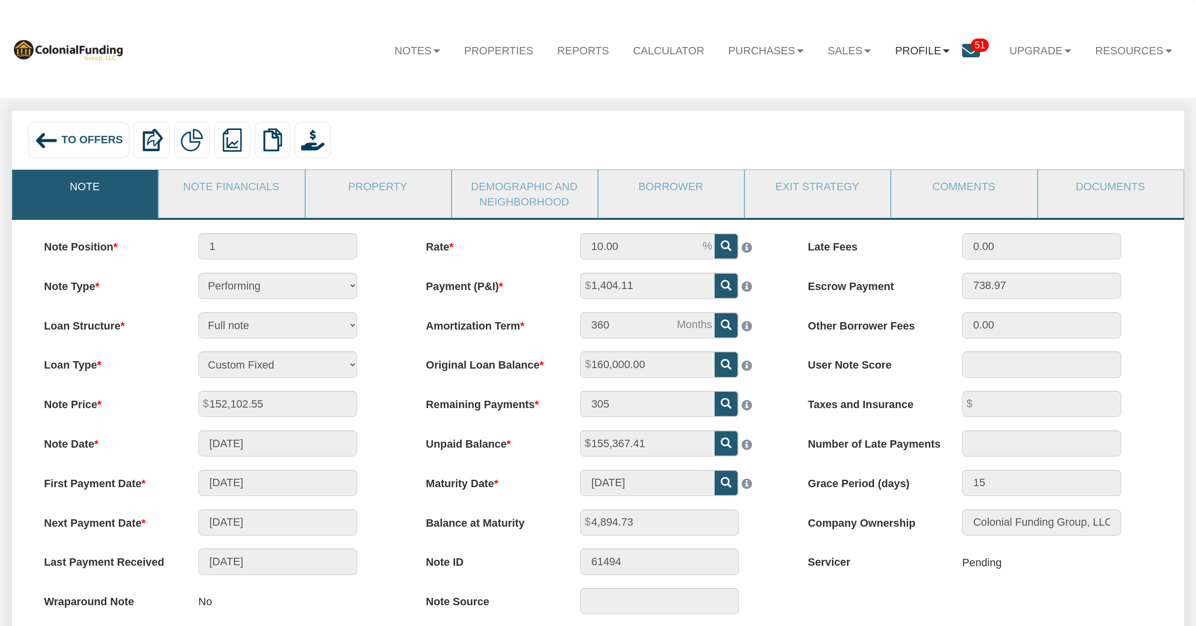
click at [940, 50] on link "Profile" at bounding box center [922, 51] width 79 height 34
click at [912, 84] on link "Settings" at bounding box center [927, 87] width 139 height 21
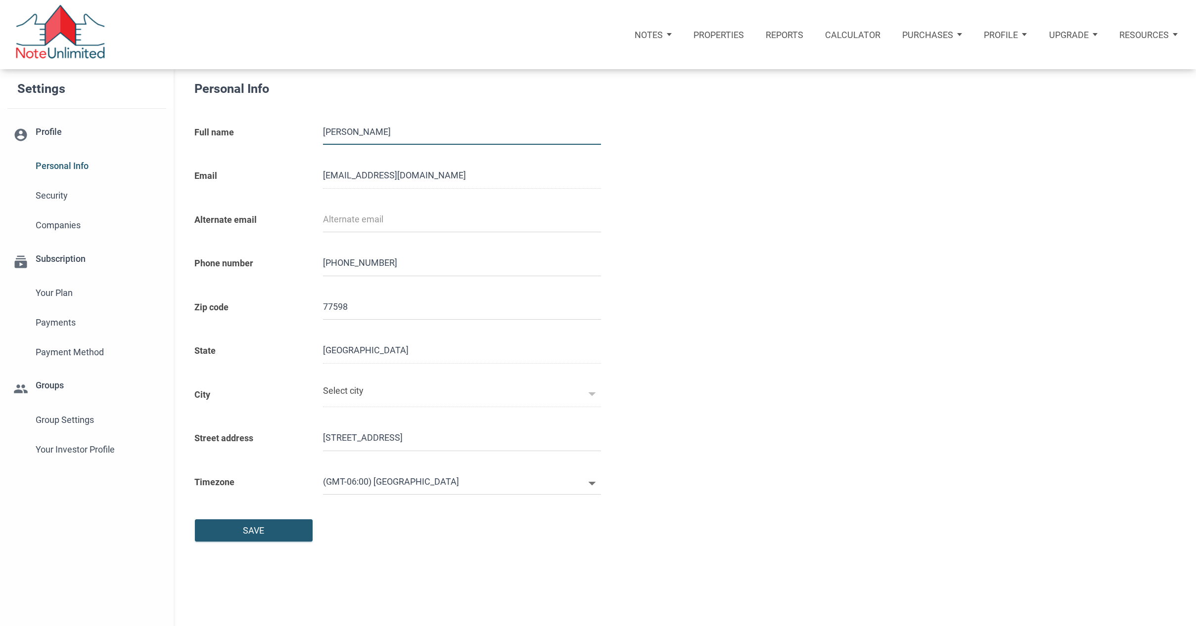
type input "[PERSON_NAME]"
select select
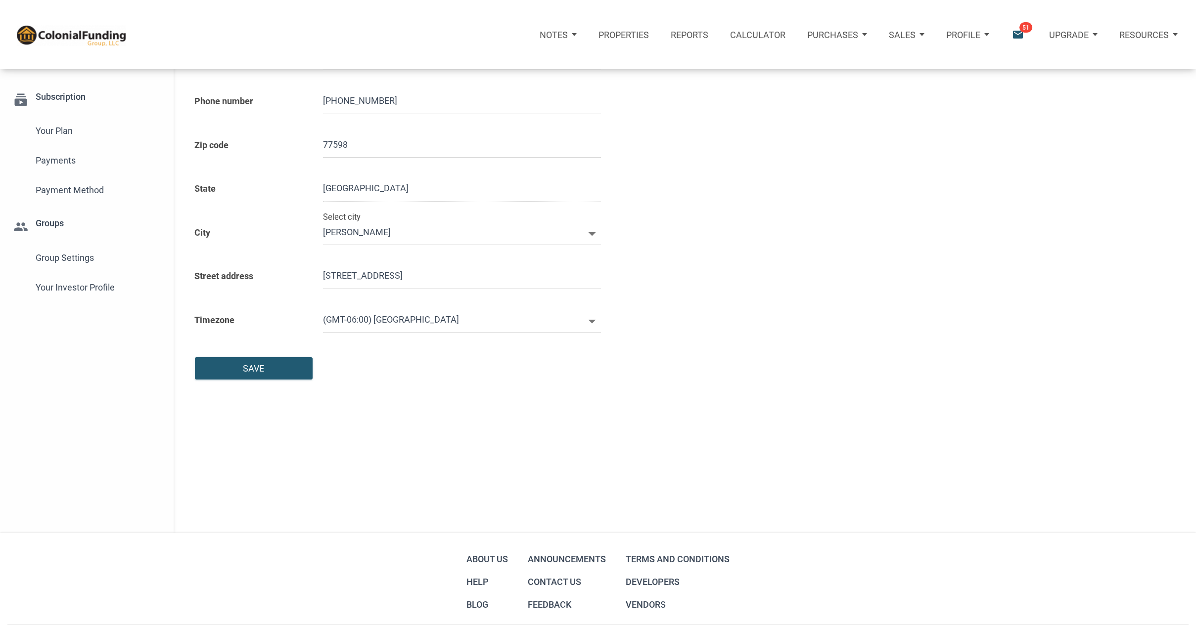
scroll to position [167, 0]
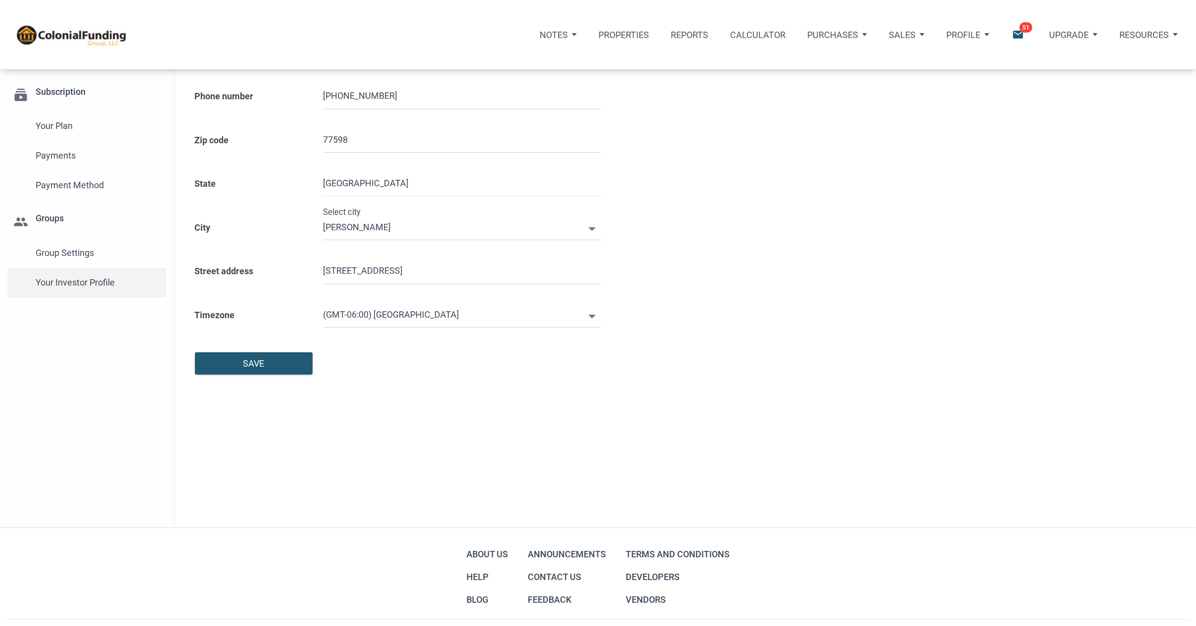
type input "2817230112"
select select
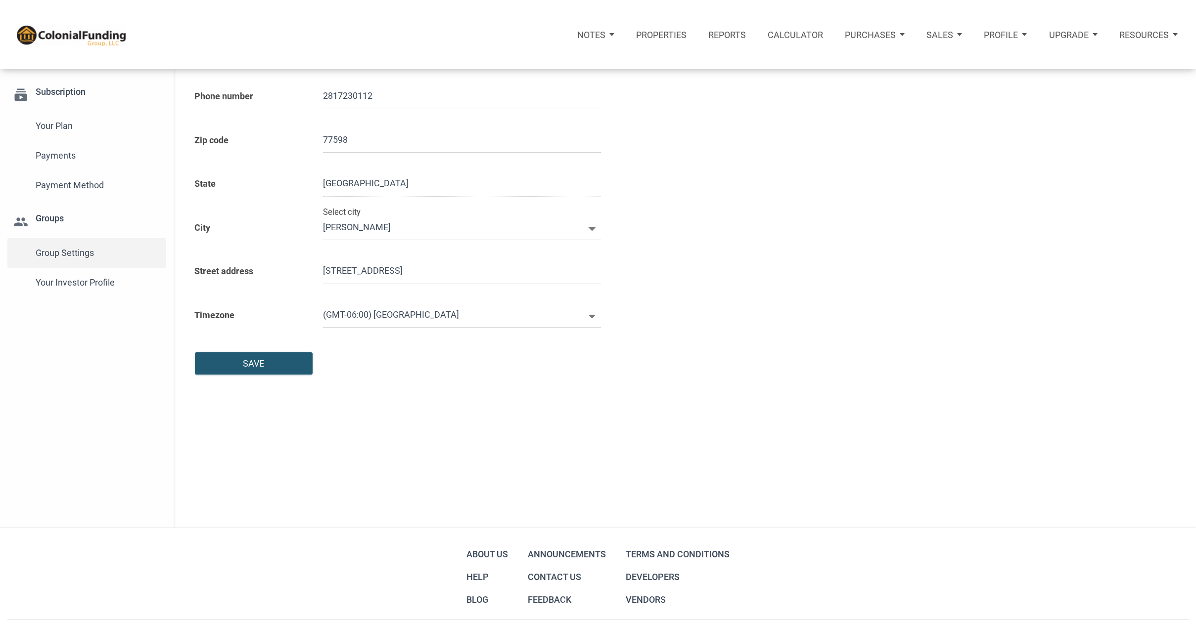
click at [81, 254] on span "Group Settings" at bounding box center [98, 253] width 124 height 18
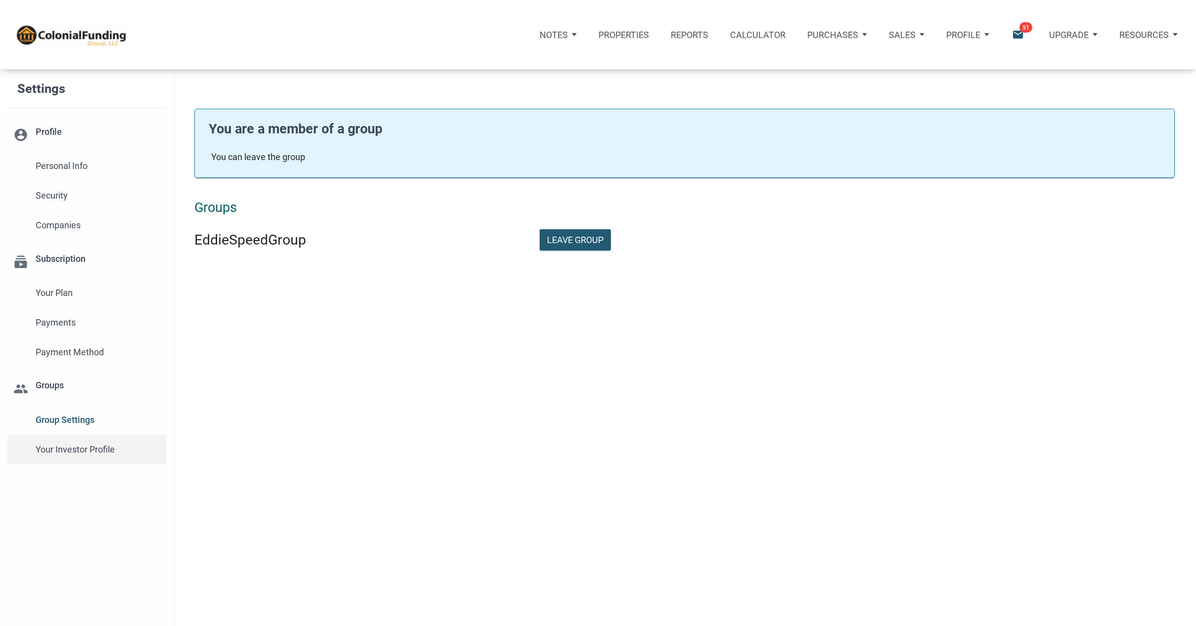
click at [78, 449] on span "Your Investor Profile" at bounding box center [98, 450] width 124 height 18
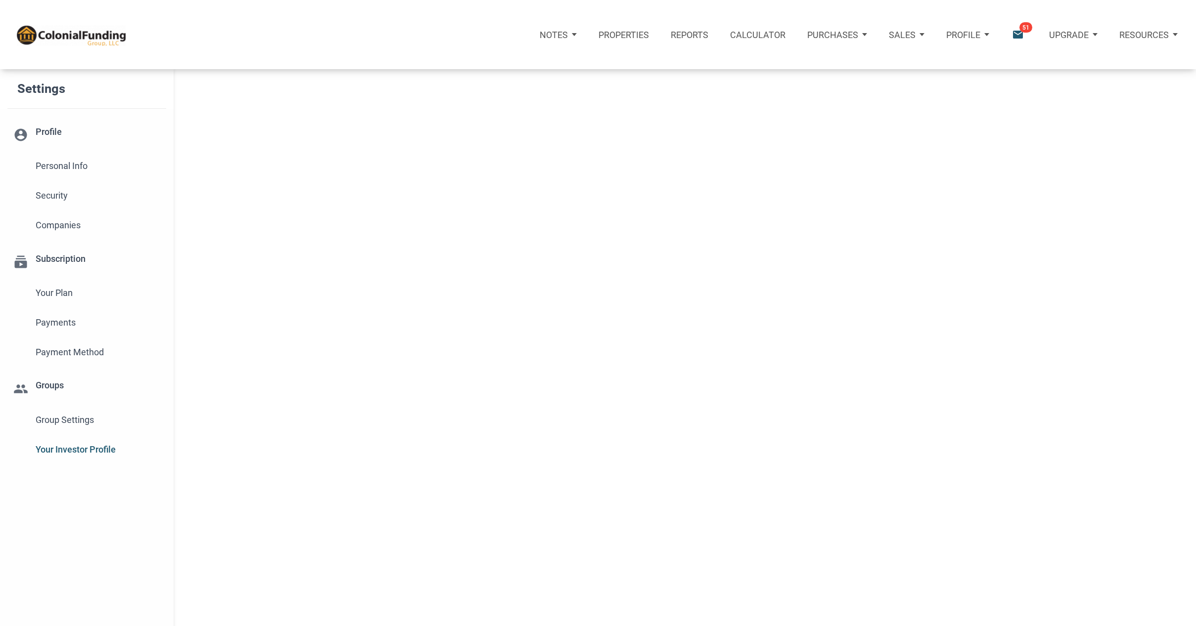
type input "Cash Flow - [DATE] Income"
select select
type input "$ 100,000"
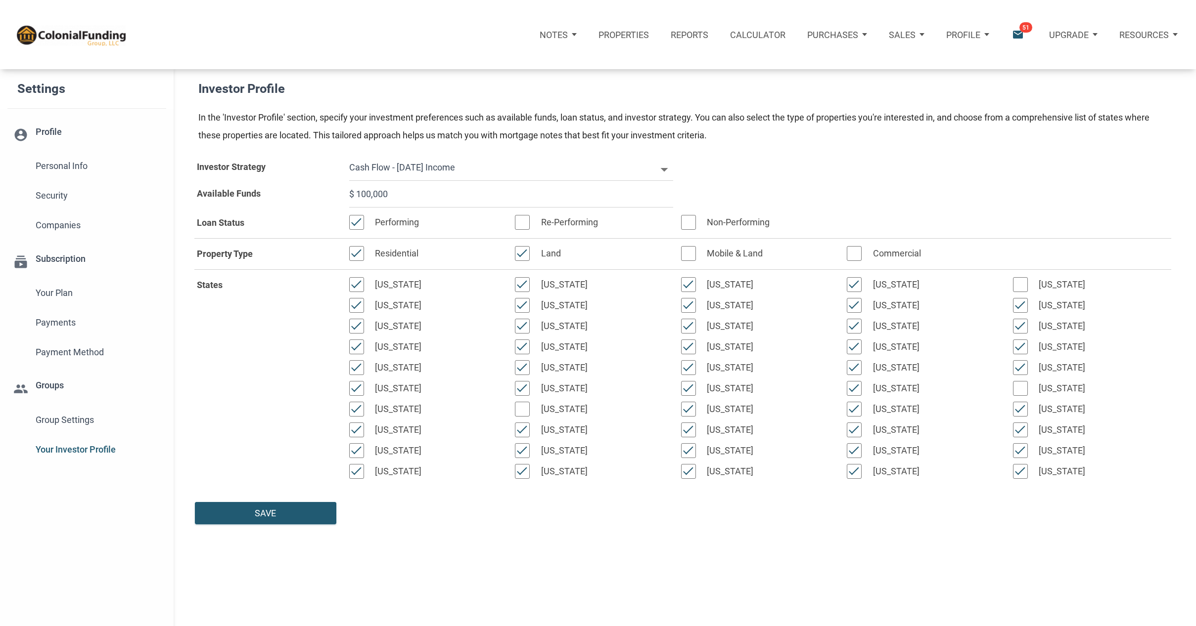
click at [1027, 33] on span "51" at bounding box center [1025, 27] width 13 height 10
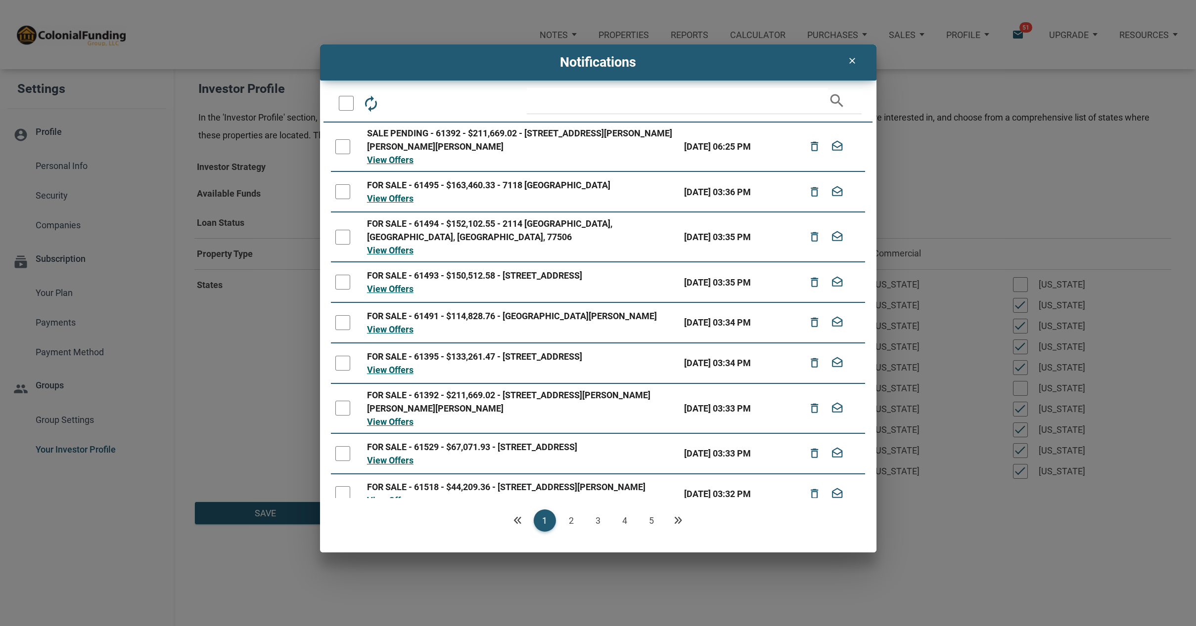
click at [851, 61] on icon "clear" at bounding box center [852, 61] width 12 height 10
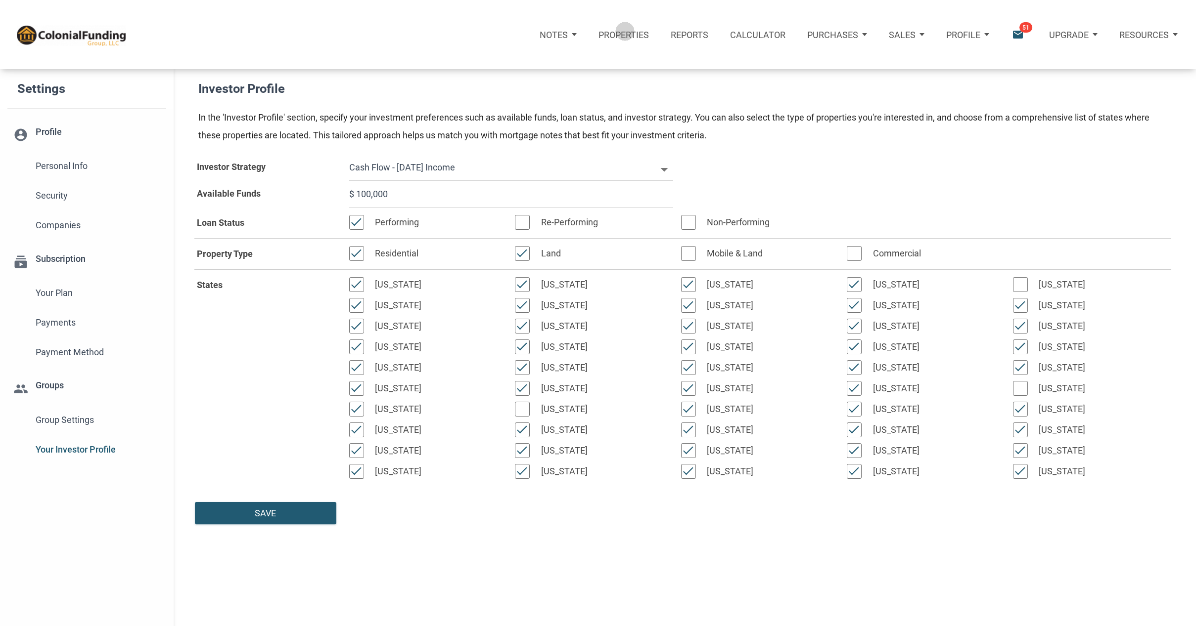
click at [625, 31] on p "Properties" at bounding box center [623, 35] width 50 height 10
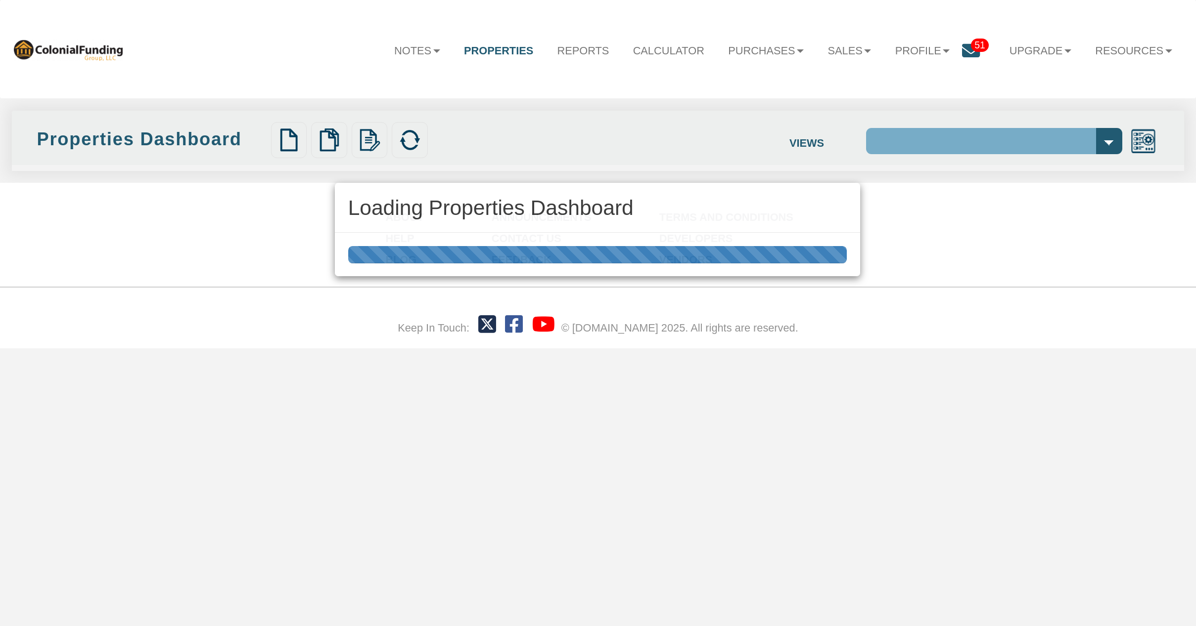
select select "138"
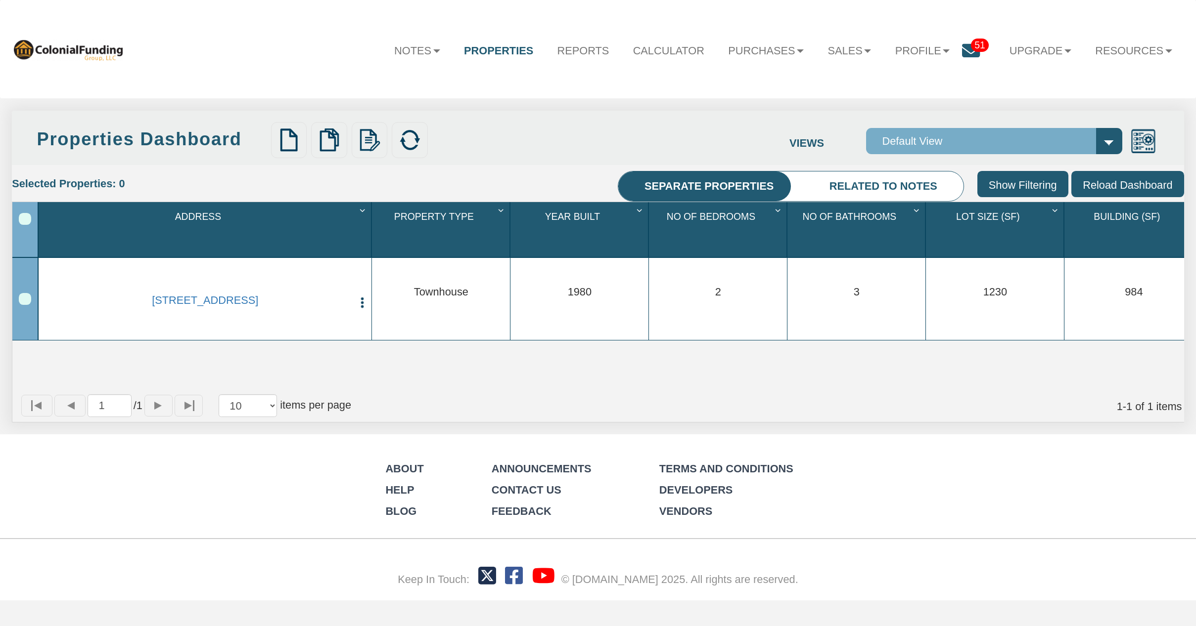
click at [968, 45] on icon at bounding box center [971, 51] width 18 height 18
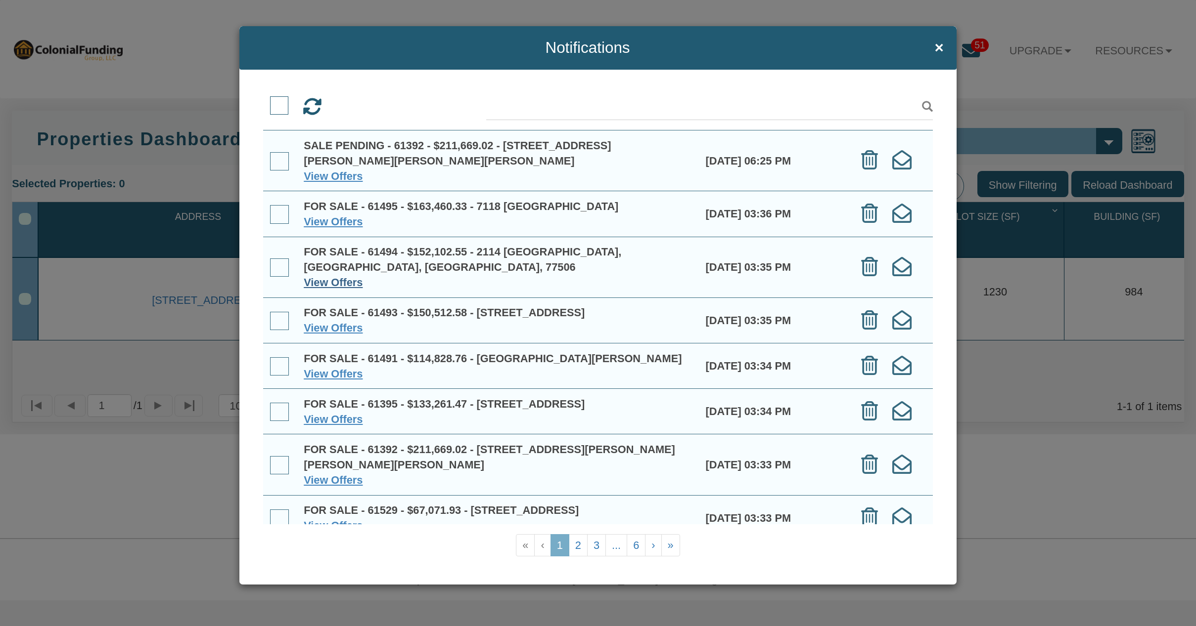
click at [320, 276] on link "View Offers" at bounding box center [333, 282] width 59 height 12
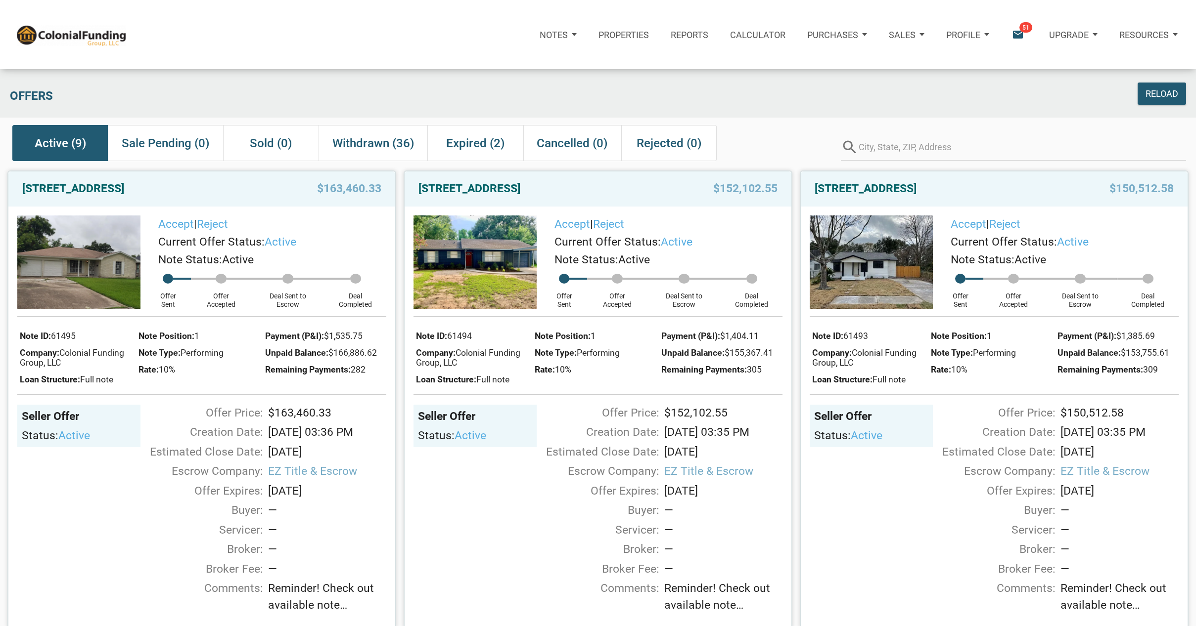
click at [1022, 31] on span "51" at bounding box center [1025, 27] width 13 height 10
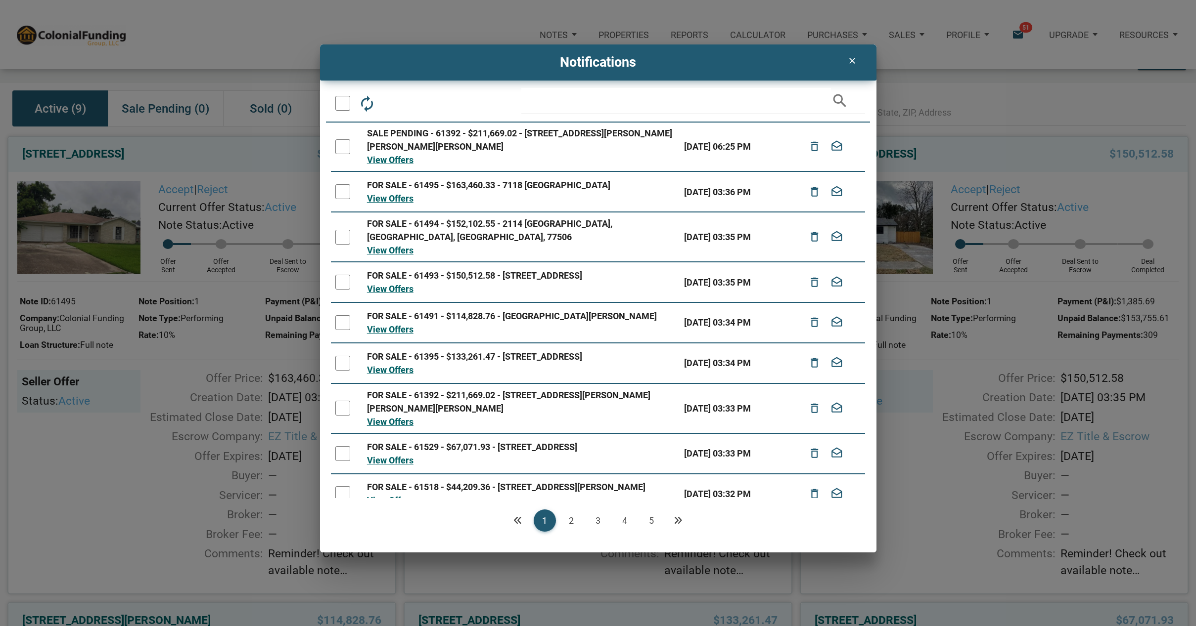
scroll to position [9, 0]
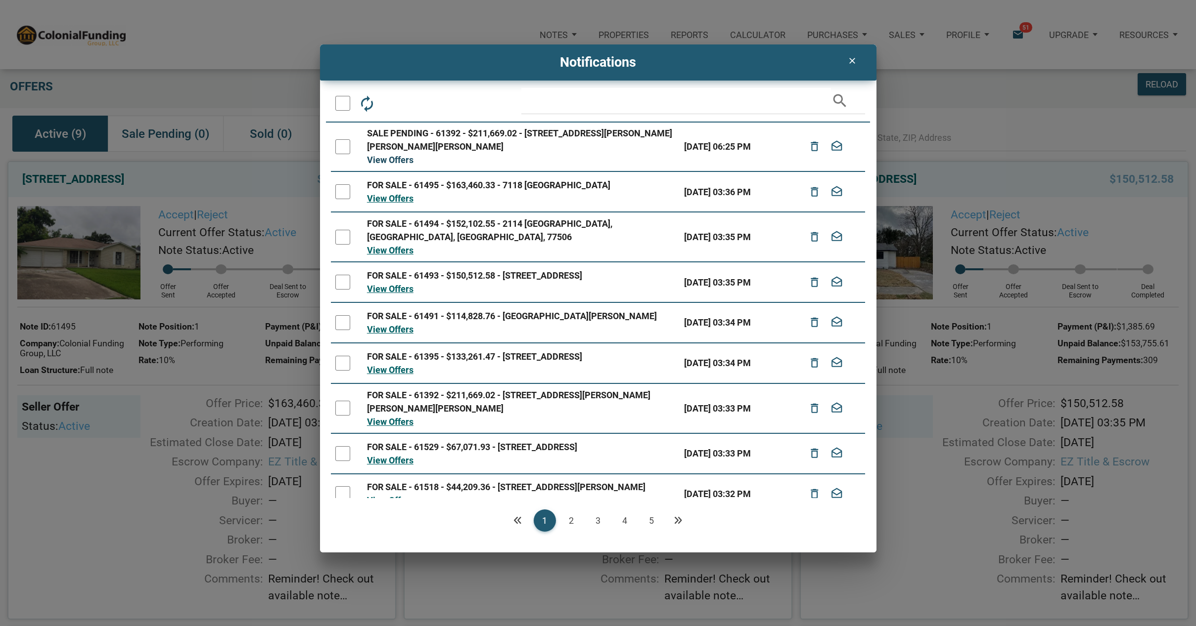
click at [392, 157] on link "View Offers" at bounding box center [390, 160] width 46 height 10
